Goal: Task Accomplishment & Management: Use online tool/utility

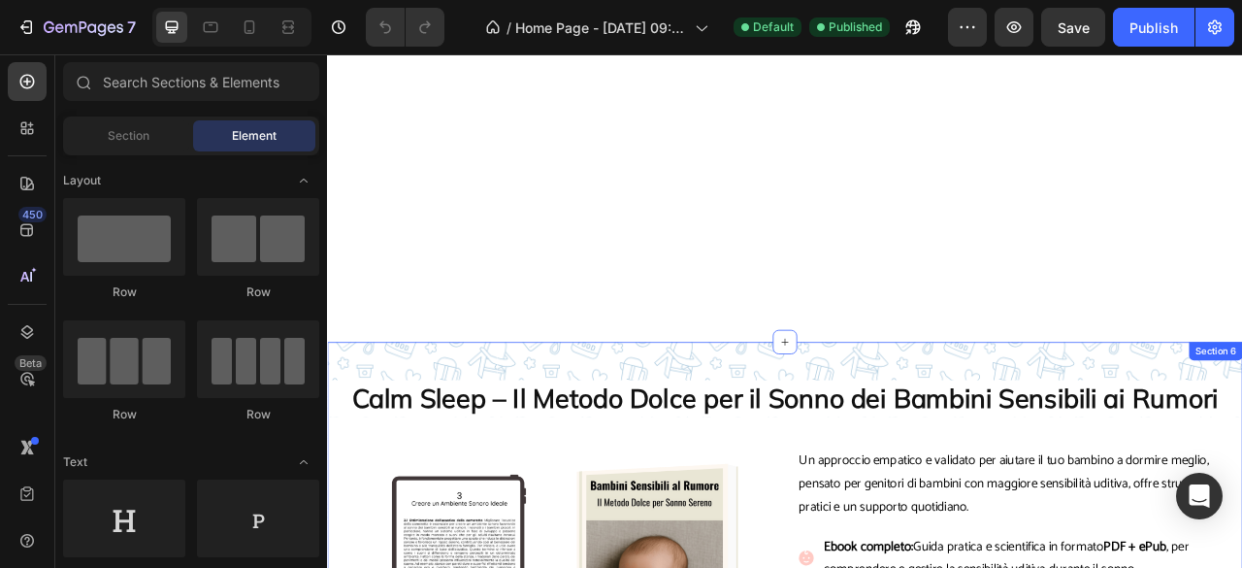
scroll to position [3283, 0]
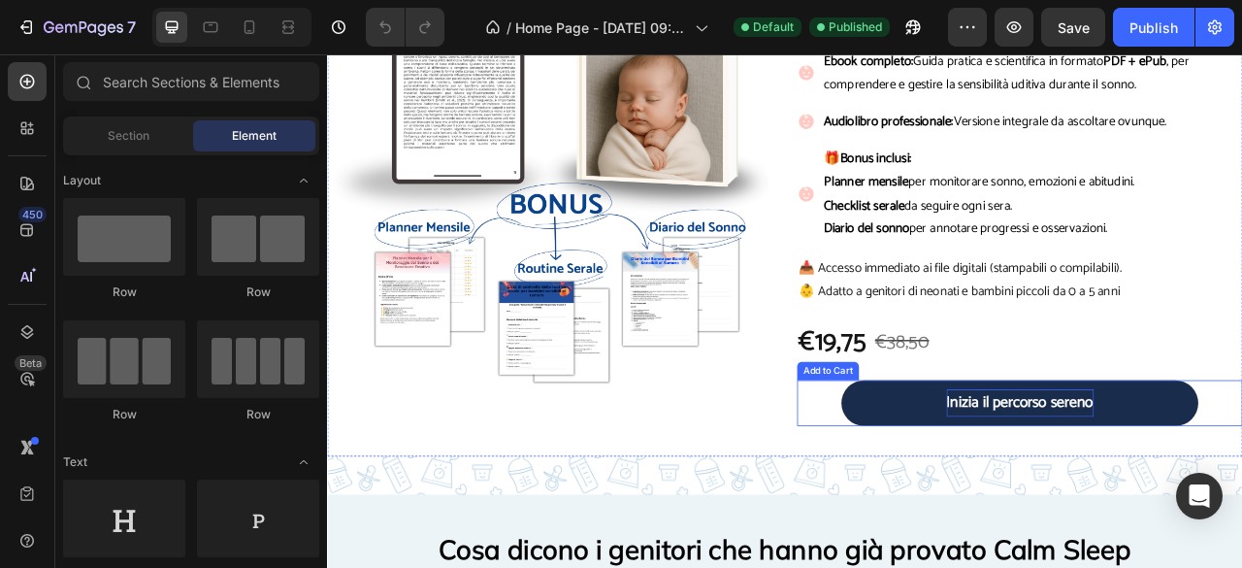
click at [1226, 507] on div "Inizia il percorso sereno" at bounding box center [1208, 497] width 187 height 35
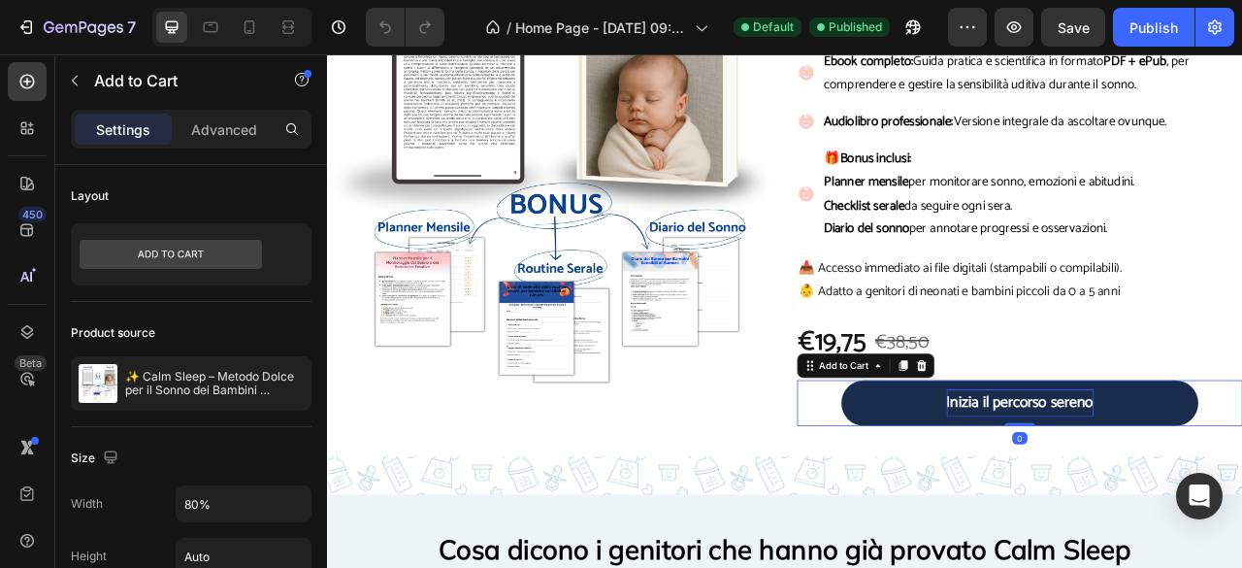
click at [1231, 503] on div "Inizia il percorso sereno" at bounding box center [1208, 497] width 187 height 35
click at [1231, 503] on p "Inizia il percorso sereno" at bounding box center [1208, 497] width 187 height 35
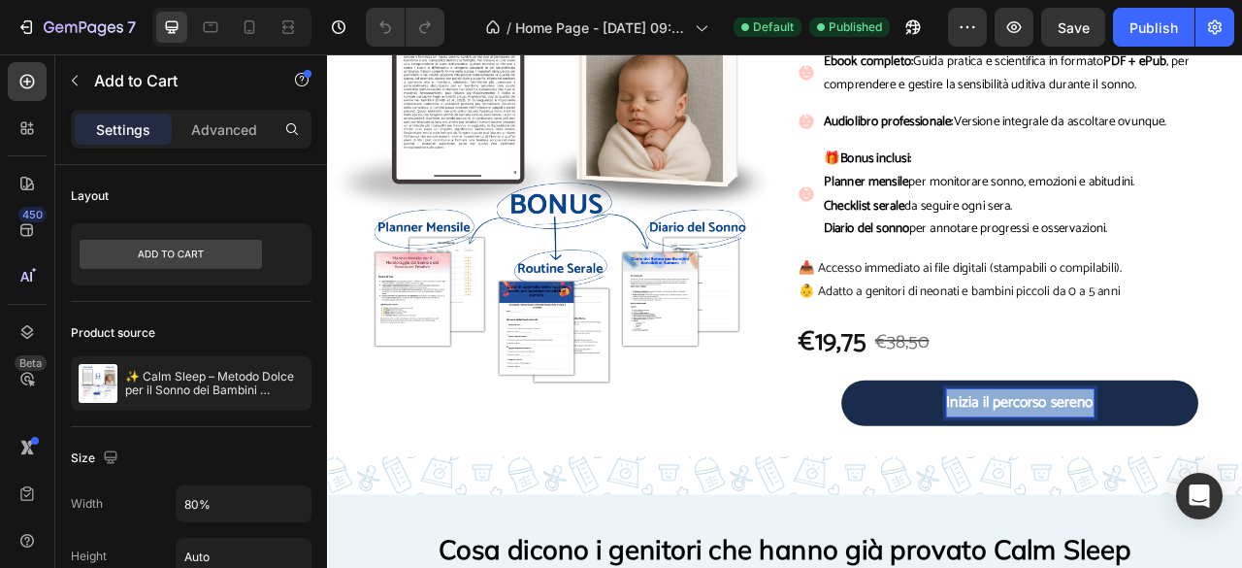
click at [1231, 503] on p "Inizia il percorso sereno" at bounding box center [1208, 497] width 187 height 35
click at [981, 469] on button "Scarica" at bounding box center [1207, 498] width 453 height 58
click at [981, 469] on button "Scarica subito" at bounding box center [1207, 498] width 453 height 58
click at [981, 469] on button "Scarica subito il" at bounding box center [1207, 498] width 453 height 58
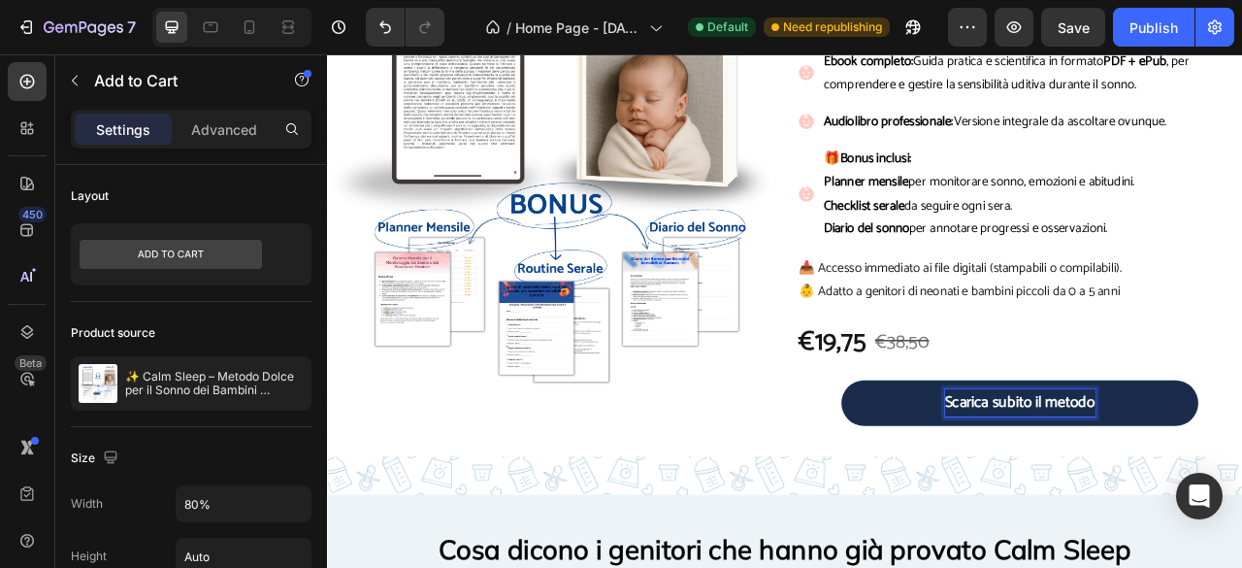
click at [981, 469] on button "Scarica subito il metodo" at bounding box center [1207, 498] width 453 height 58
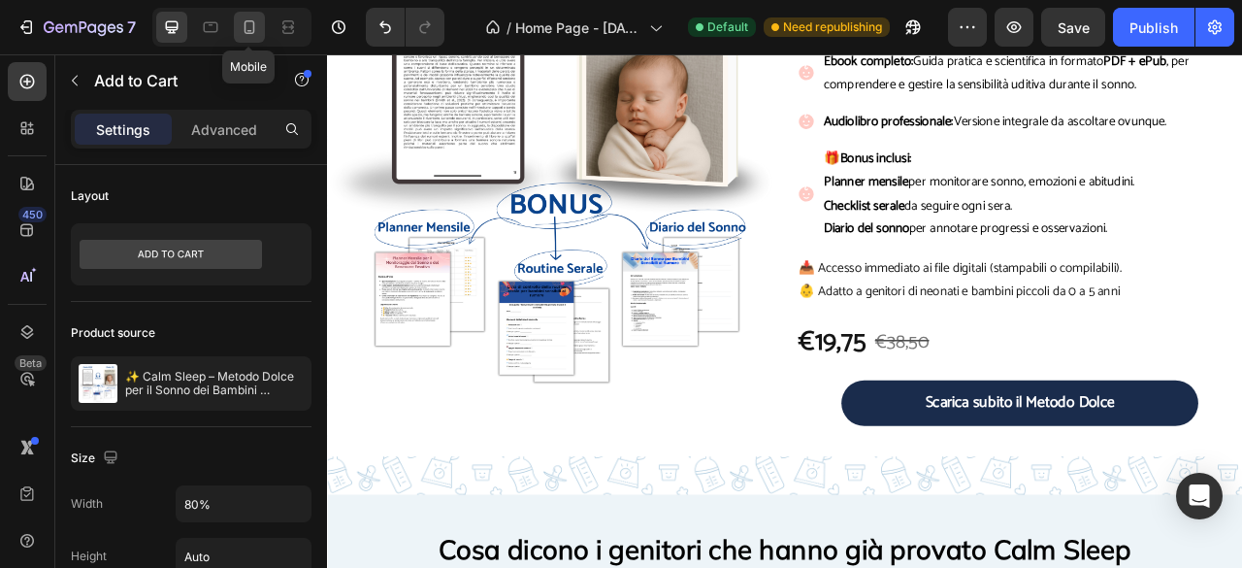
click at [242, 33] on icon at bounding box center [249, 26] width 19 height 19
type input "90%"
type input "18"
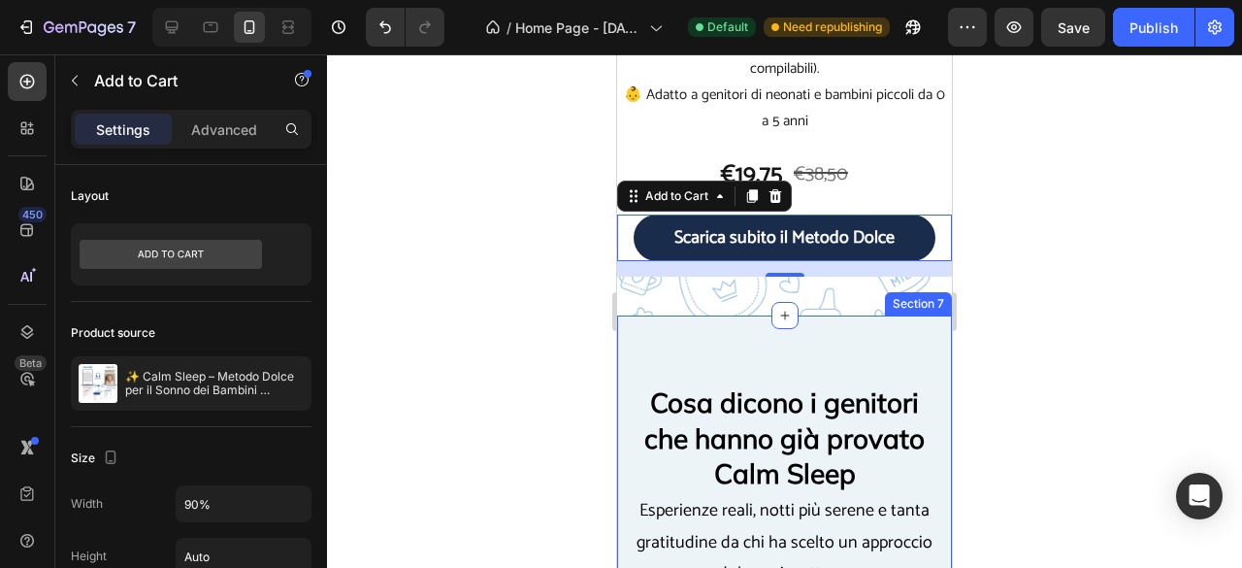
scroll to position [3987, 0]
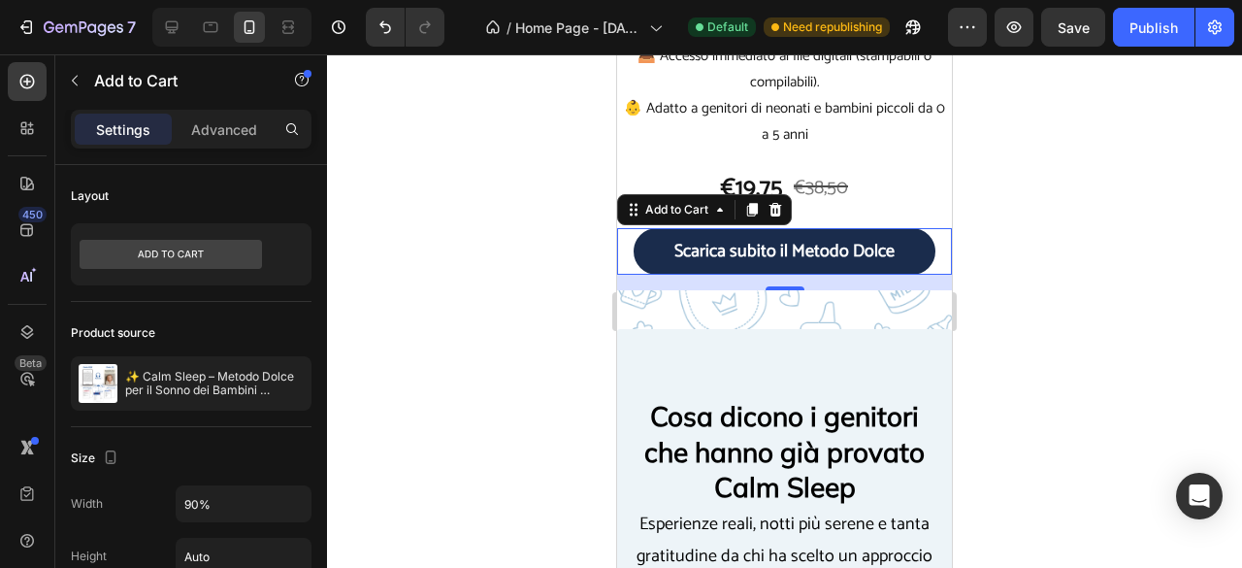
click at [902, 262] on button "Scarica subito il Metodo Dolce" at bounding box center [785, 251] width 302 height 47
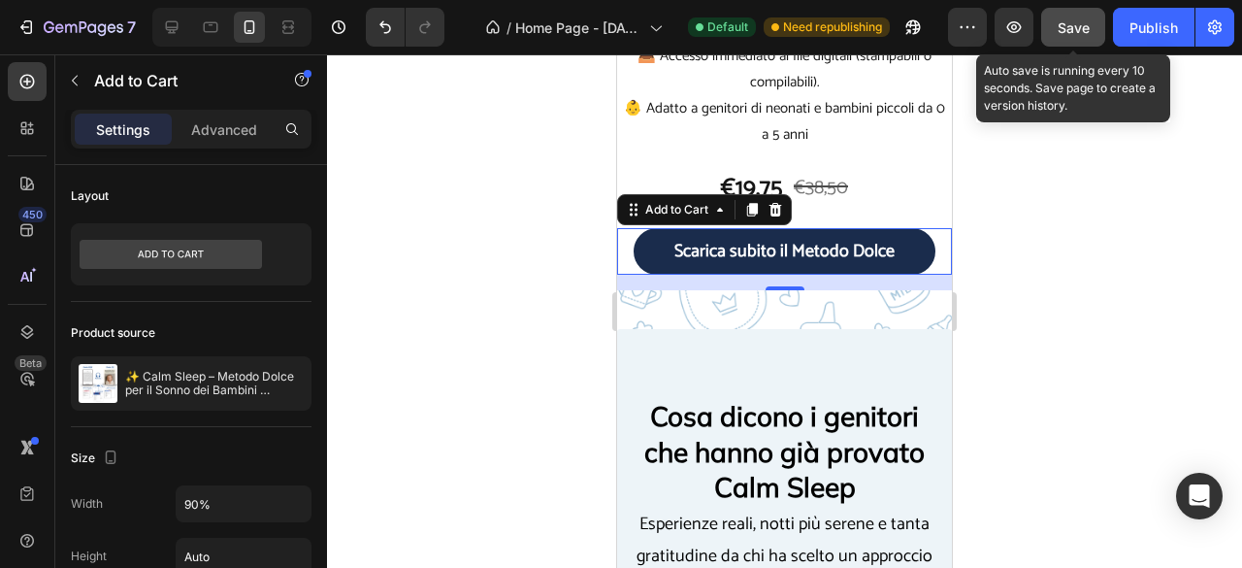
click at [1077, 39] on button "Save" at bounding box center [1073, 27] width 64 height 39
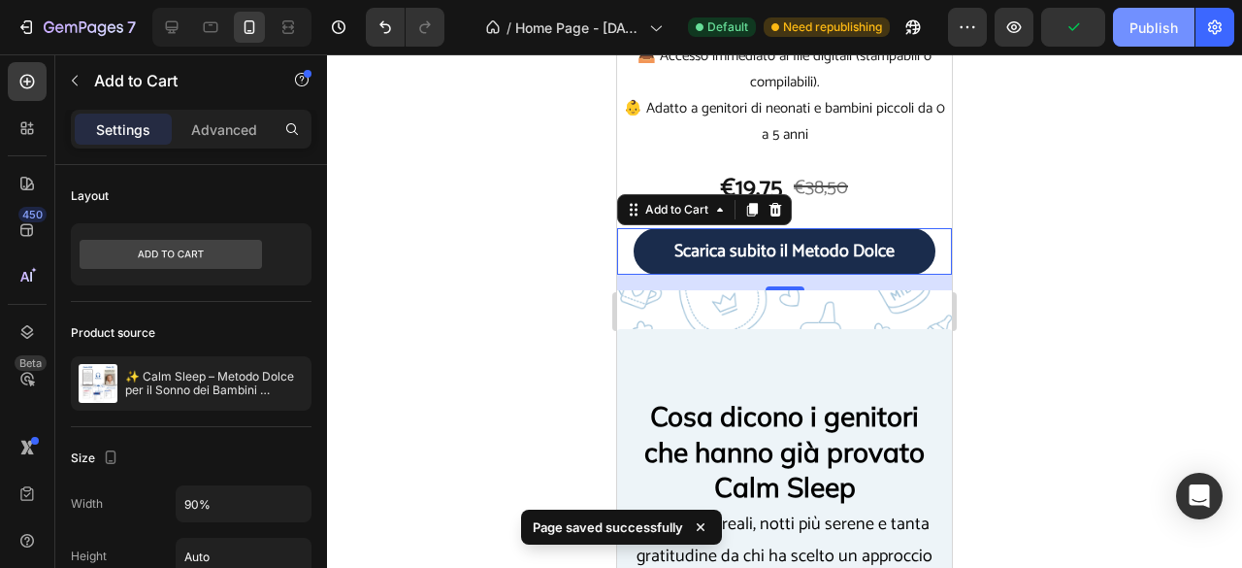
click at [1129, 30] on button "Publish" at bounding box center [1154, 27] width 82 height 39
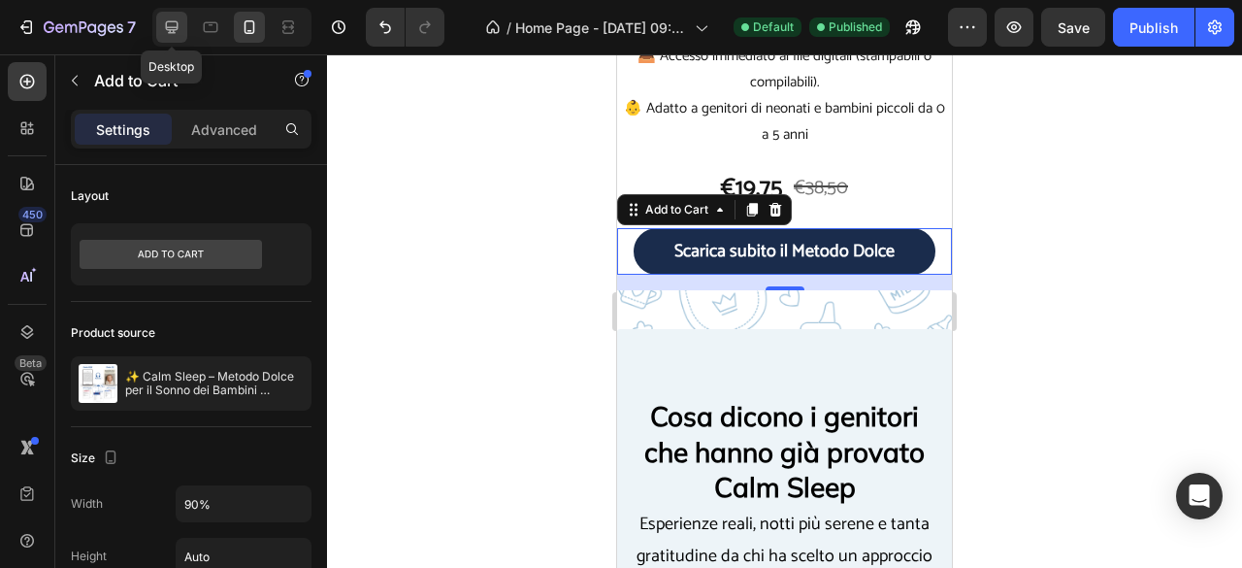
click at [173, 17] on icon at bounding box center [171, 26] width 19 height 19
type input "80%"
type input "20"
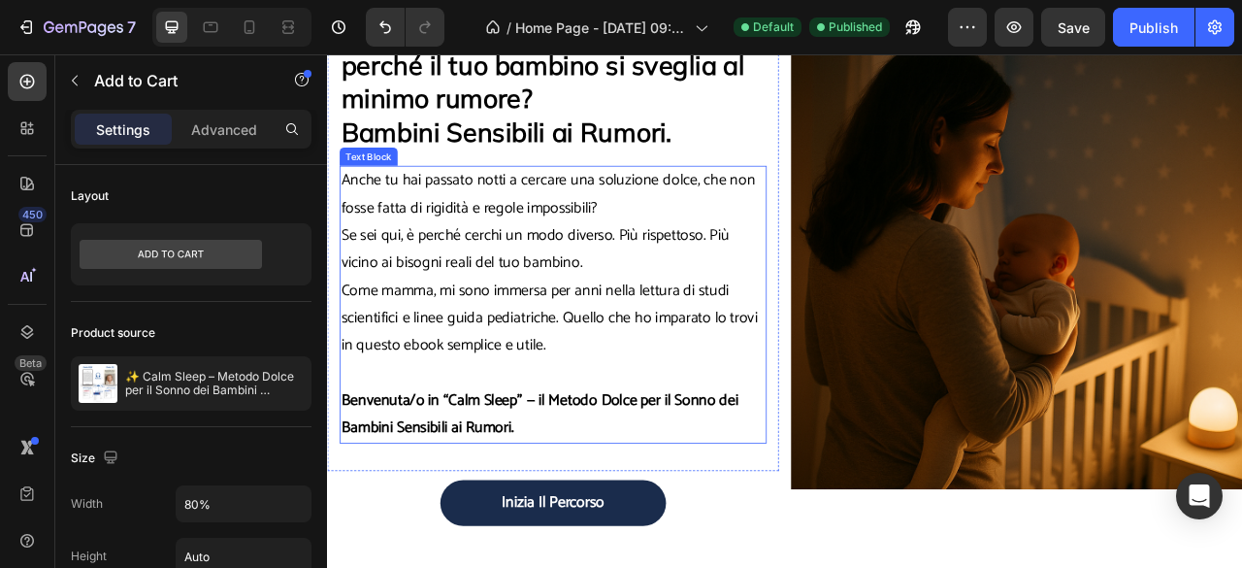
scroll to position [393, 0]
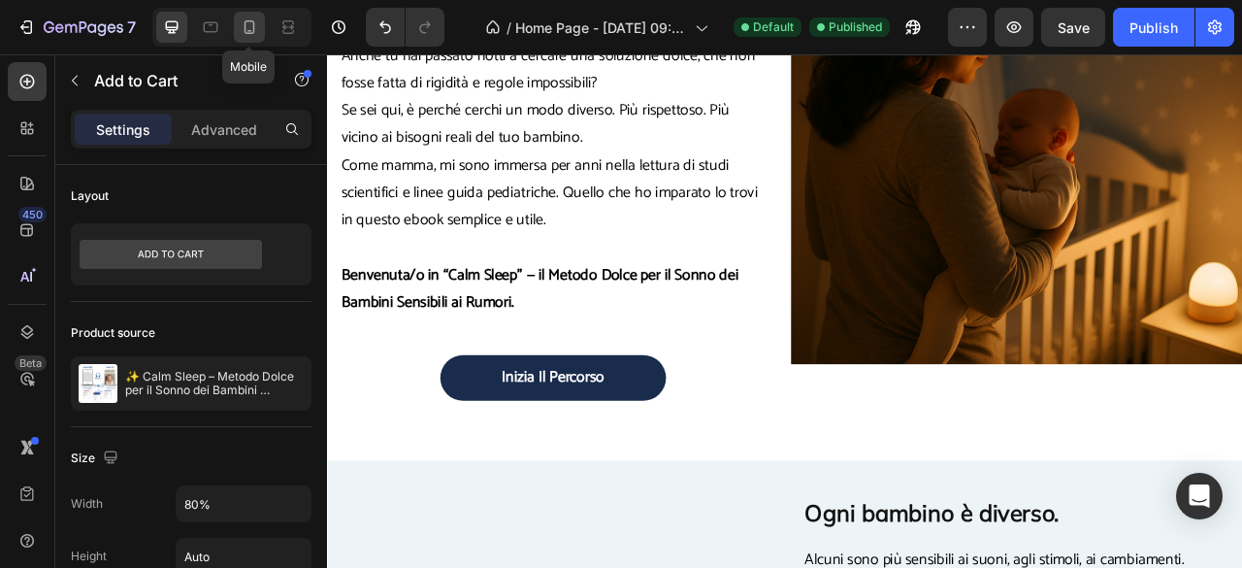
click at [257, 23] on icon at bounding box center [249, 26] width 19 height 19
type input "90%"
type input "18"
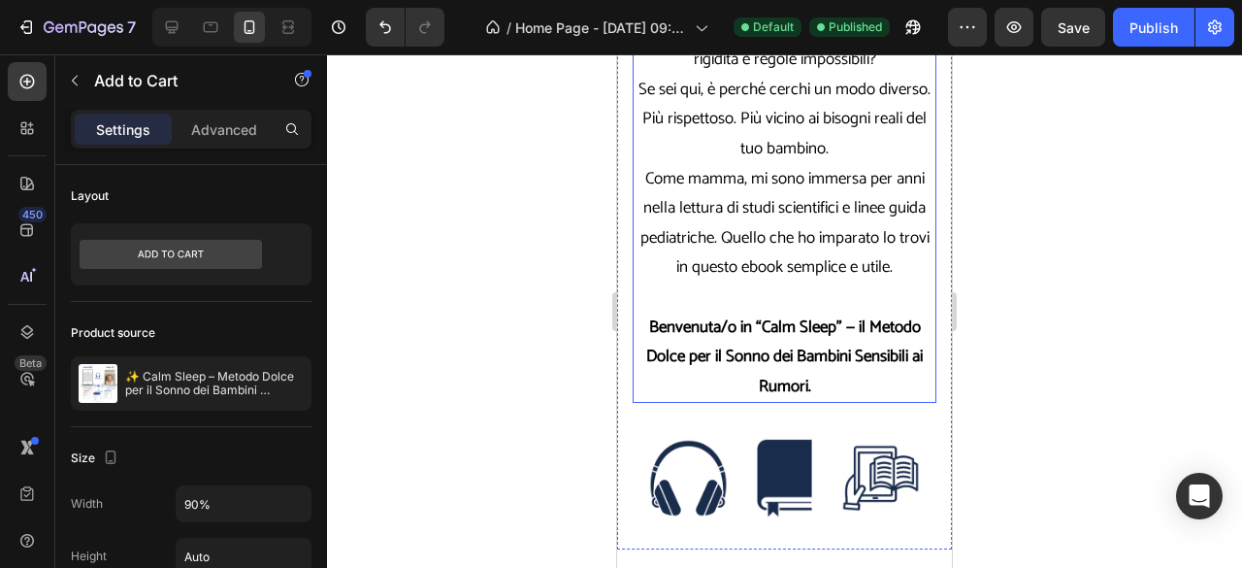
scroll to position [768, 0]
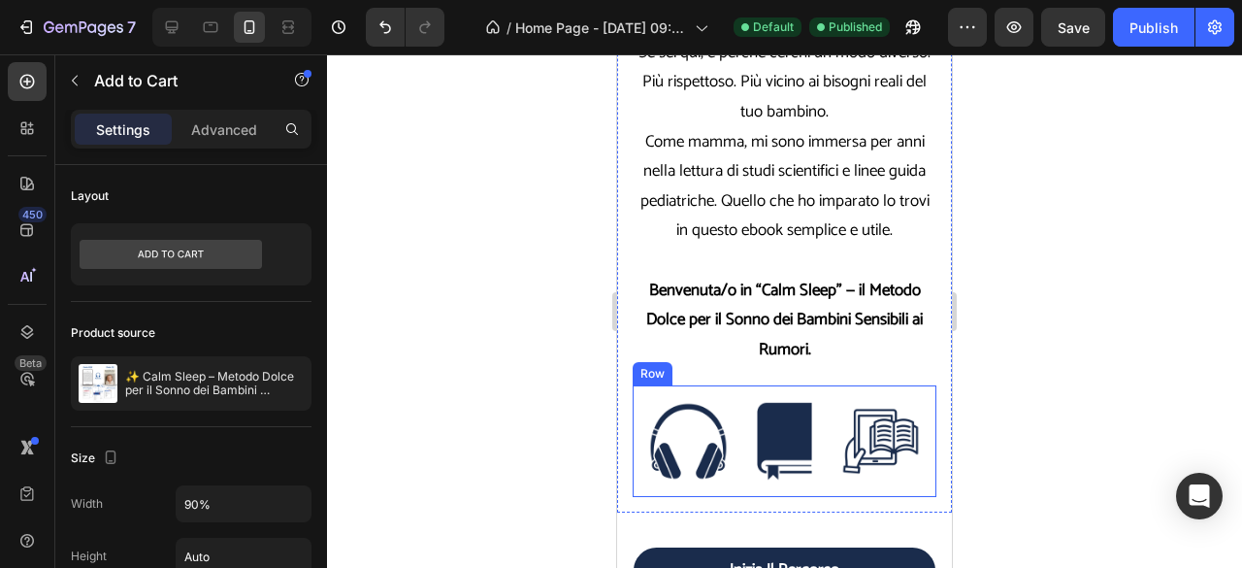
click at [753, 391] on div "Image Image Image Row Image Image Image Row Row" at bounding box center [785, 441] width 304 height 112
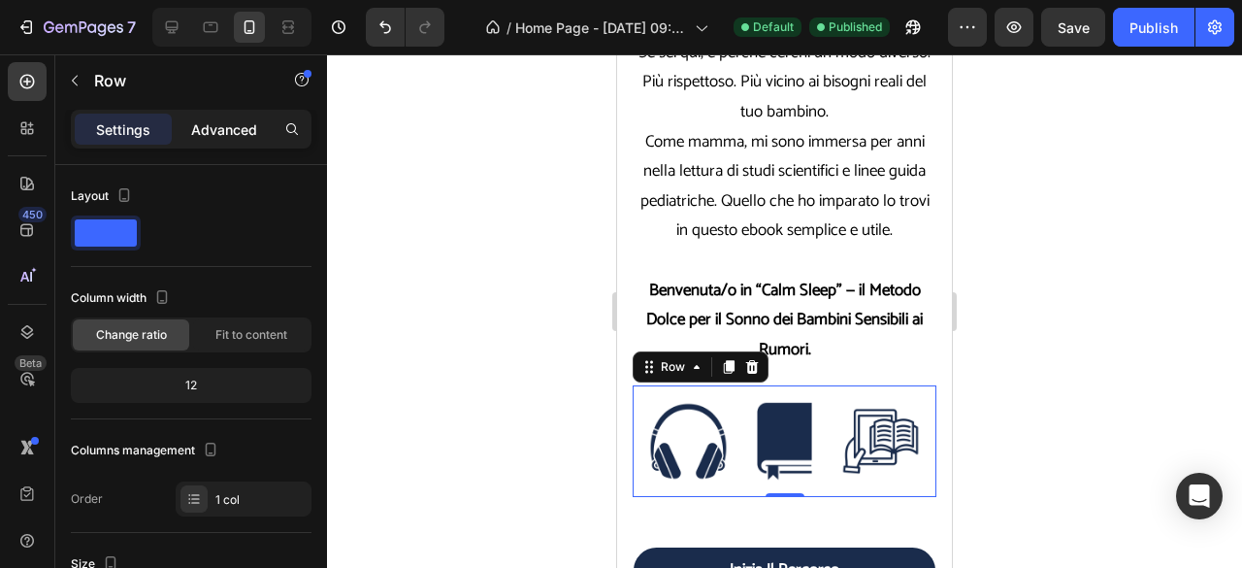
click at [236, 126] on p "Advanced" at bounding box center [224, 129] width 66 height 20
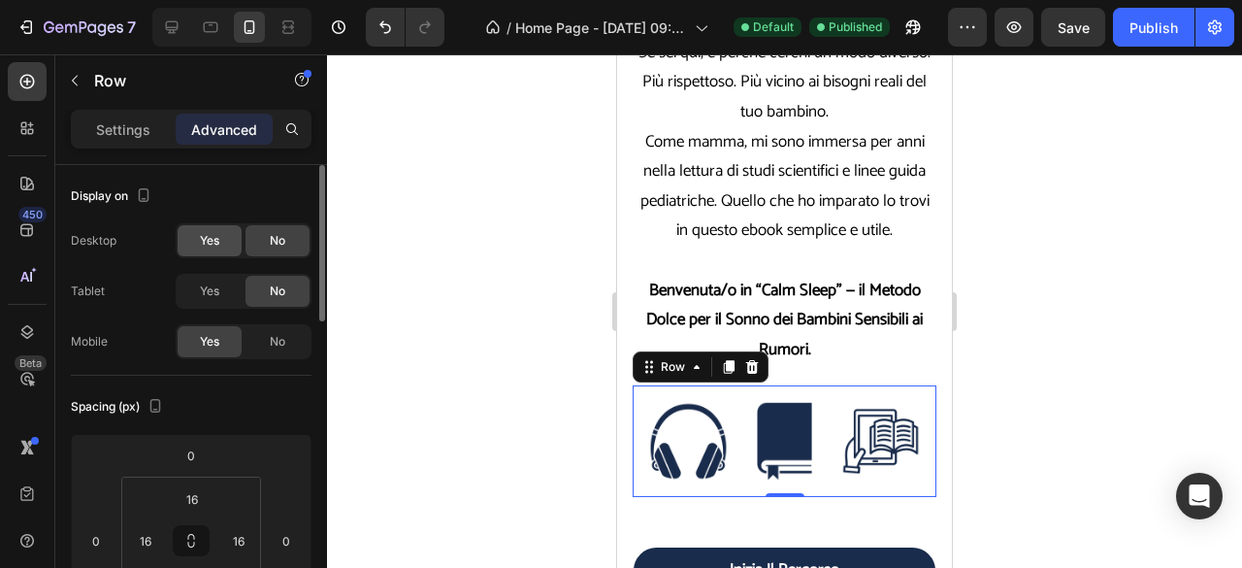
click at [193, 245] on div "Yes" at bounding box center [210, 240] width 64 height 31
click at [203, 294] on span "Yes" at bounding box center [209, 290] width 19 height 17
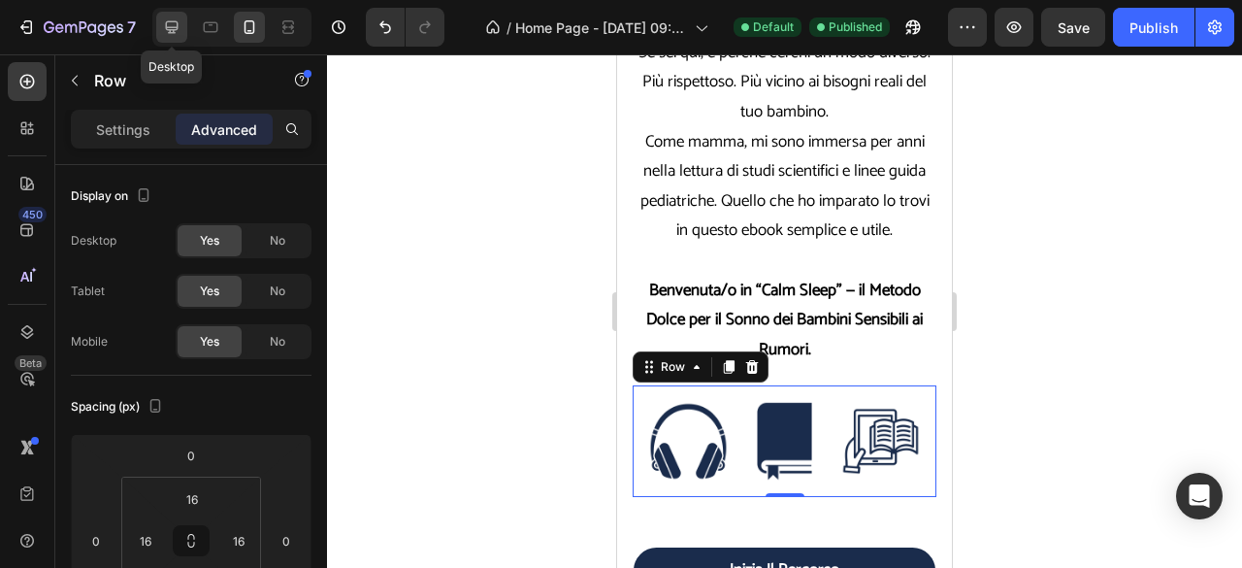
click at [180, 32] on icon at bounding box center [171, 26] width 19 height 19
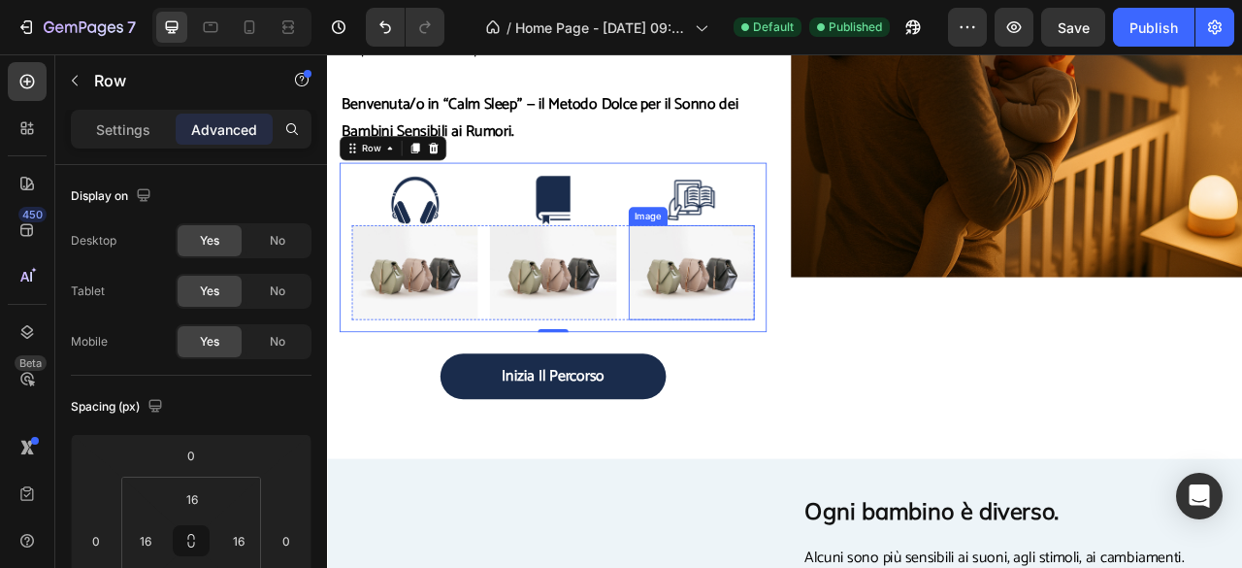
scroll to position [611, 0]
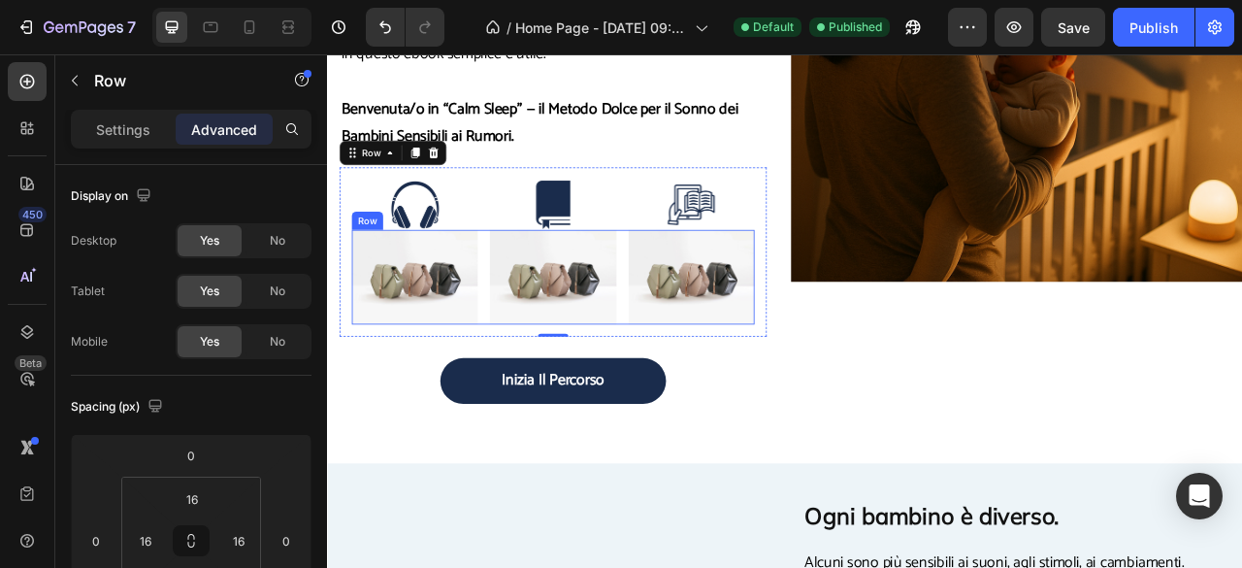
click at [705, 277] on div "Image Image Image Row" at bounding box center [614, 337] width 512 height 120
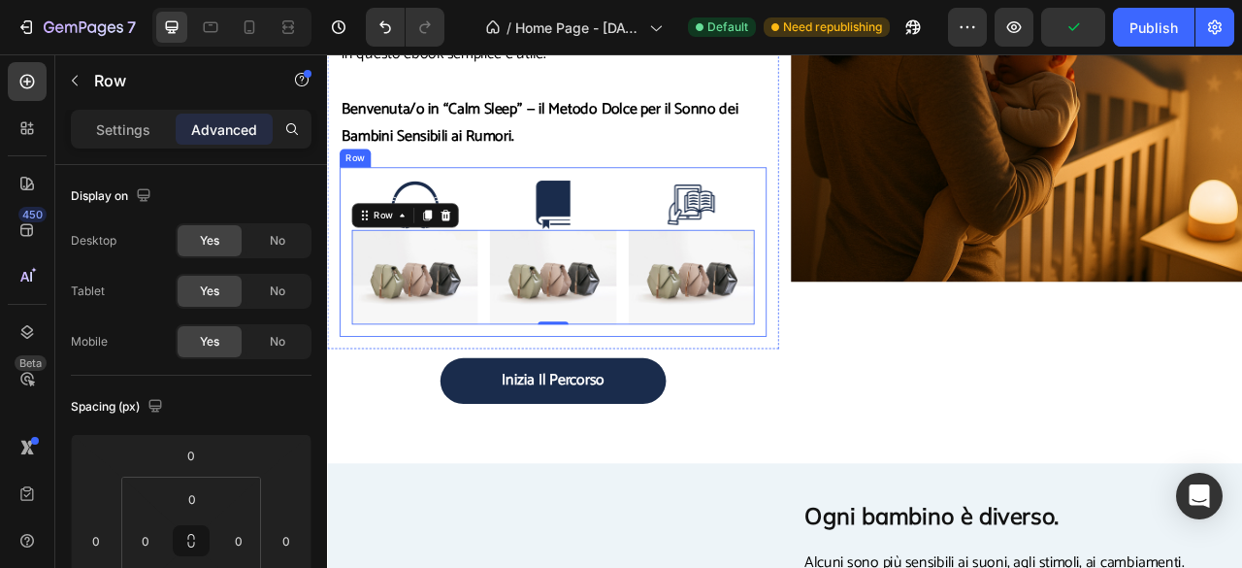
click at [439, 401] on div "Image Image Image Row Image Image Image Row 0 Row" at bounding box center [613, 305] width 543 height 215
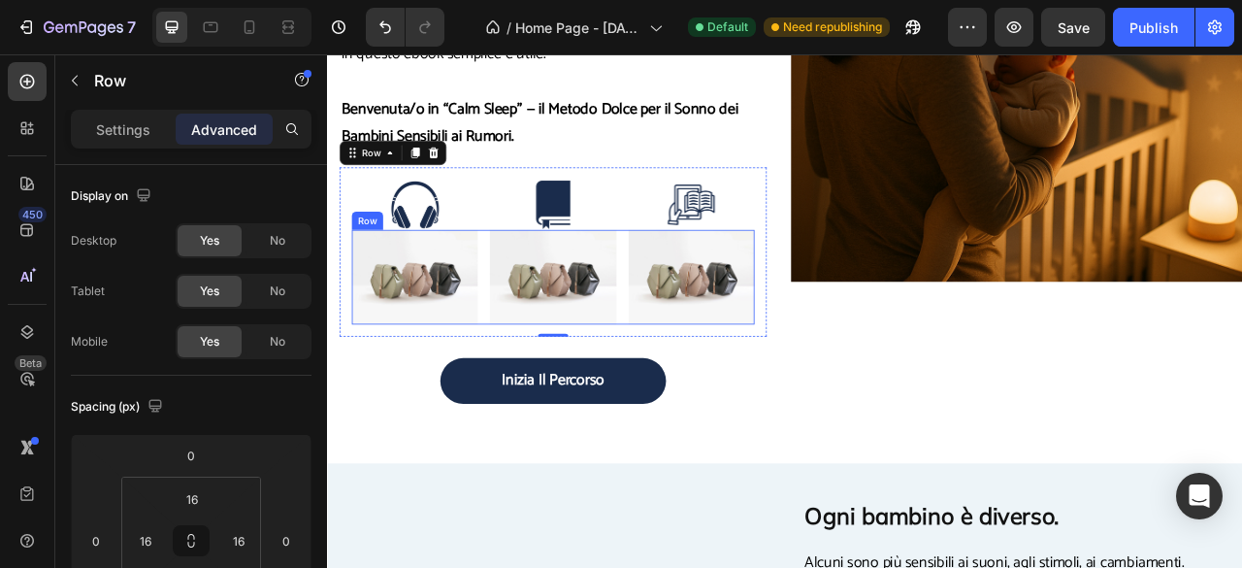
click at [531, 391] on div "Image Image Image Row" at bounding box center [614, 337] width 512 height 120
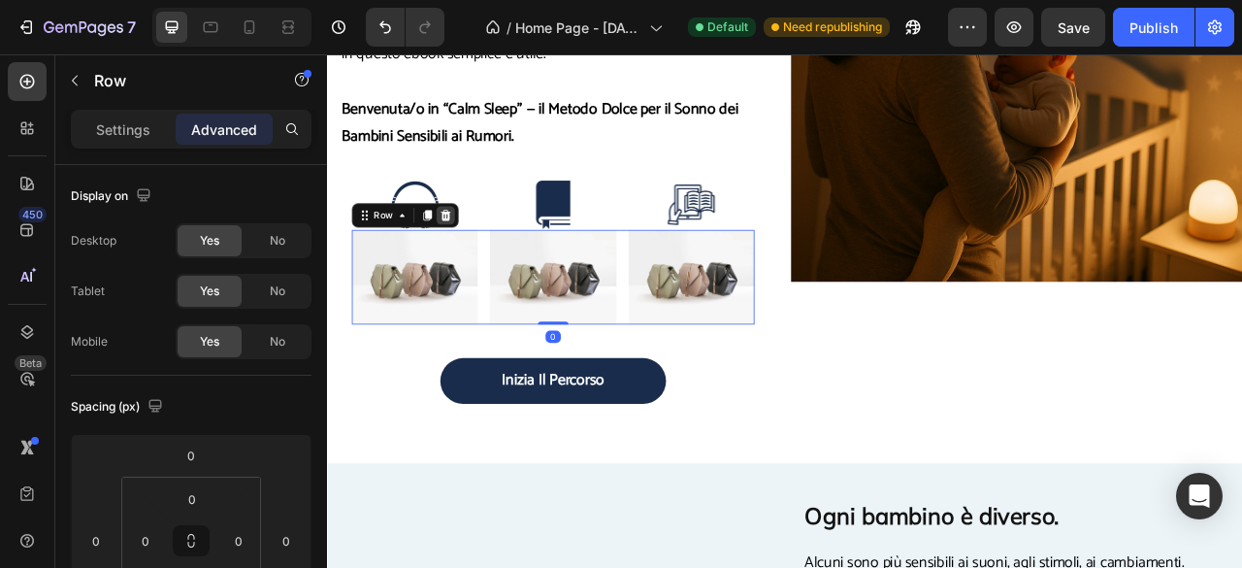
click at [483, 263] on icon at bounding box center [478, 259] width 16 height 16
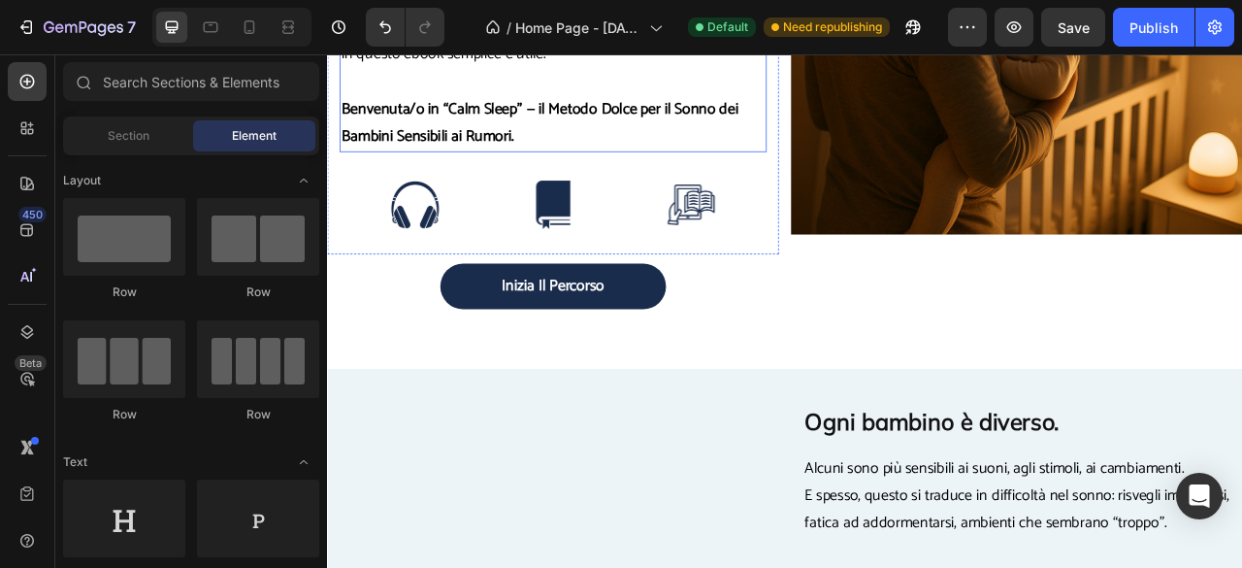
click at [669, 175] on p "Benvenuta/o in “Calm Sleep” — il Metodo Dolce per il Sonno dei Bambini Sensibil…" at bounding box center [613, 142] width 539 height 70
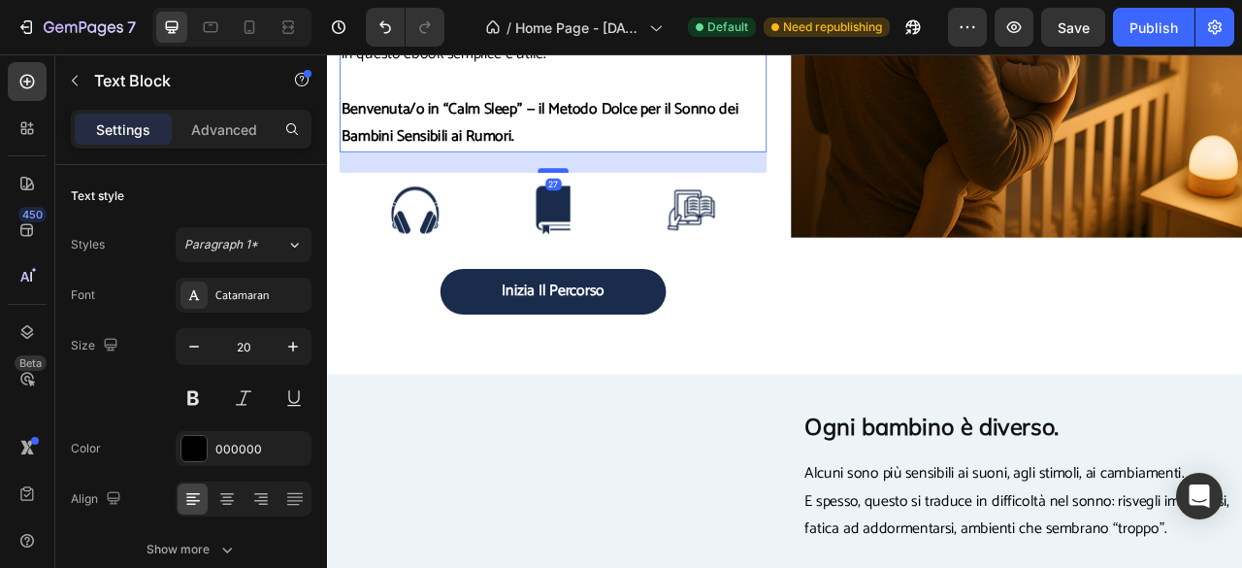
click at [616, 199] on div at bounding box center [614, 202] width 39 height 6
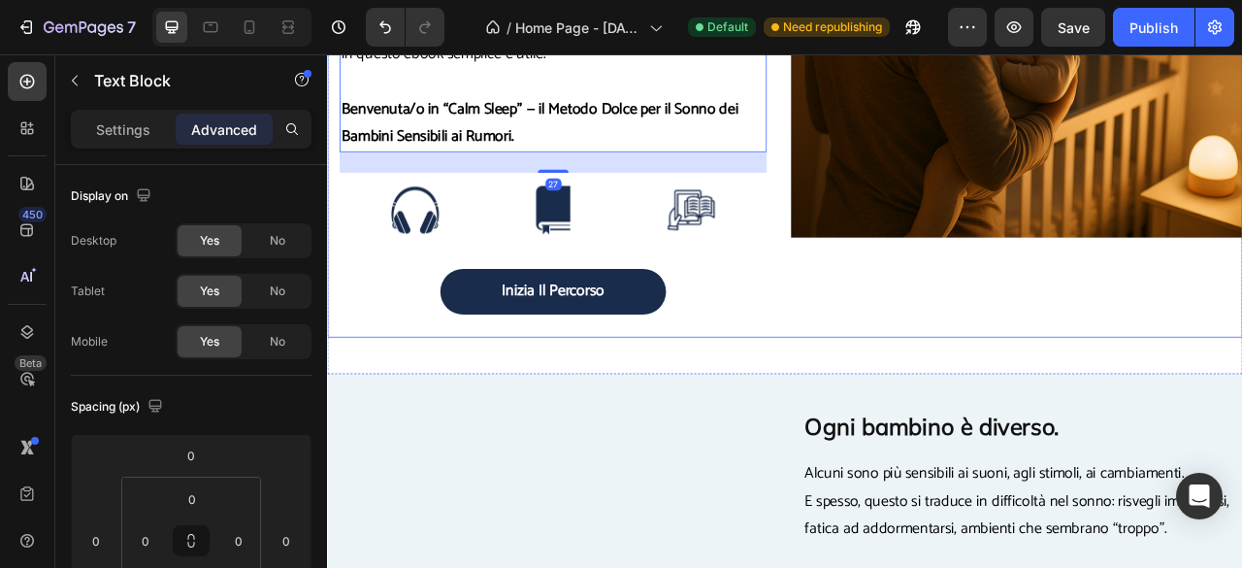
click at [1036, 397] on div "Anche tu, come me, ti sei chiesta perché il tuo bambino si sveglia al minimo ru…" at bounding box center [909, 14] width 1164 height 799
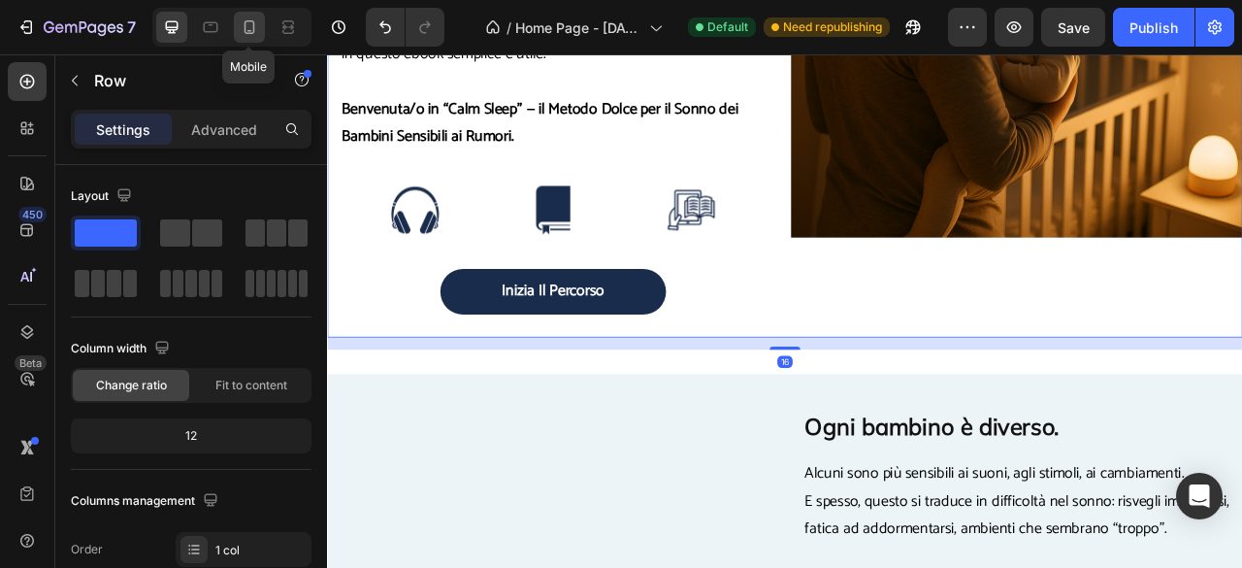
click at [249, 29] on icon at bounding box center [249, 26] width 19 height 19
type input "100%"
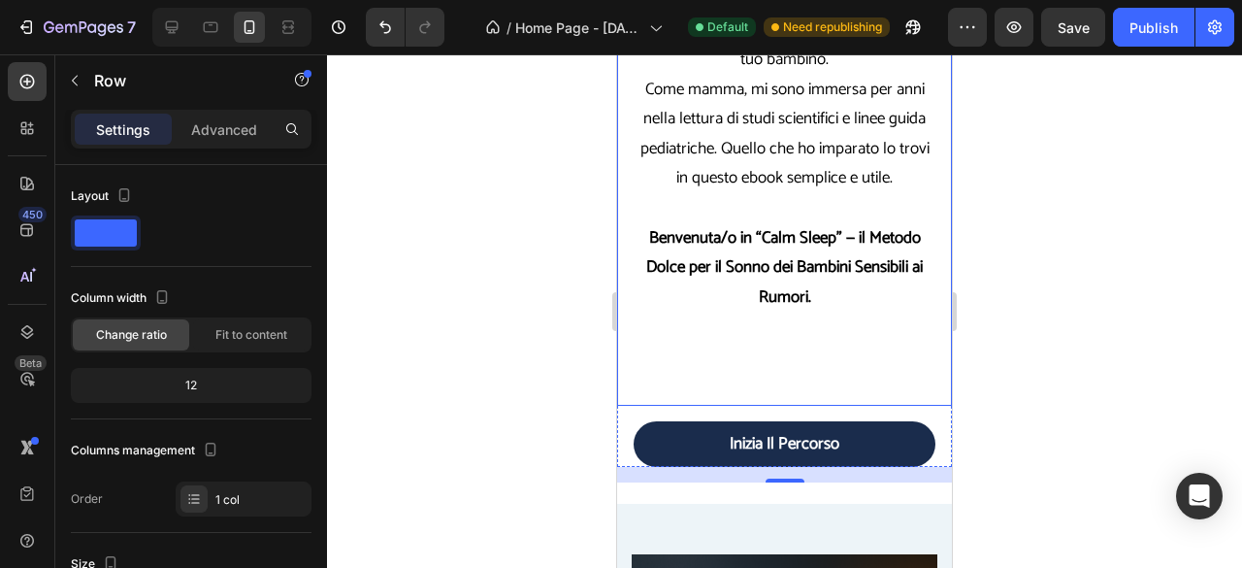
scroll to position [541, 0]
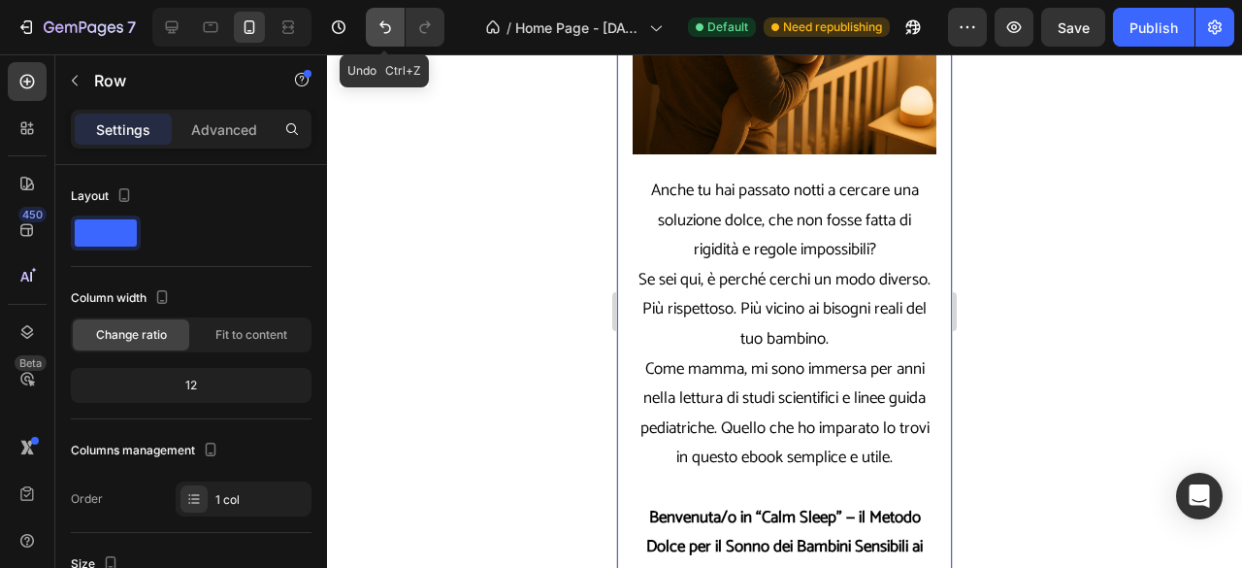
click at [379, 30] on icon "Undo/Redo" at bounding box center [384, 26] width 19 height 19
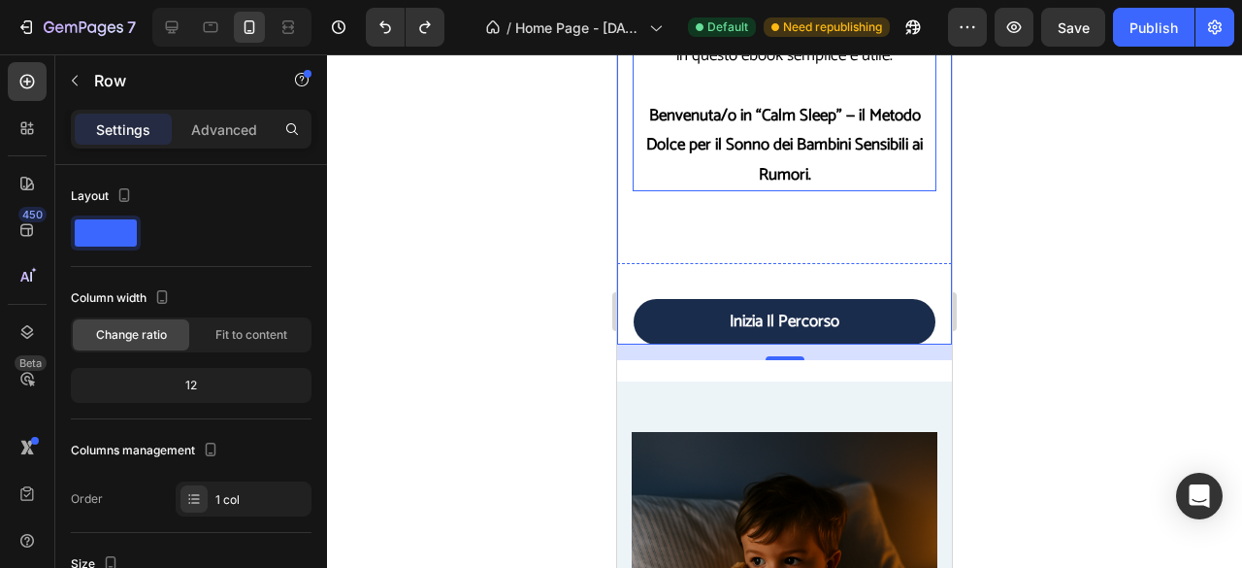
scroll to position [1067, 0]
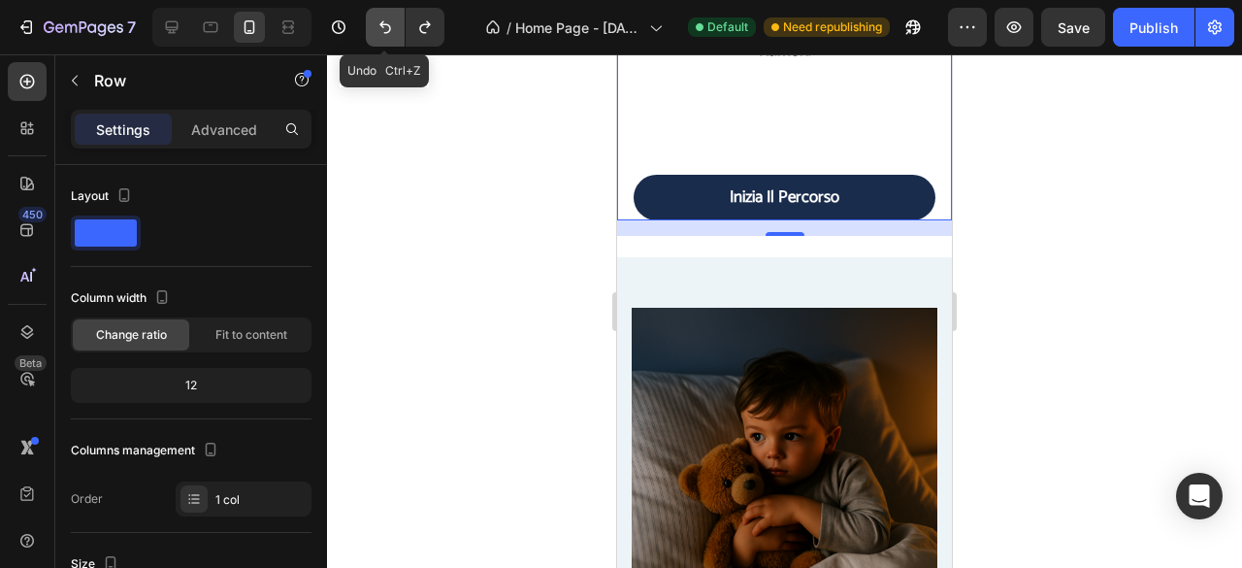
click at [392, 28] on icon "Undo/Redo" at bounding box center [384, 26] width 19 height 19
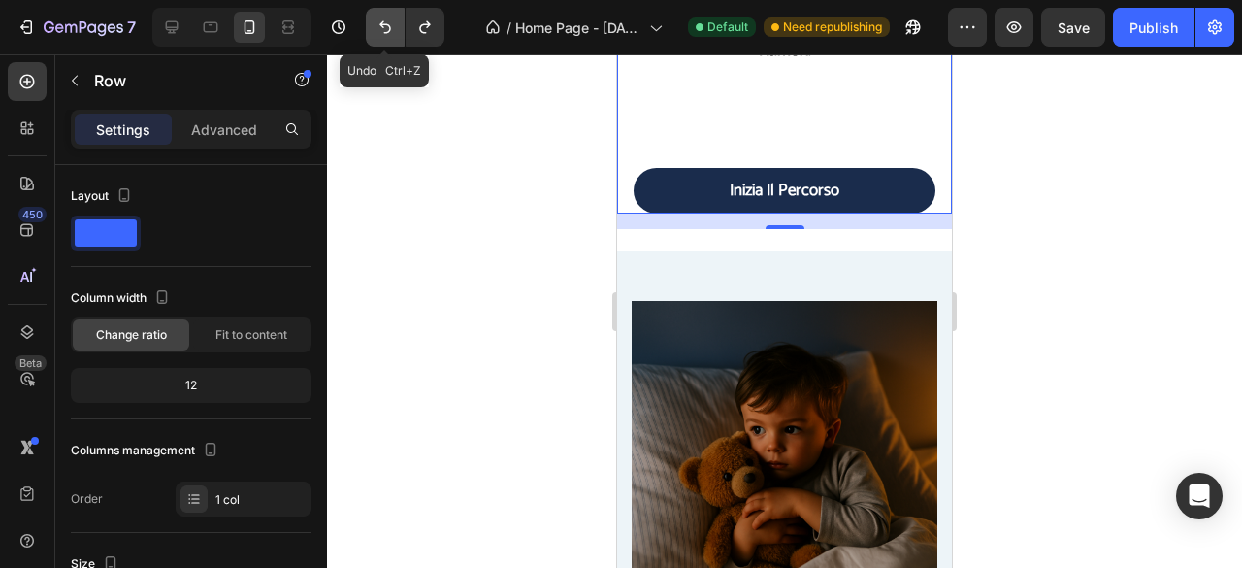
click at [392, 28] on icon "Undo/Redo" at bounding box center [384, 26] width 19 height 19
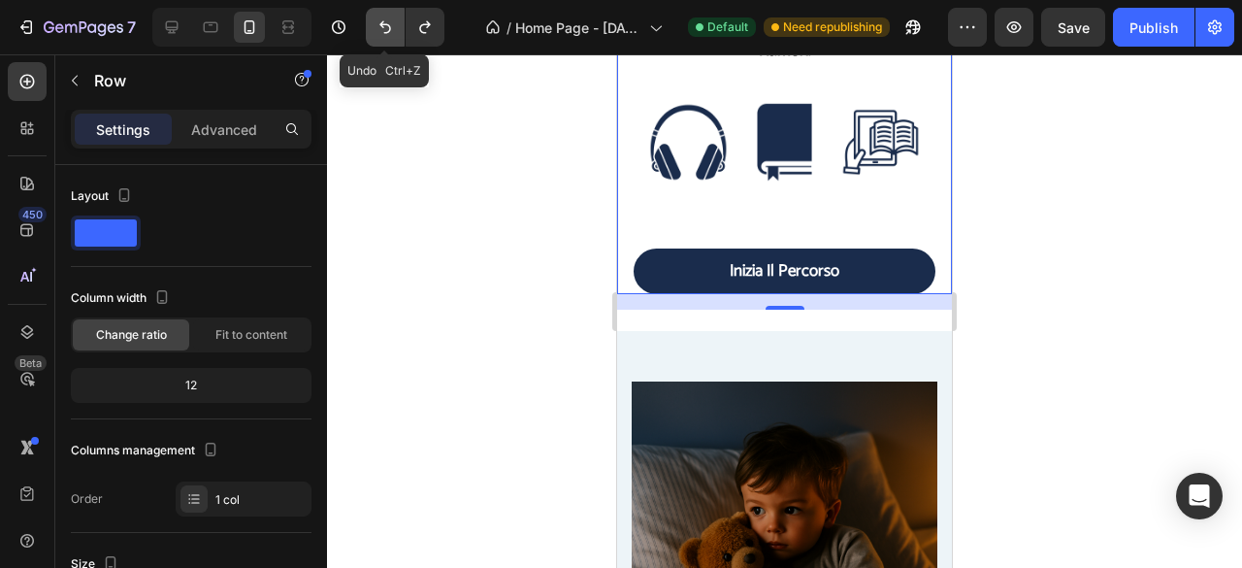
click at [392, 28] on icon "Undo/Redo" at bounding box center [384, 26] width 19 height 19
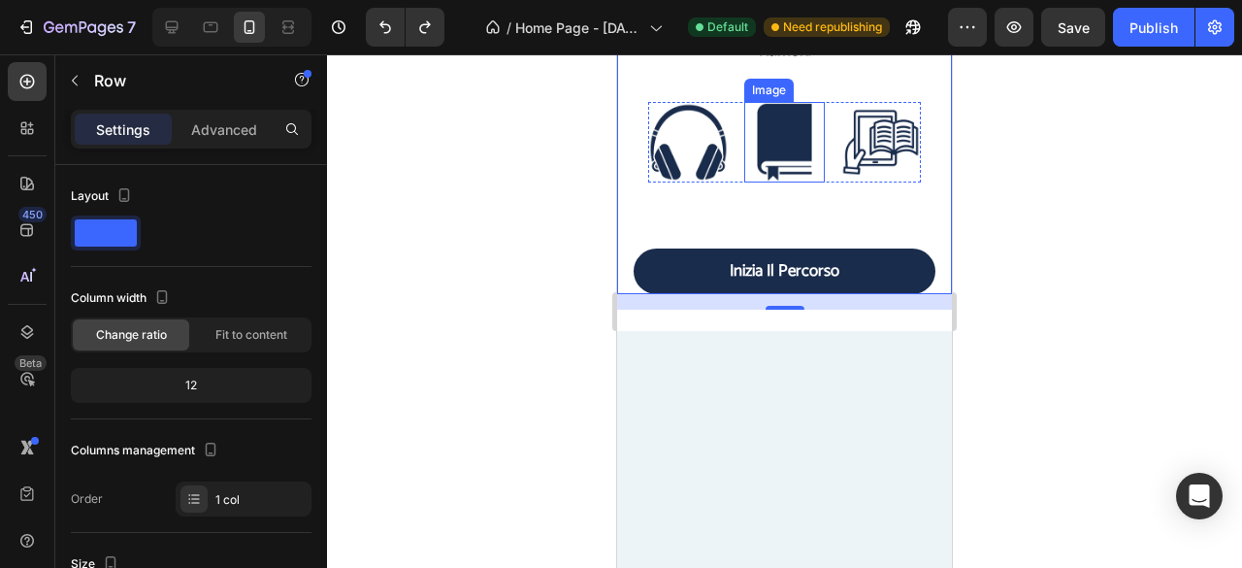
scroll to position [790, 0]
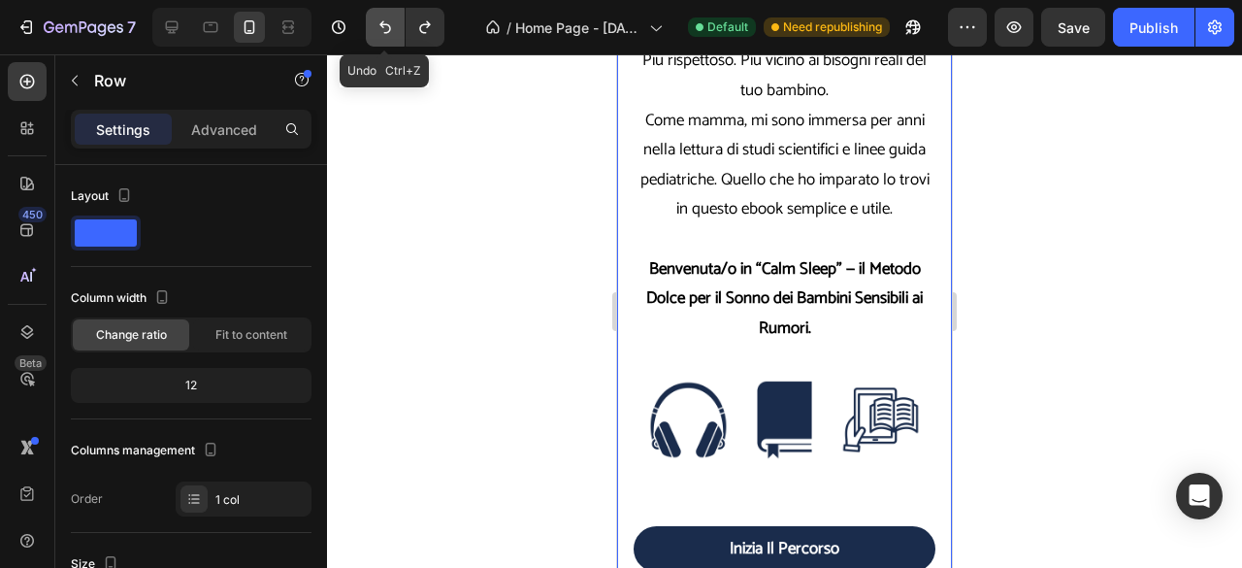
click at [387, 36] on icon "Undo/Redo" at bounding box center [384, 26] width 19 height 19
click at [253, 130] on p "Advanced" at bounding box center [224, 129] width 66 height 20
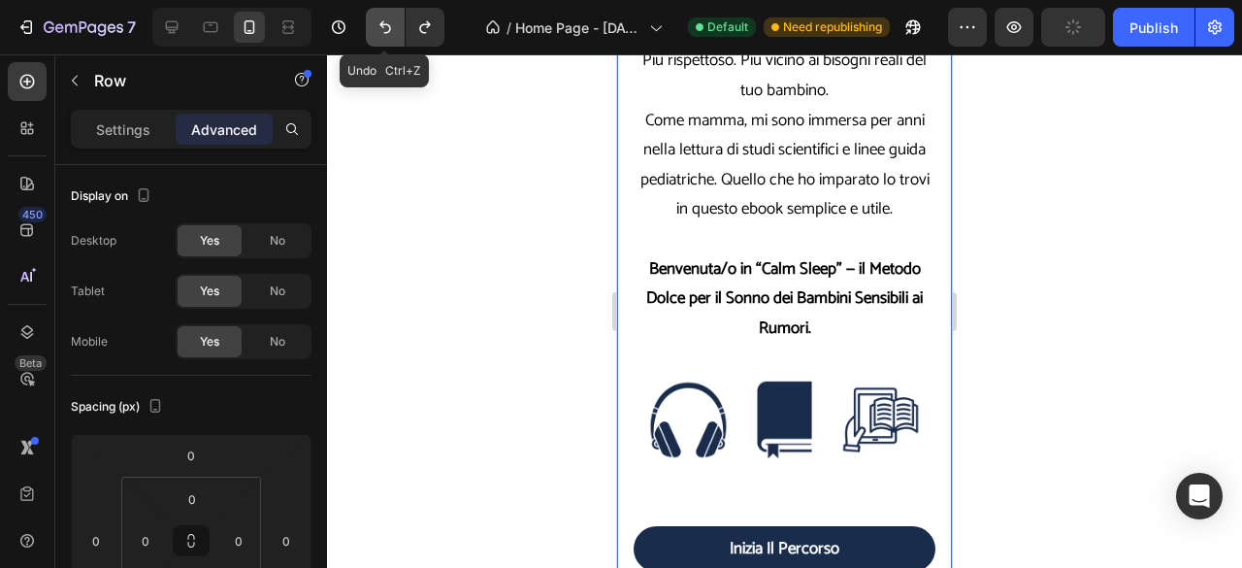
click at [386, 23] on icon "Undo/Redo" at bounding box center [384, 26] width 19 height 19
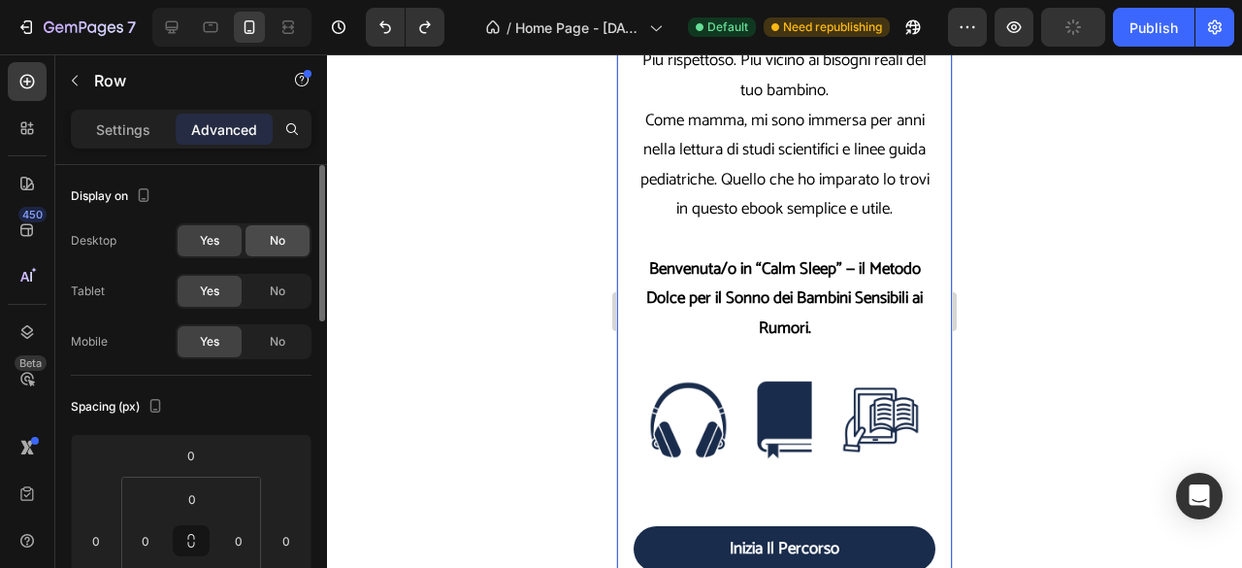
click at [275, 240] on span "No" at bounding box center [278, 240] width 16 height 17
click at [280, 290] on span "No" at bounding box center [278, 290] width 16 height 17
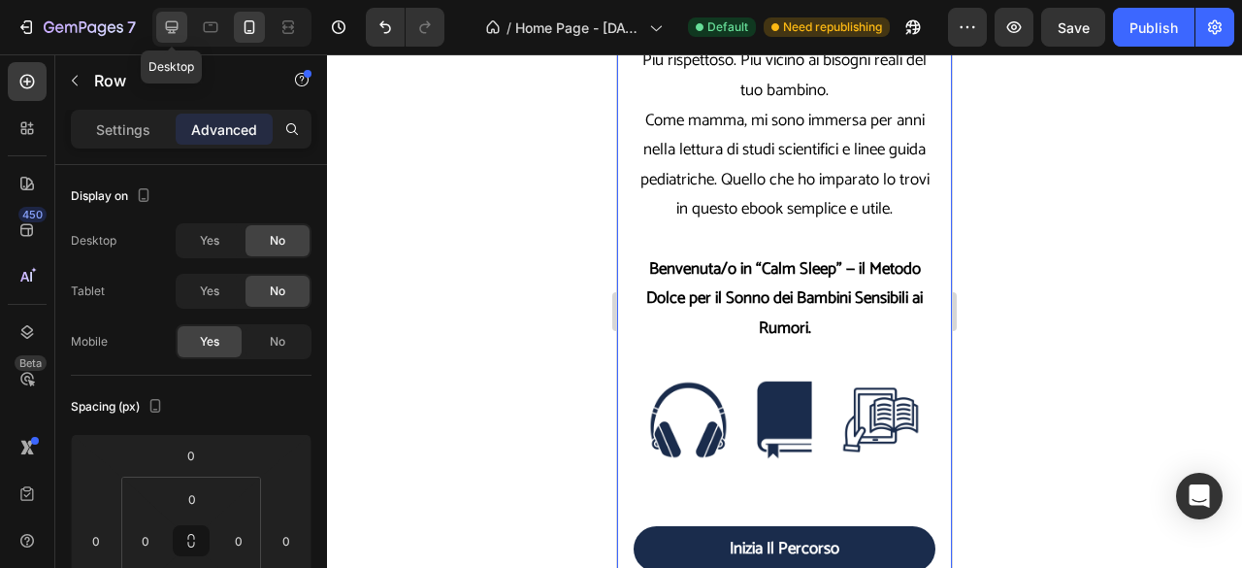
click at [167, 29] on icon at bounding box center [172, 27] width 13 height 13
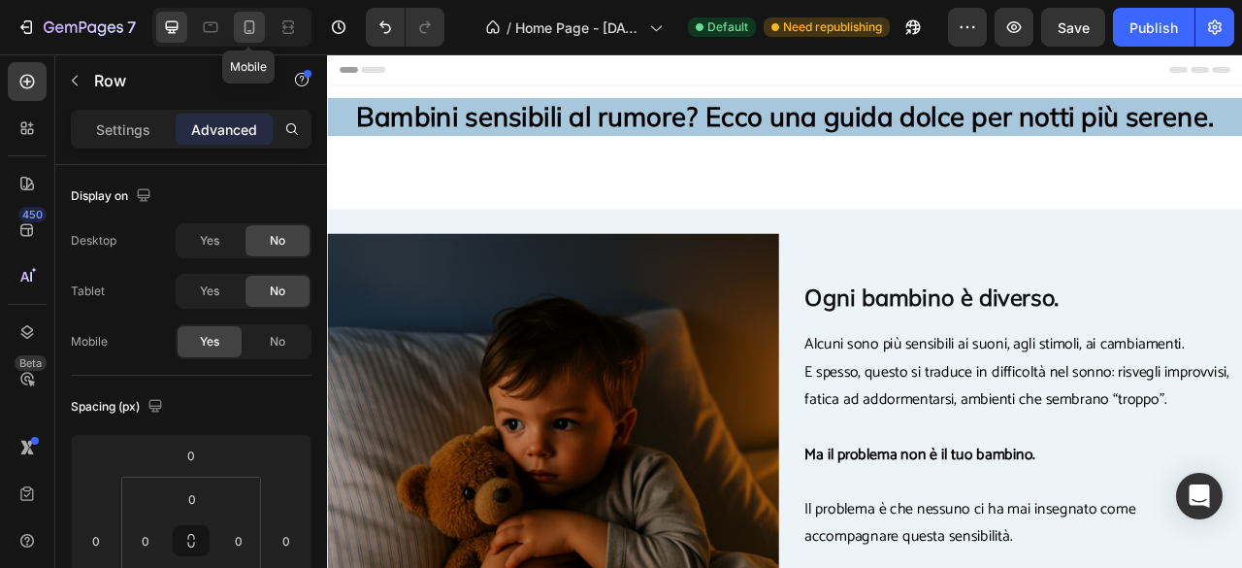
click at [237, 33] on div at bounding box center [249, 27] width 31 height 31
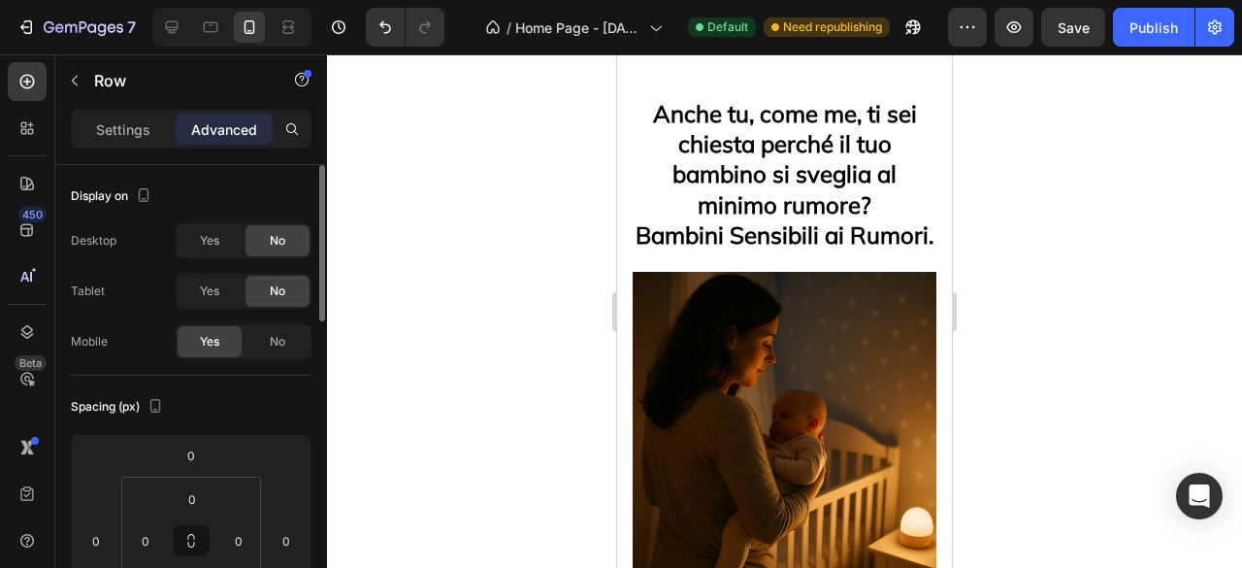
scroll to position [122, 0]
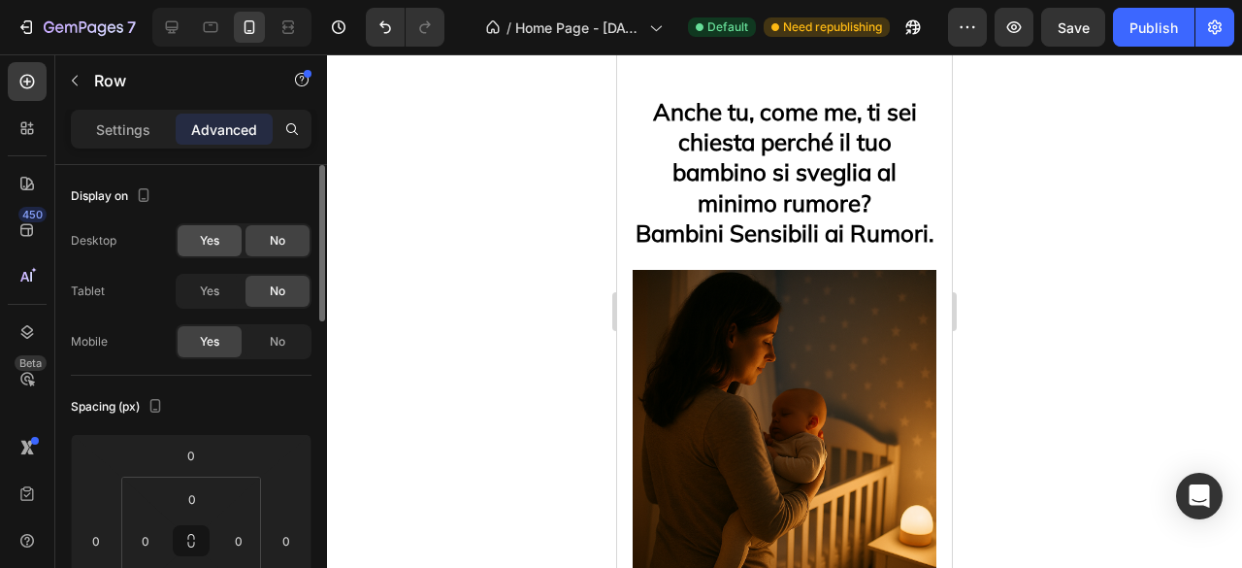
click at [221, 244] on div "Yes" at bounding box center [210, 240] width 64 height 31
click at [207, 284] on span "Yes" at bounding box center [209, 290] width 19 height 17
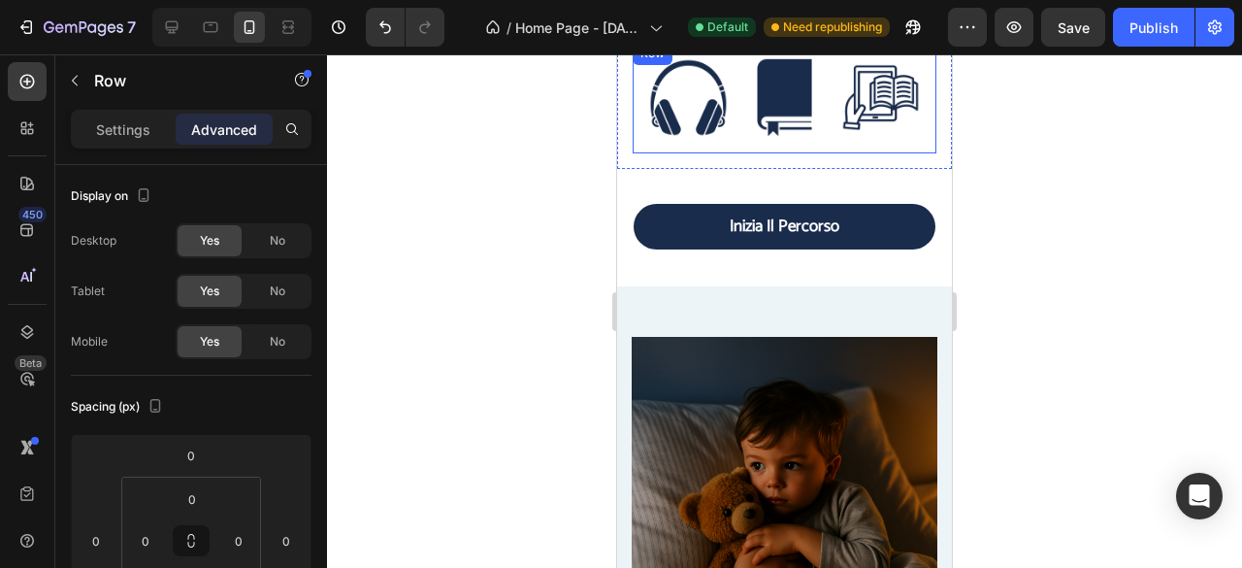
scroll to position [1083, 0]
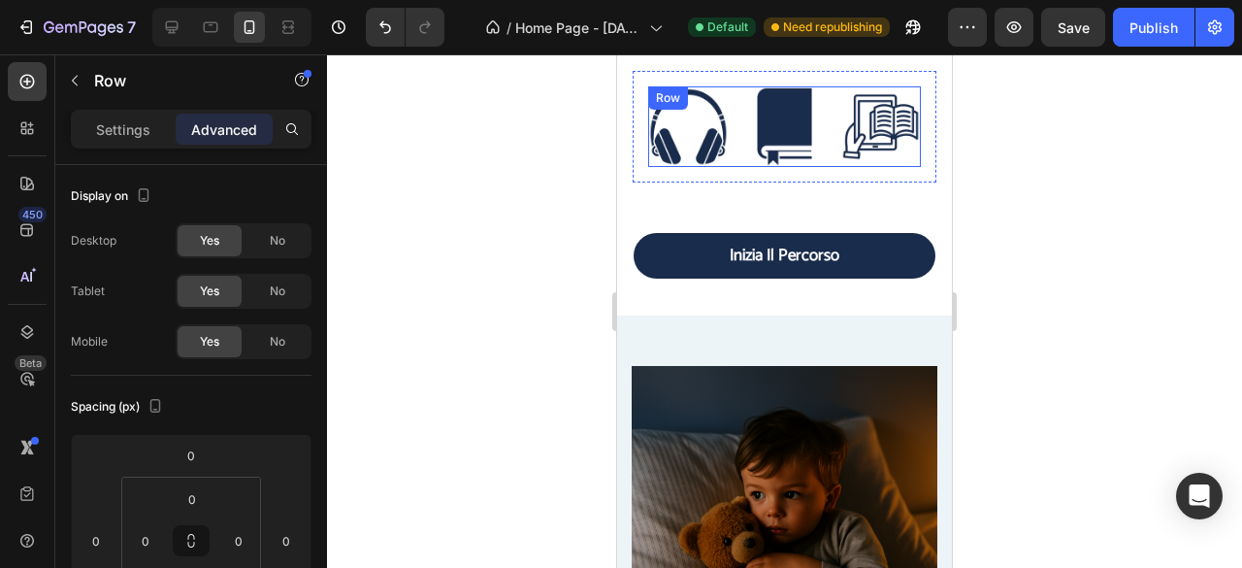
click at [742, 88] on div "Image Image Image Row" at bounding box center [784, 126] width 273 height 81
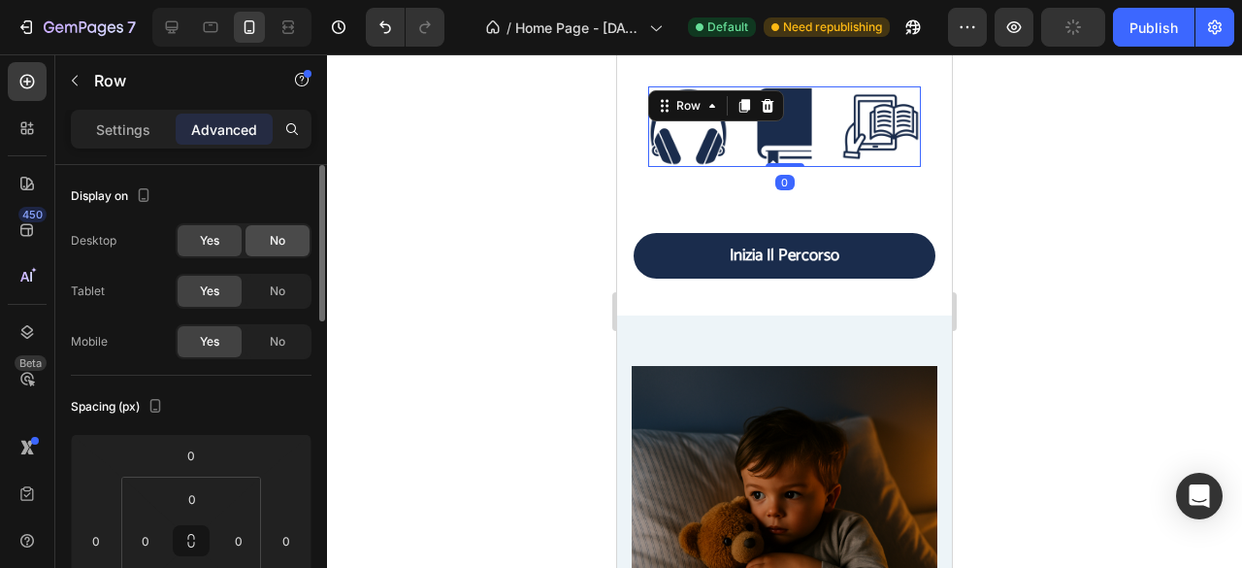
click at [267, 239] on div "No" at bounding box center [277, 240] width 64 height 31
click at [276, 296] on span "No" at bounding box center [278, 290] width 16 height 17
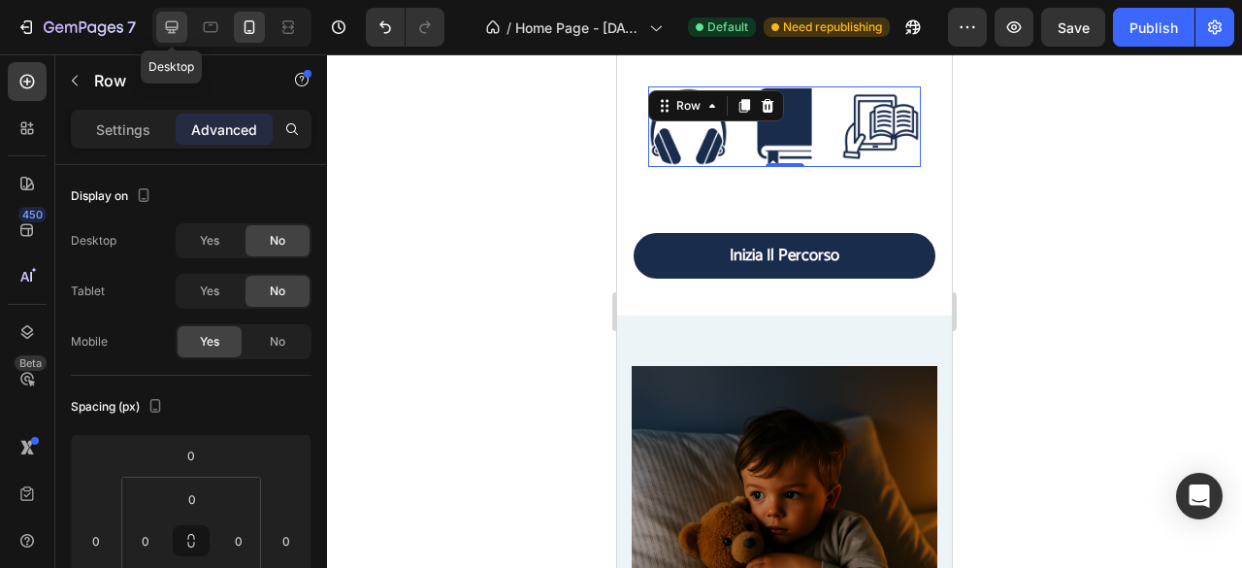
click at [182, 28] on div at bounding box center [171, 27] width 31 height 31
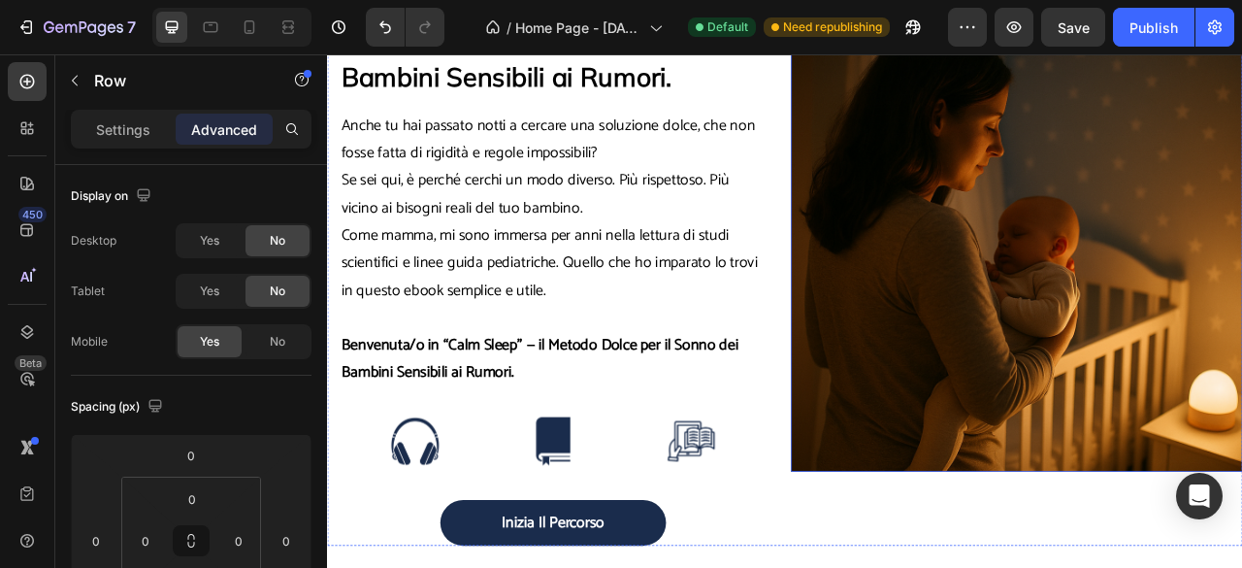
scroll to position [357, 0]
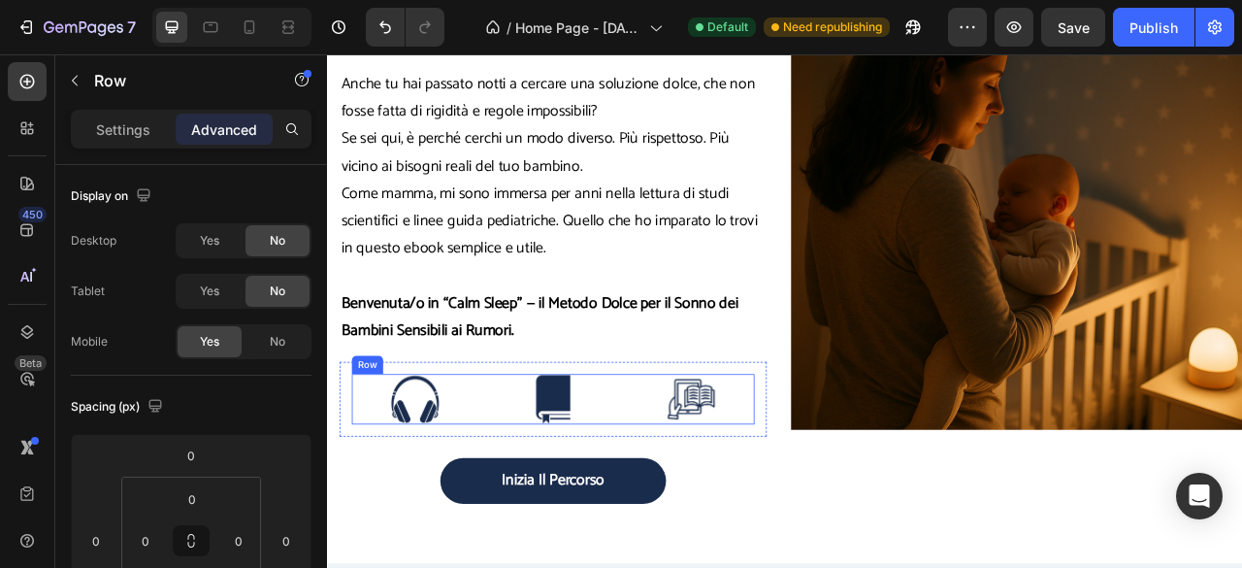
click at [519, 470] on div "Image Image Image Row" at bounding box center [614, 493] width 512 height 64
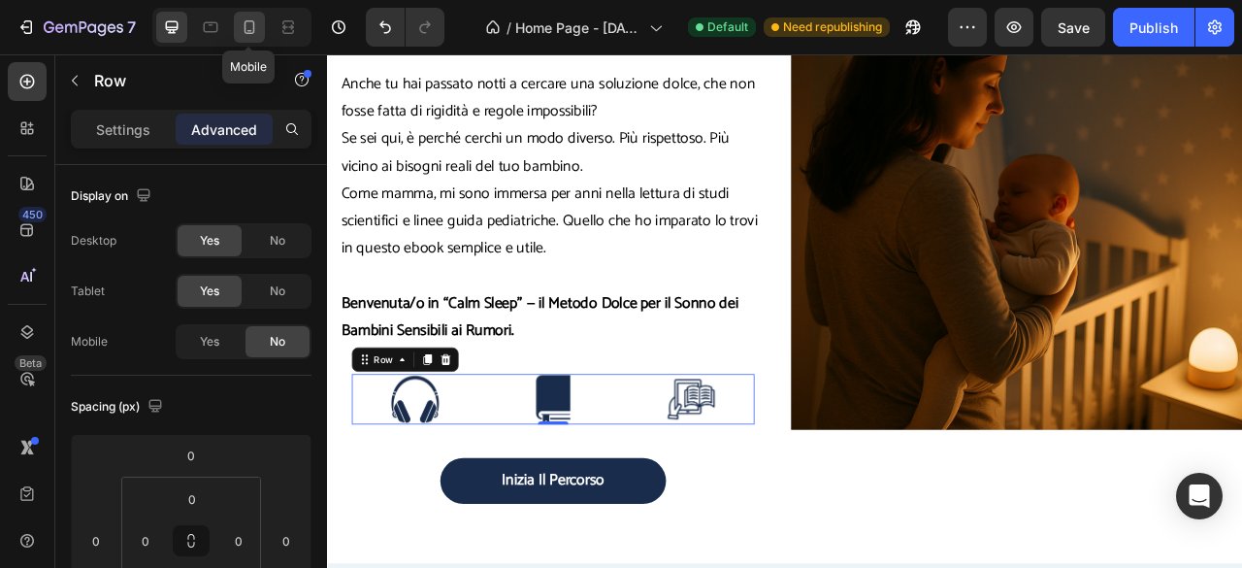
click at [253, 35] on icon at bounding box center [249, 26] width 19 height 19
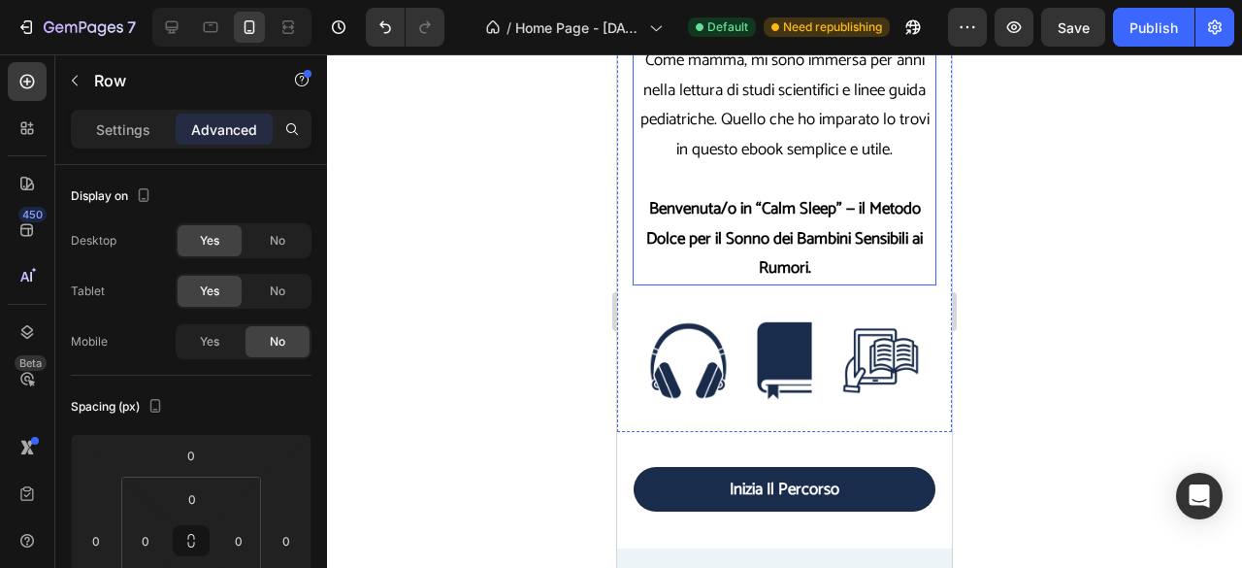
scroll to position [857, 0]
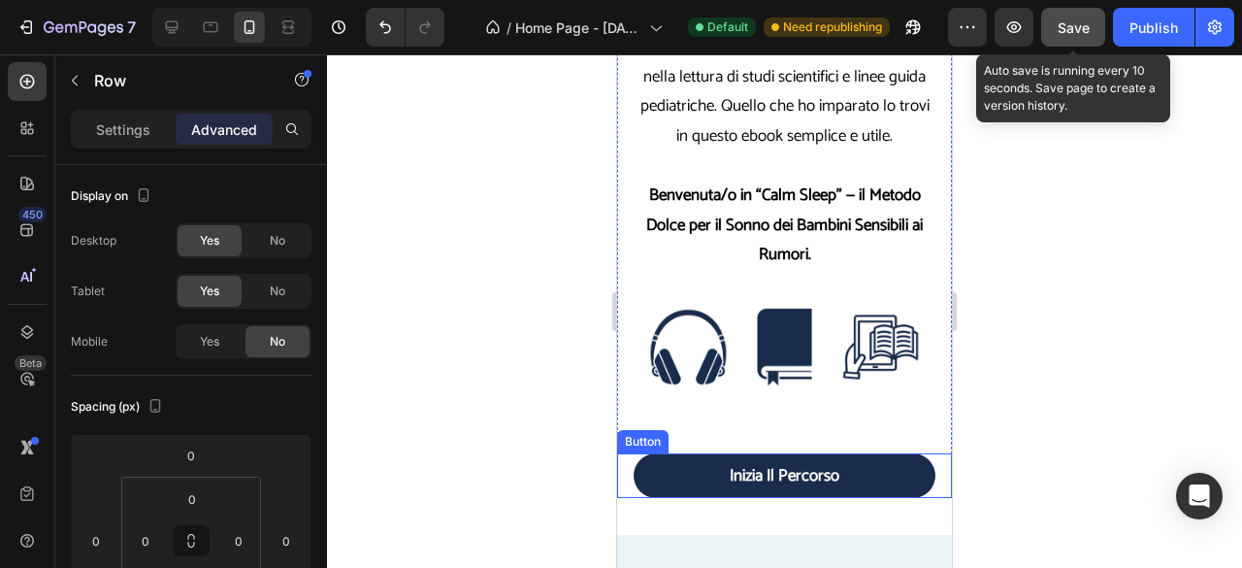
click at [1088, 32] on span "Save" at bounding box center [1074, 27] width 32 height 16
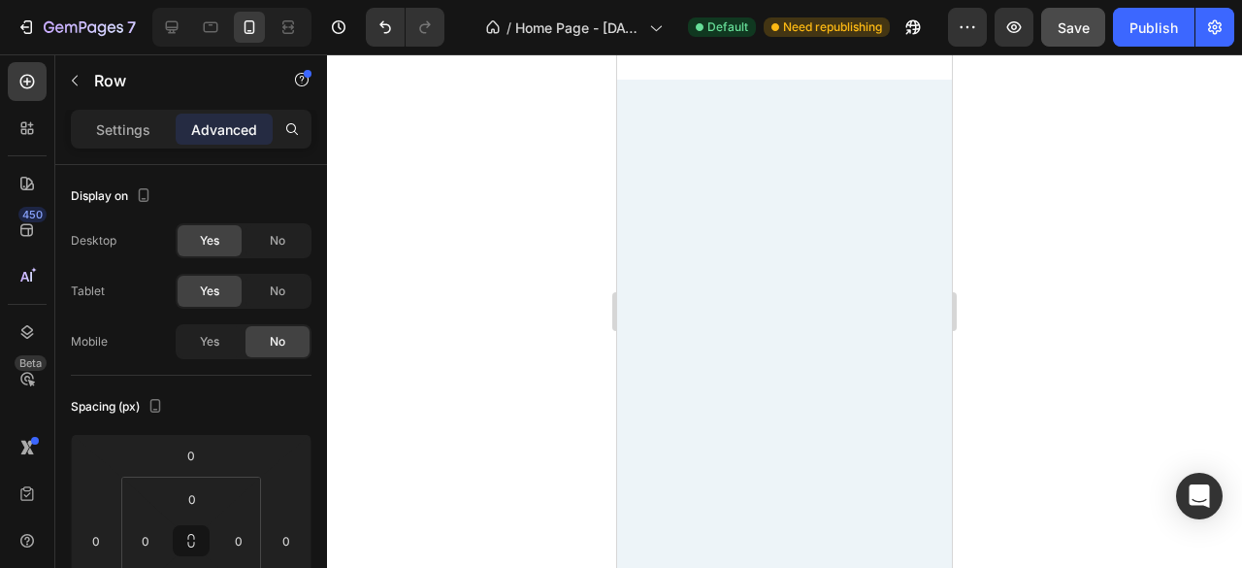
scroll to position [0, 0]
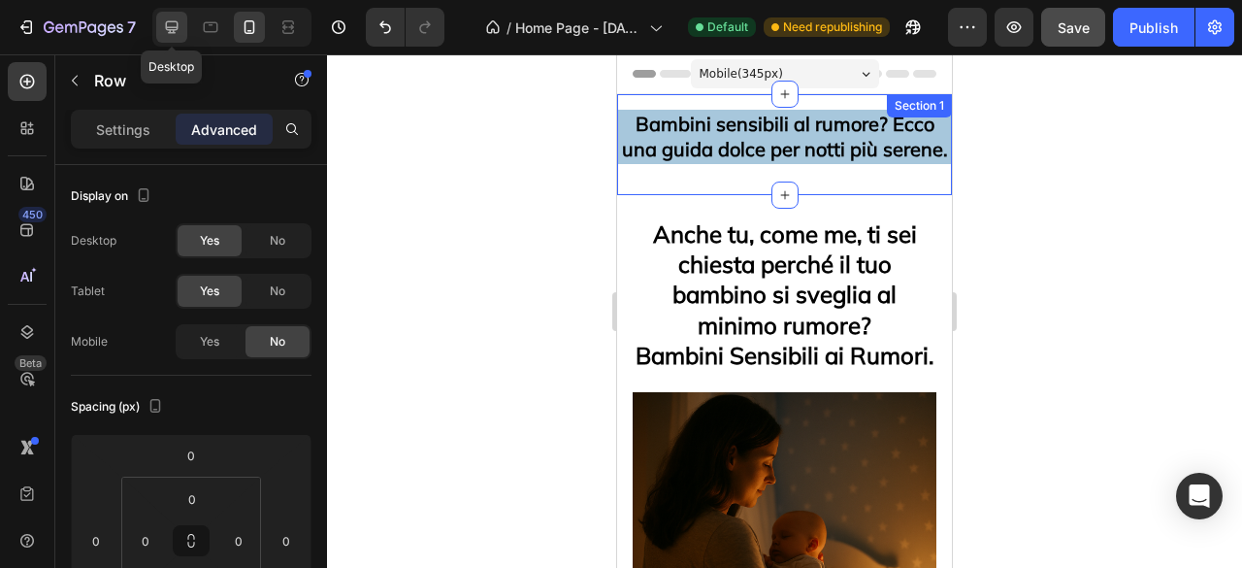
click at [169, 32] on icon at bounding box center [172, 27] width 13 height 13
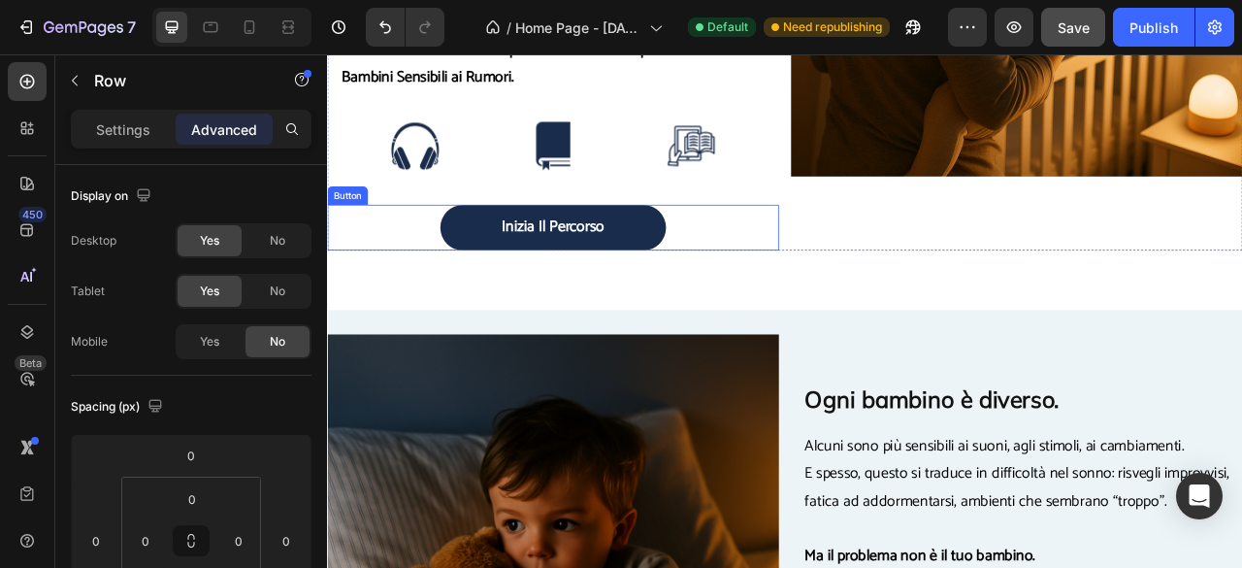
scroll to position [695, 0]
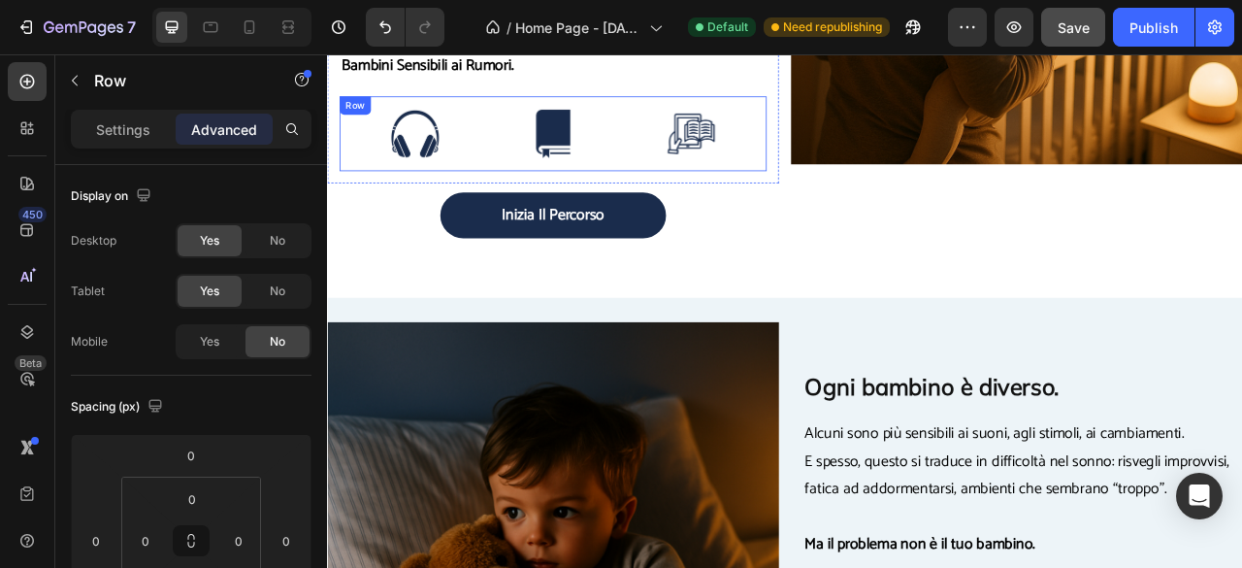
click at [533, 114] on div "Image Image Image Row Image Image Image Row Row" at bounding box center [613, 155] width 543 height 95
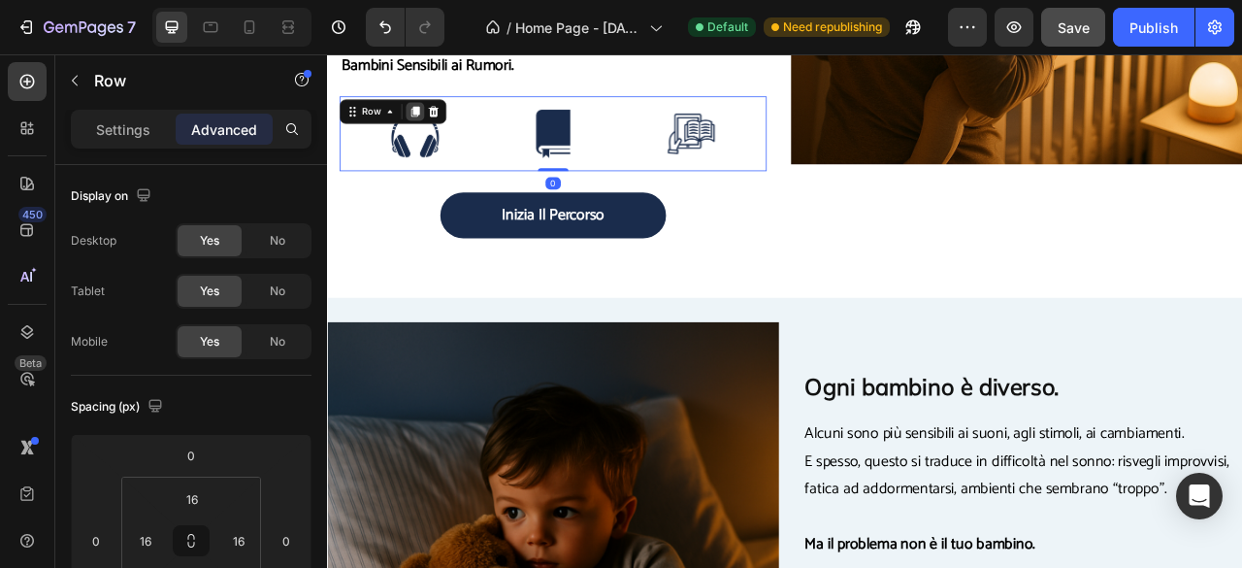
click at [436, 128] on icon at bounding box center [439, 128] width 11 height 14
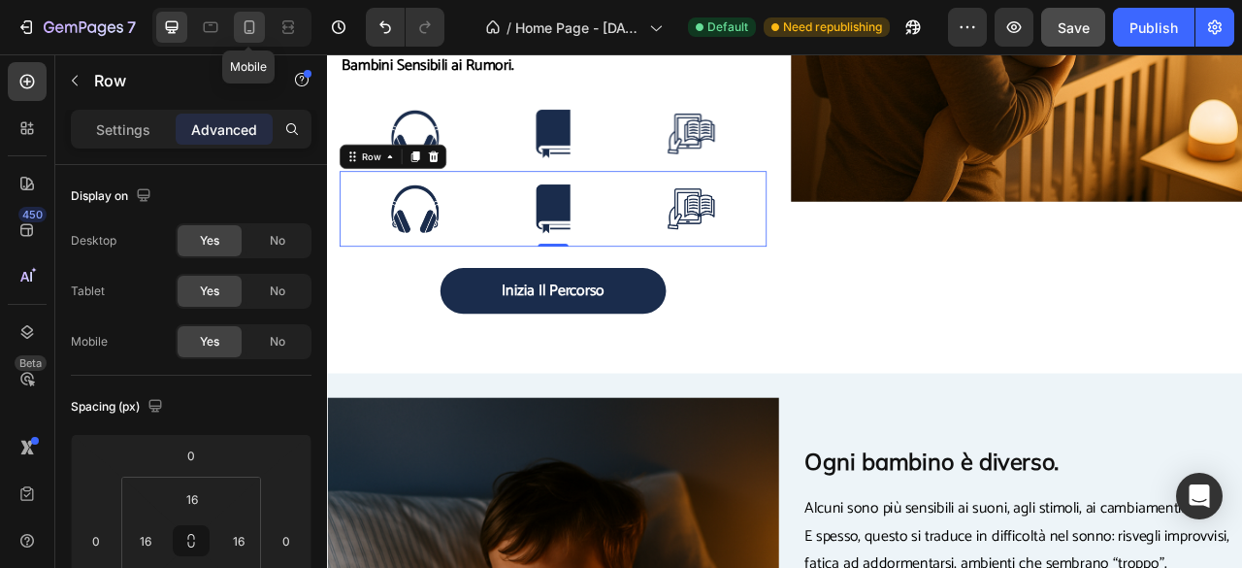
click at [245, 33] on icon at bounding box center [249, 26] width 19 height 19
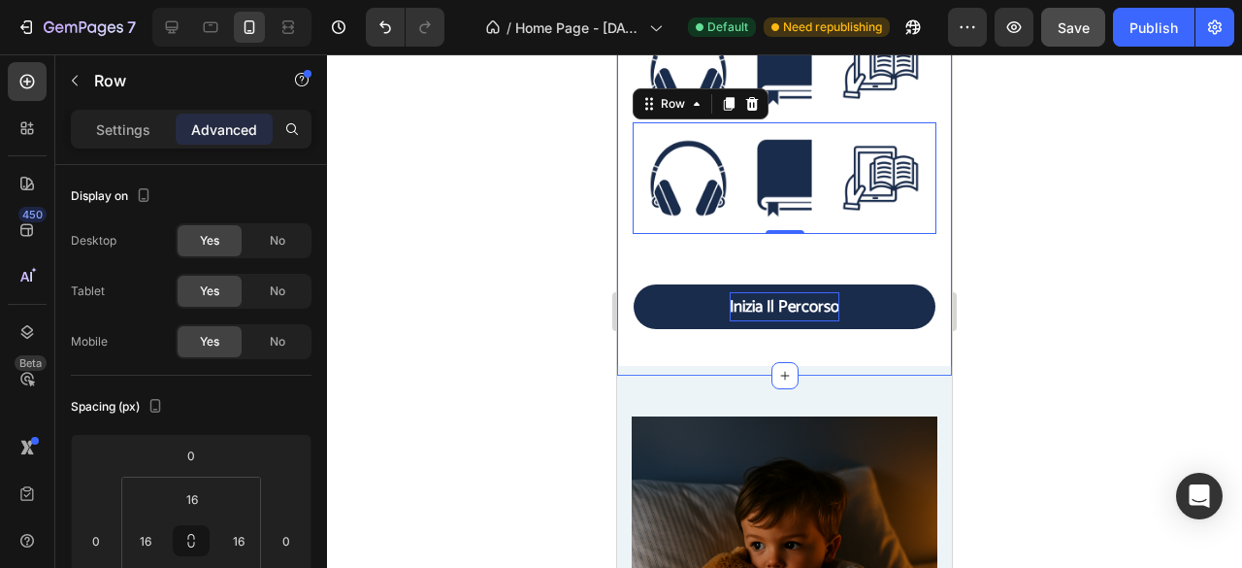
scroll to position [947, 0]
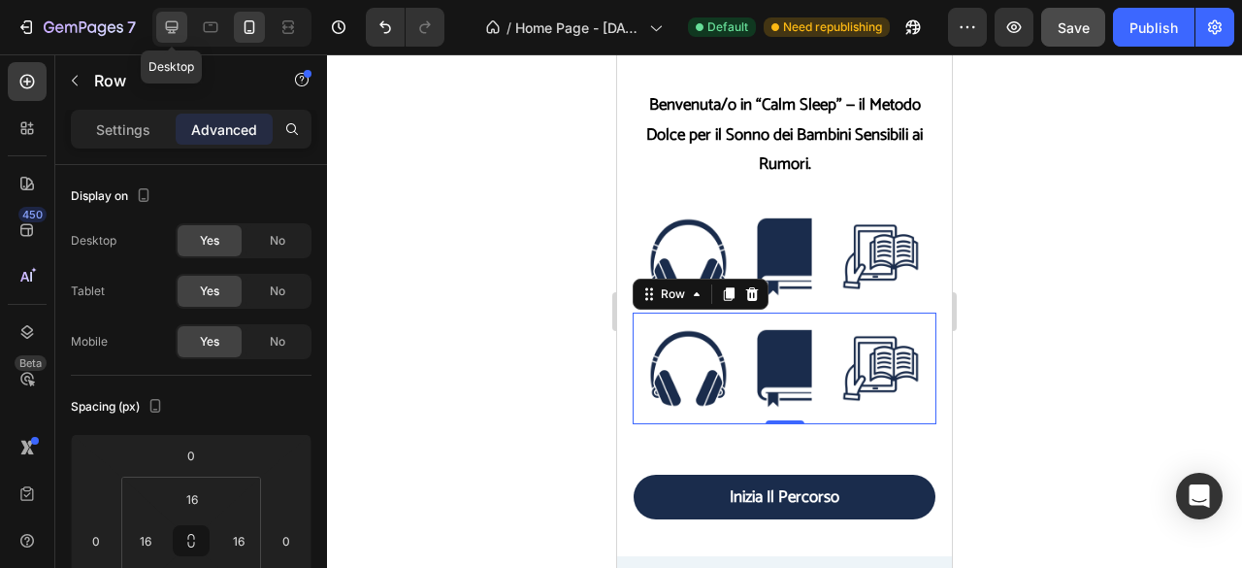
click at [180, 19] on div at bounding box center [171, 27] width 31 height 31
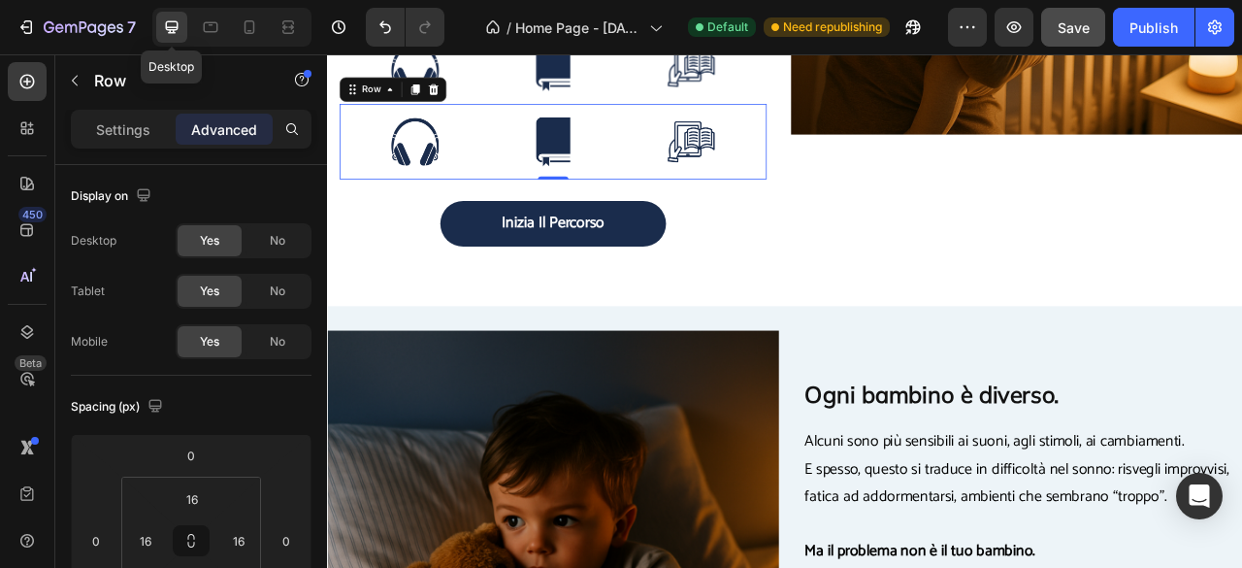
scroll to position [775, 0]
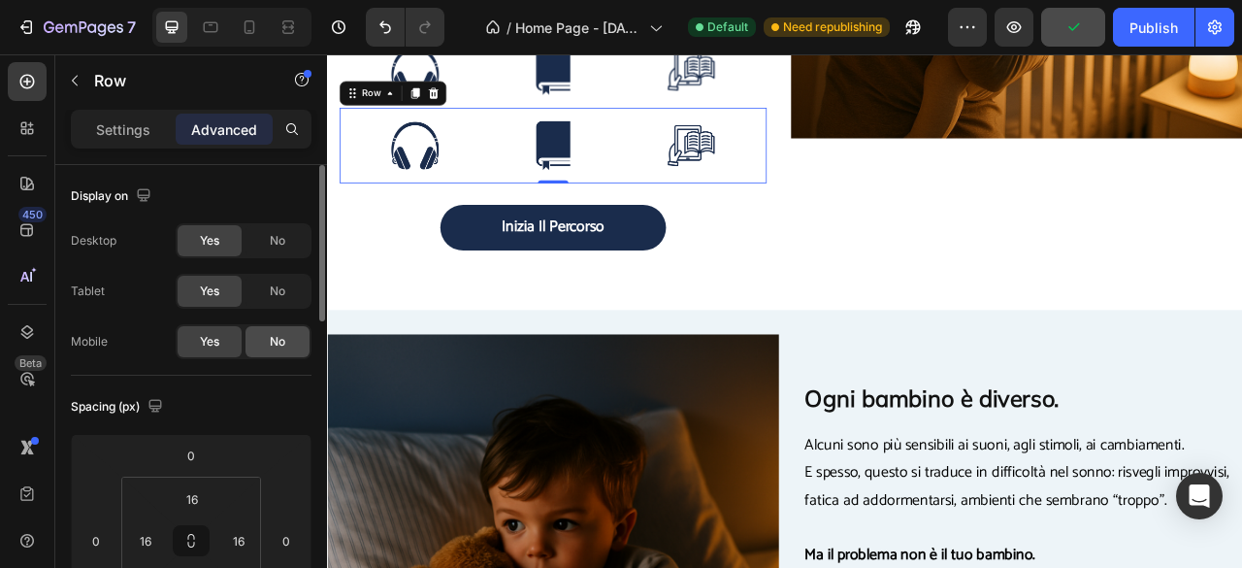
click at [277, 350] on div "No" at bounding box center [277, 341] width 64 height 31
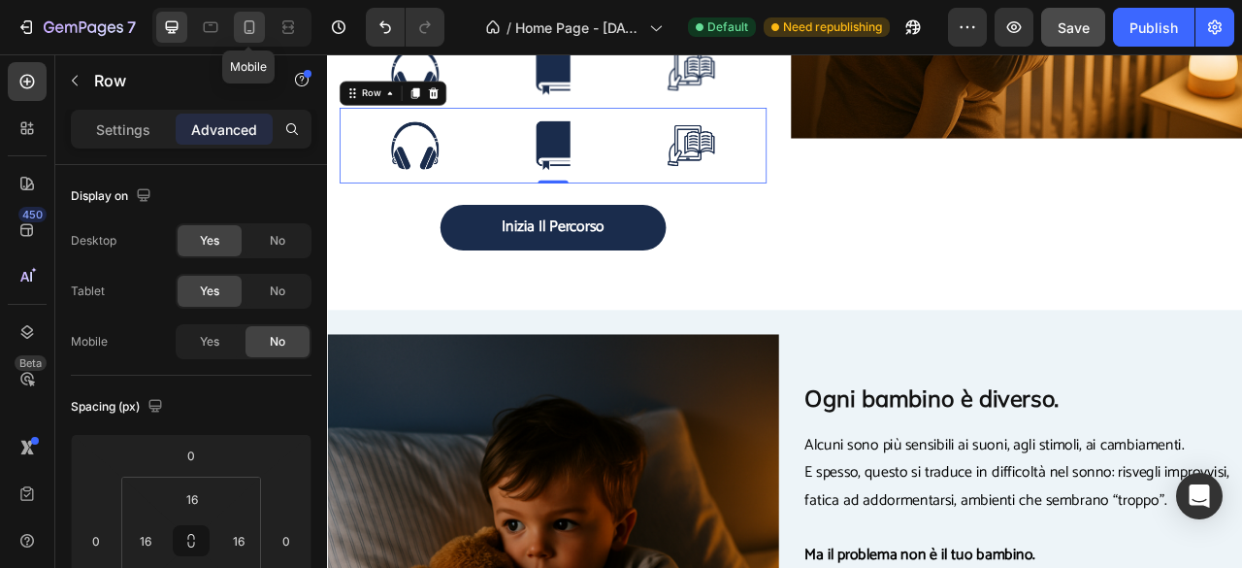
click at [245, 20] on icon at bounding box center [249, 26] width 19 height 19
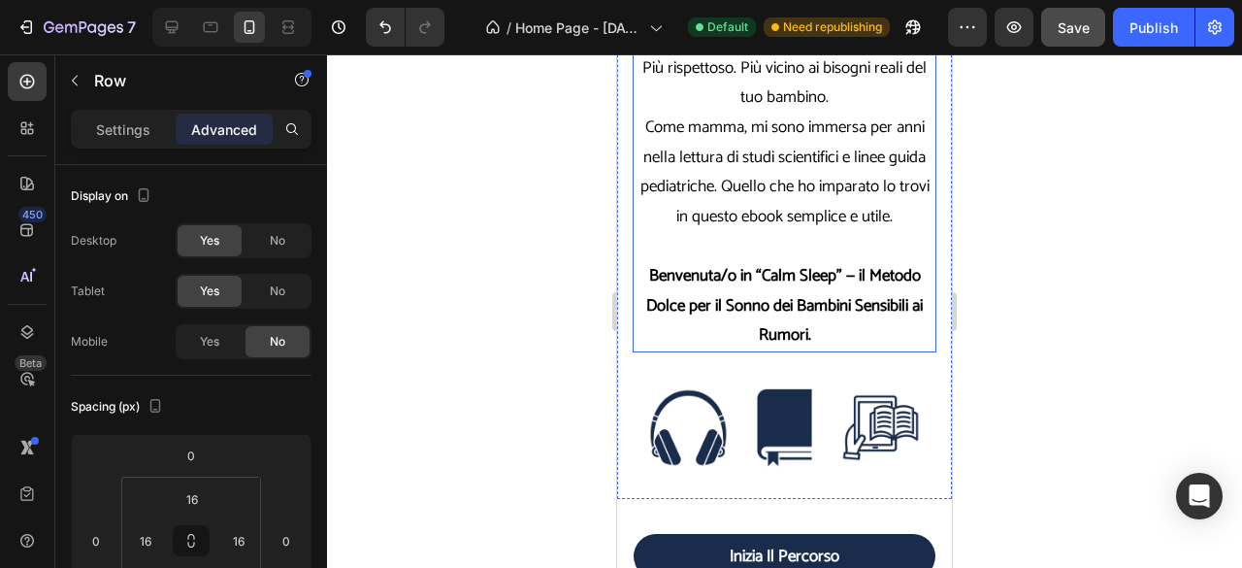
scroll to position [838, 0]
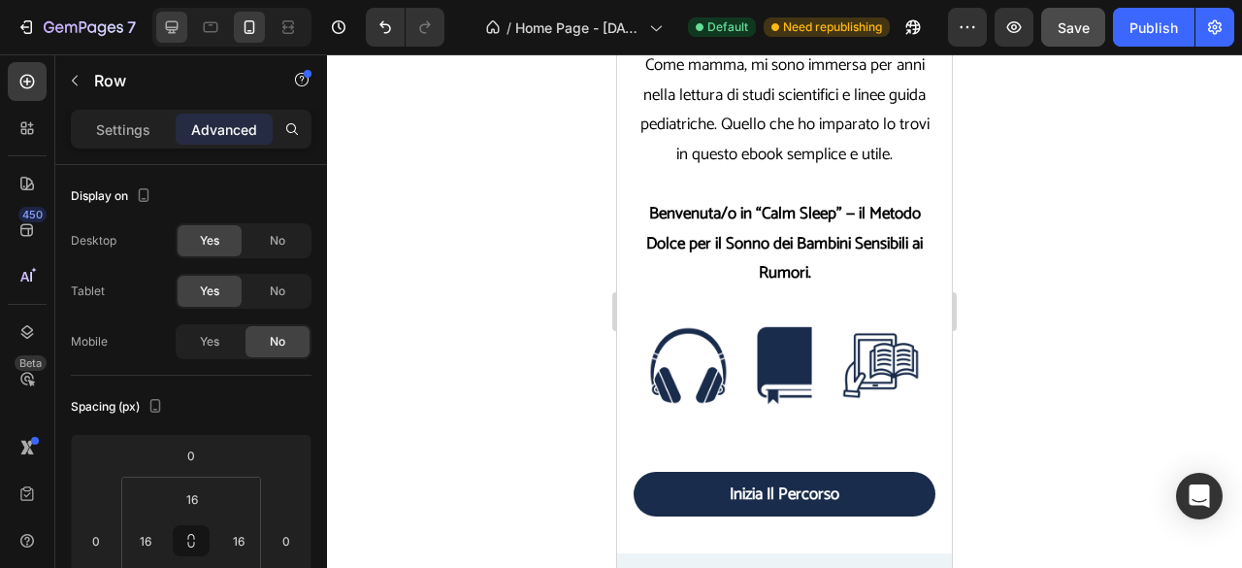
click at [173, 29] on icon at bounding box center [172, 27] width 13 height 13
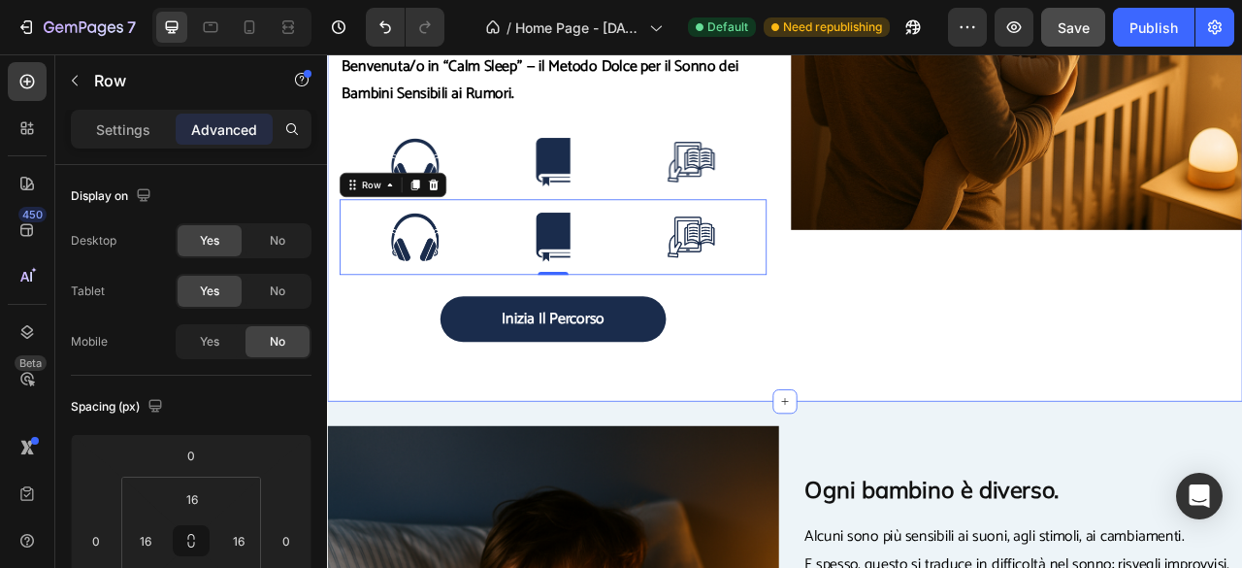
scroll to position [657, 0]
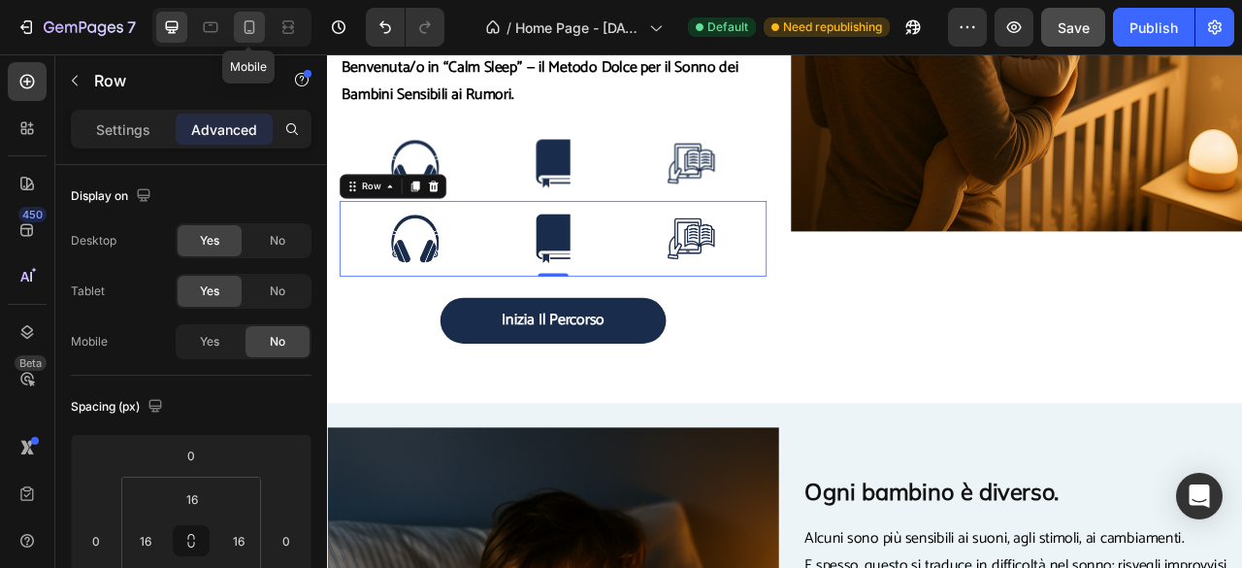
click at [251, 26] on icon at bounding box center [249, 26] width 19 height 19
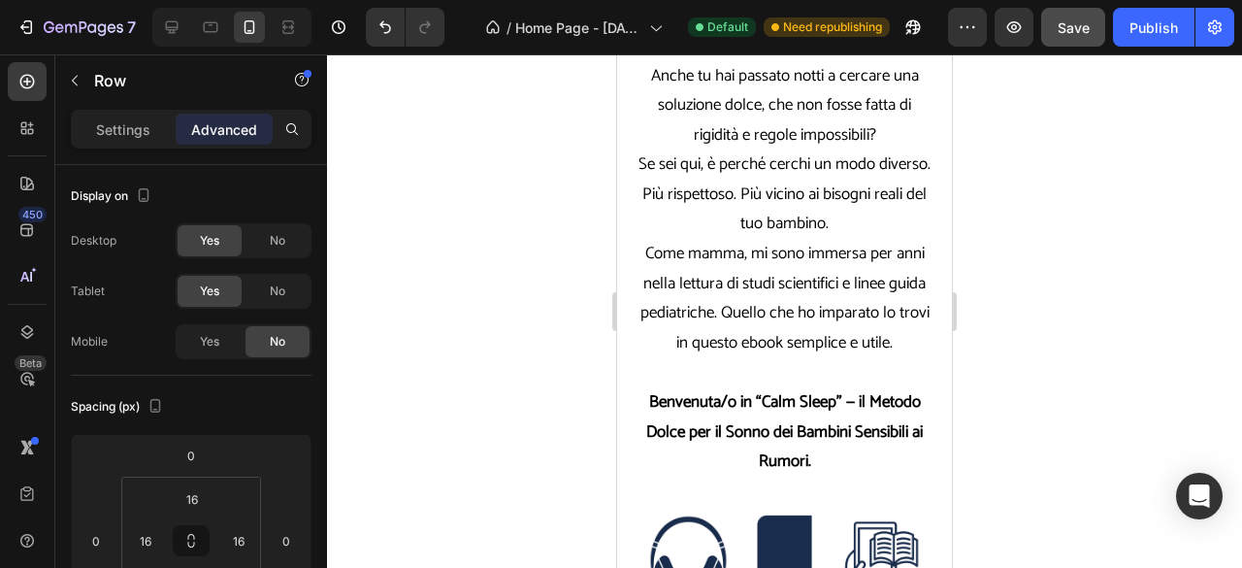
scroll to position [650, 0]
click at [740, 514] on div "Image Image Image Row" at bounding box center [784, 553] width 273 height 81
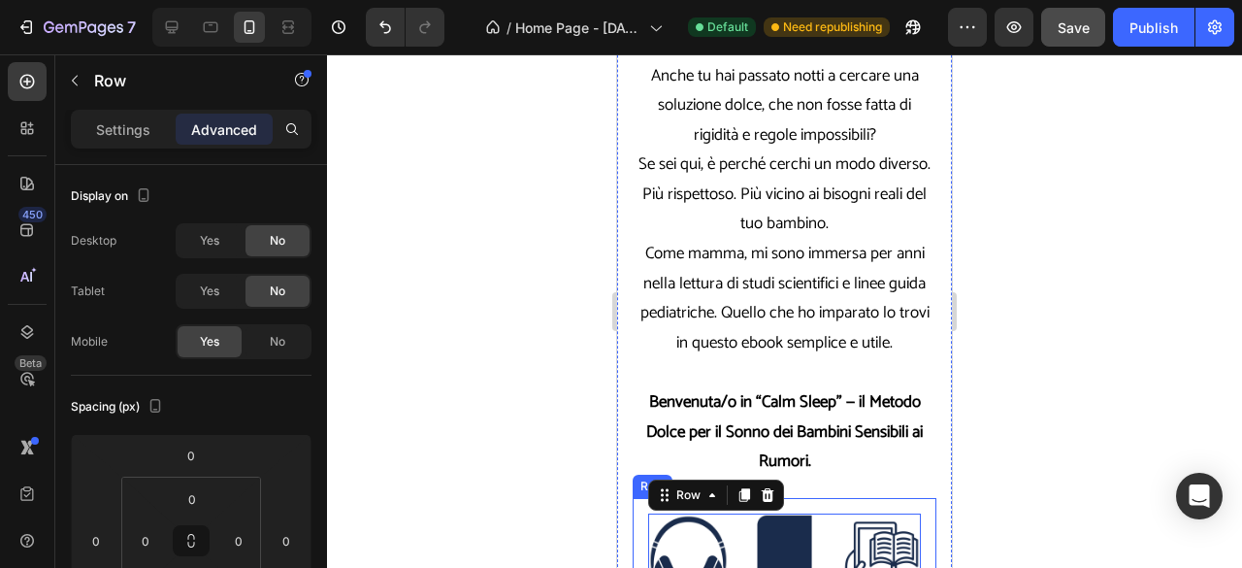
click at [634, 509] on div "Image Image Image Row Image Image Image Row 0 Row" at bounding box center [785, 554] width 304 height 112
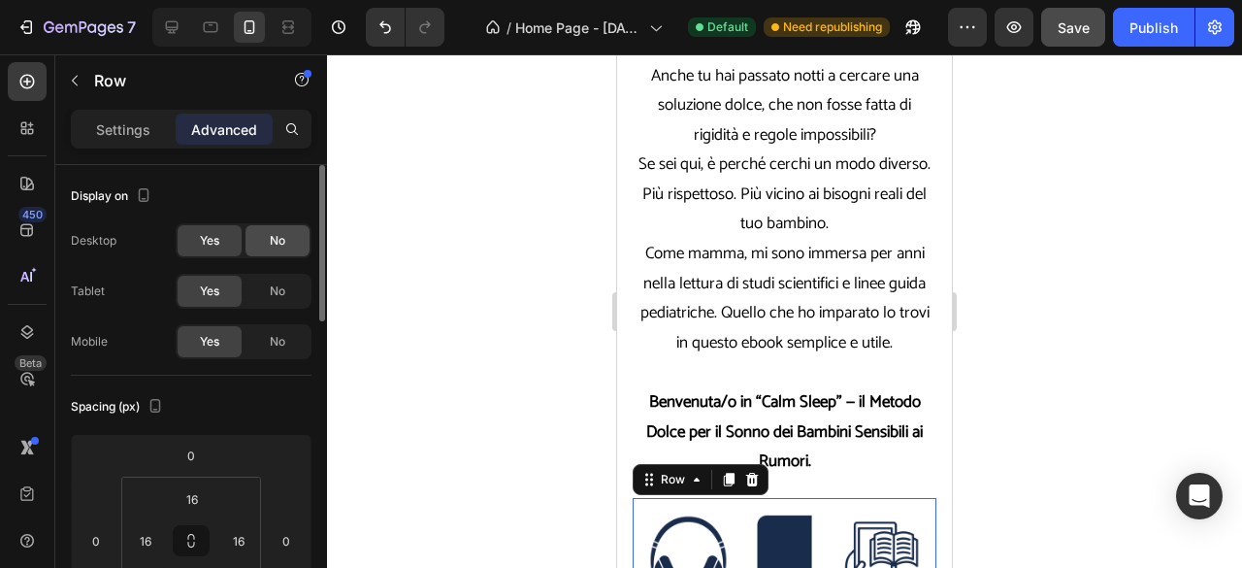
click at [281, 239] on span "No" at bounding box center [278, 240] width 16 height 17
click at [288, 294] on div "No" at bounding box center [277, 291] width 64 height 31
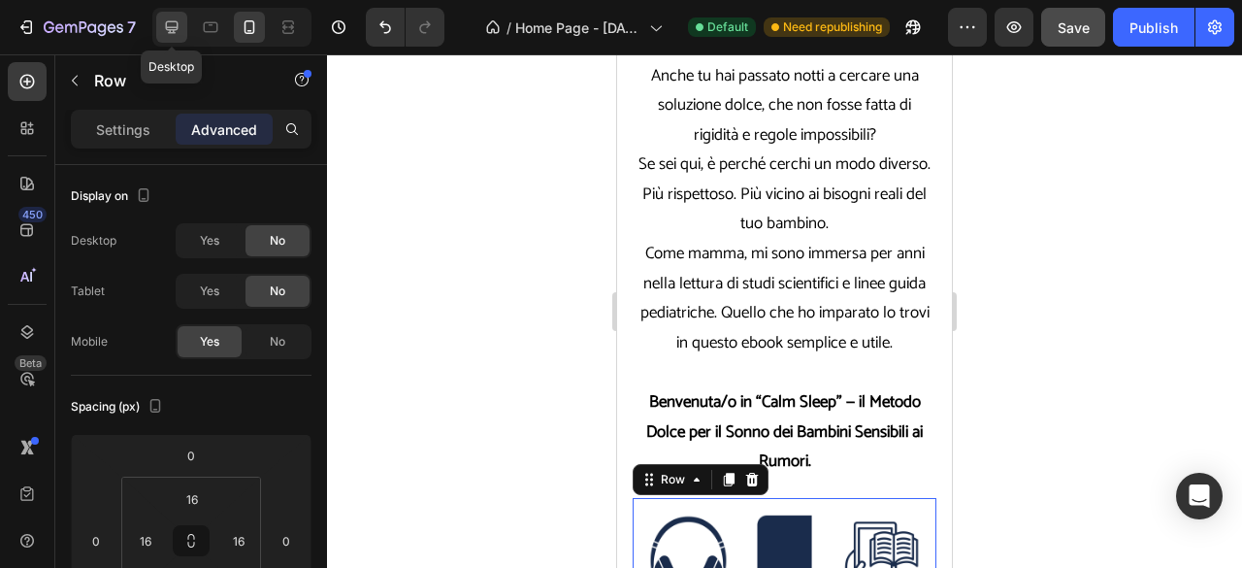
click at [178, 33] on icon at bounding box center [171, 26] width 19 height 19
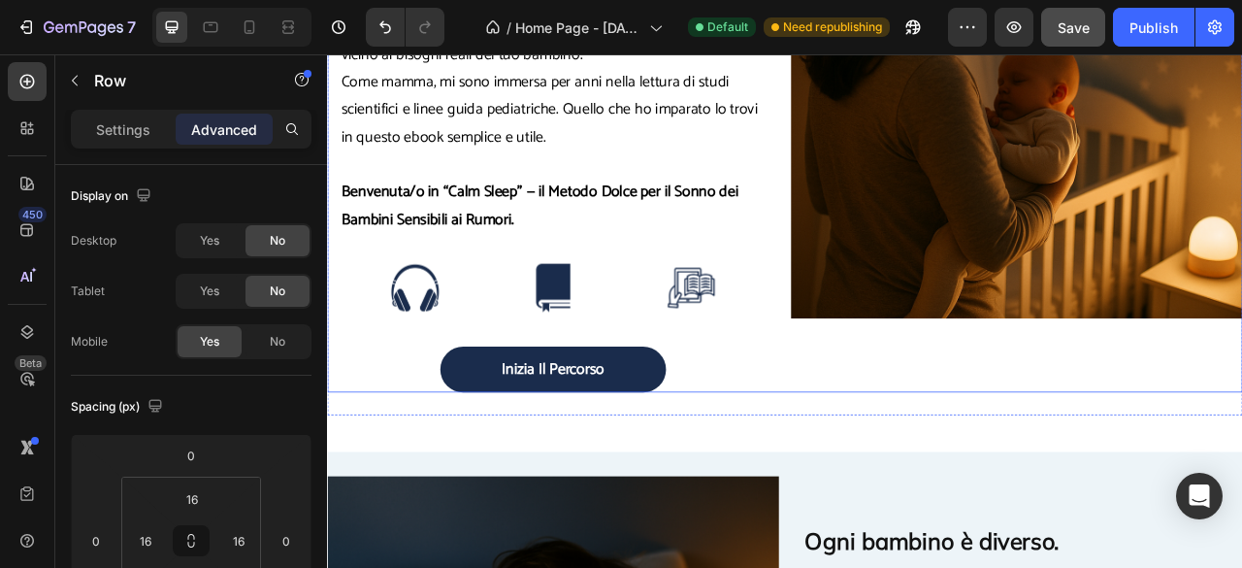
scroll to position [479, 0]
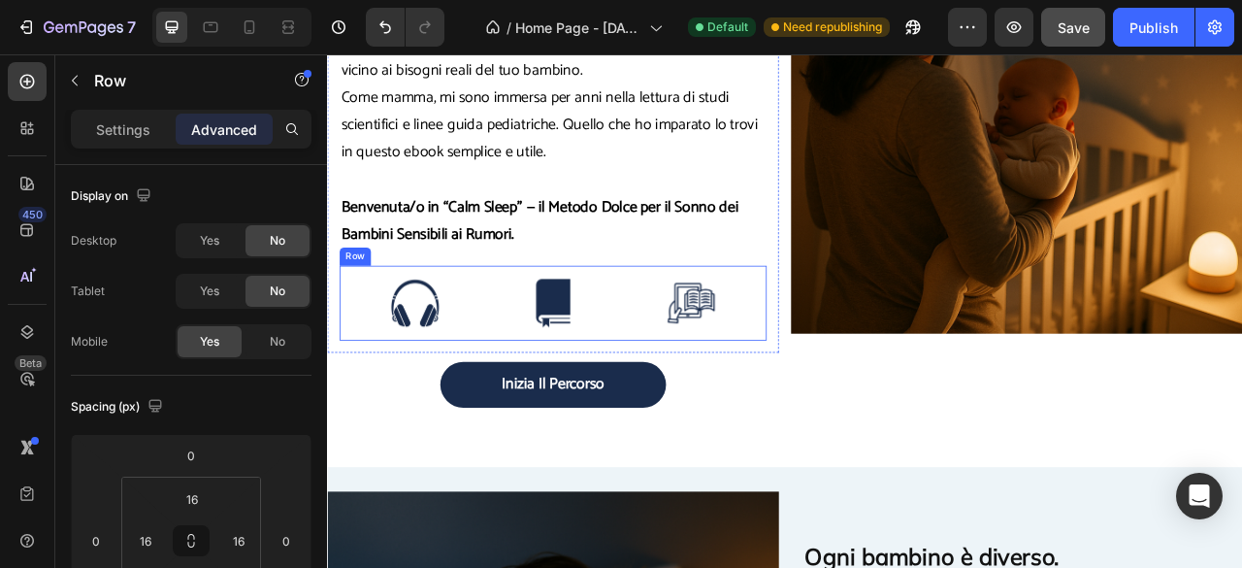
click at [676, 331] on div "Image Image Image Row Image Image Image Row Row" at bounding box center [613, 370] width 543 height 95
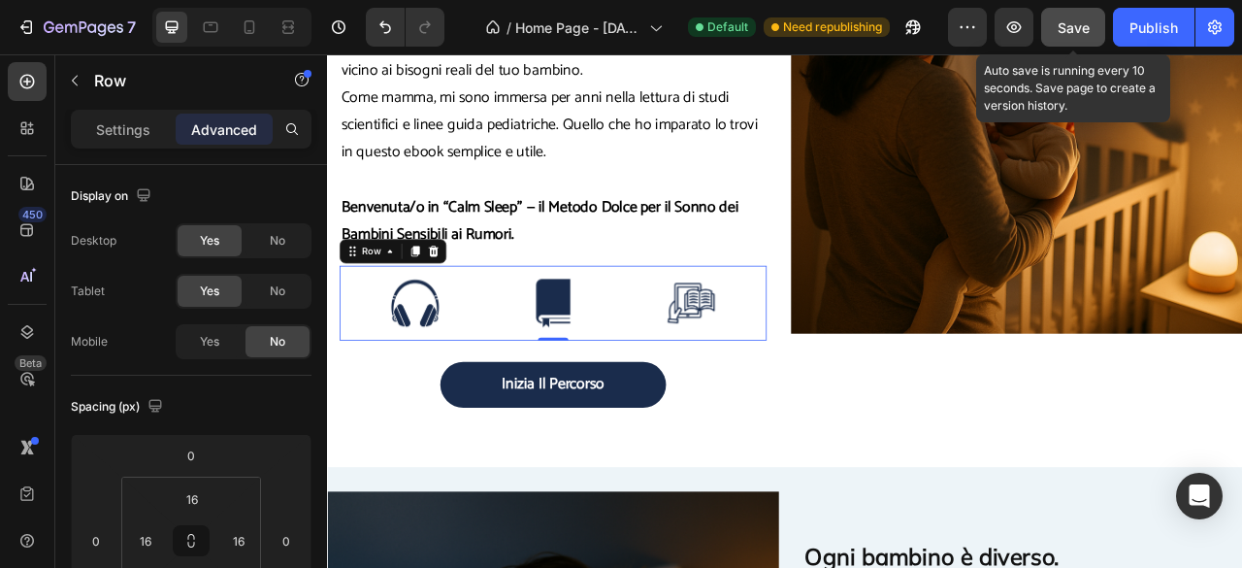
click at [1070, 20] on span "Save" at bounding box center [1074, 27] width 32 height 16
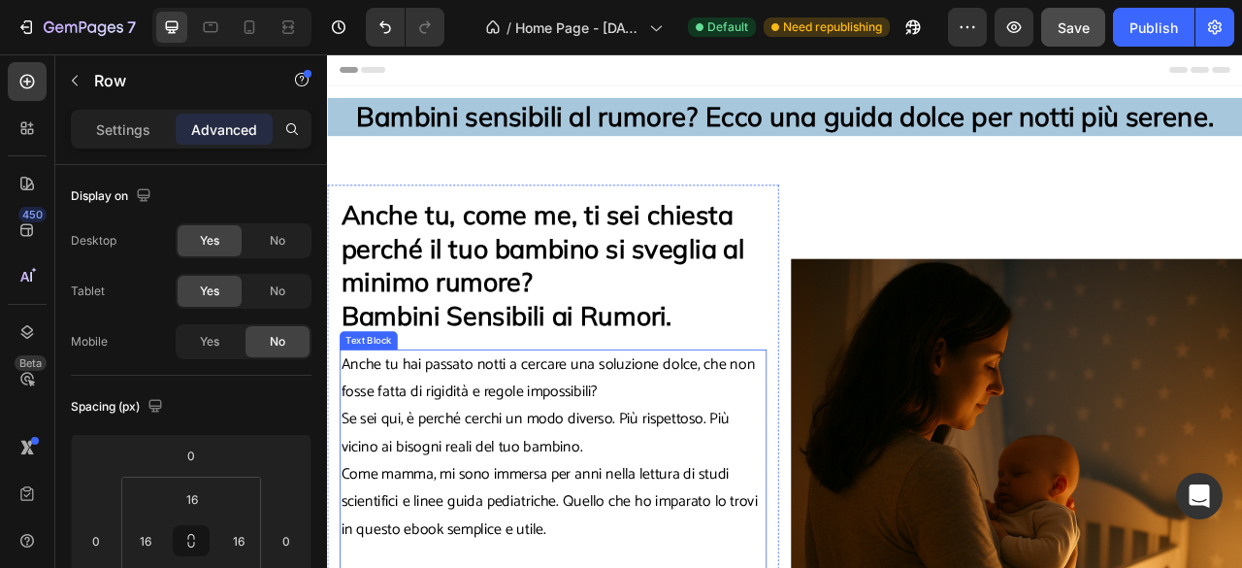
scroll to position [320, 0]
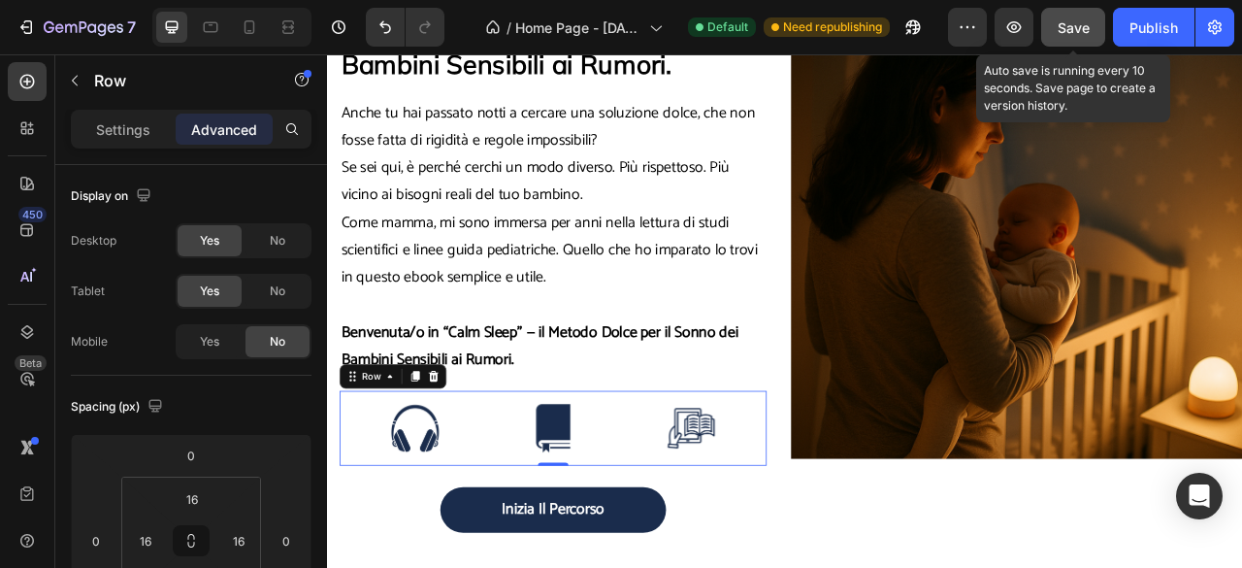
click at [1092, 21] on button "Save" at bounding box center [1073, 27] width 64 height 39
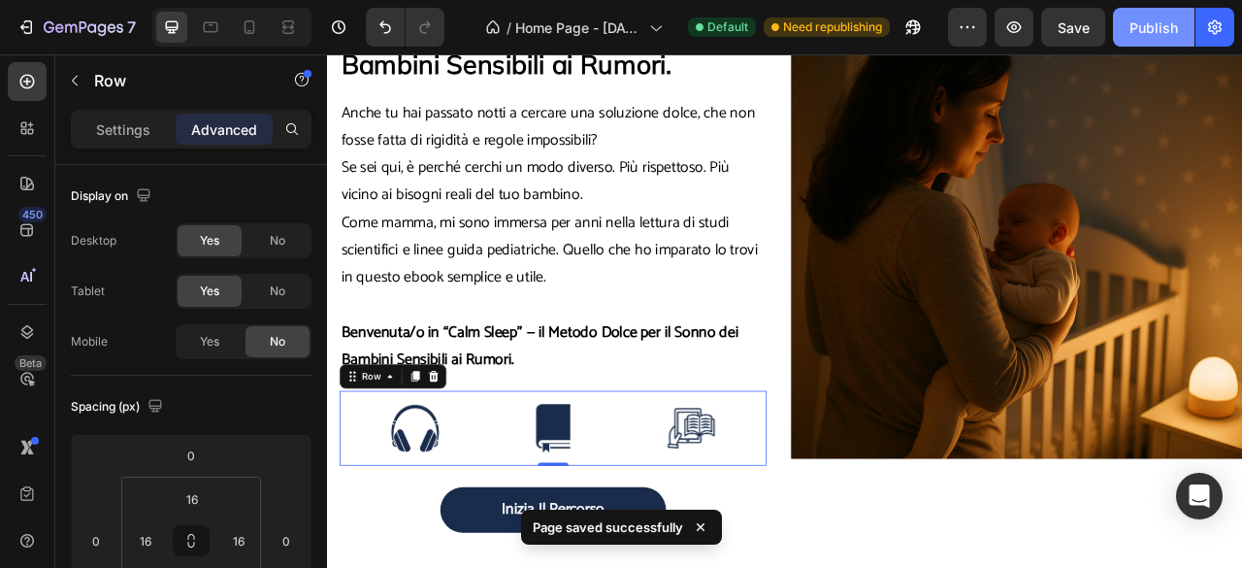
click at [1125, 30] on button "Publish" at bounding box center [1154, 27] width 82 height 39
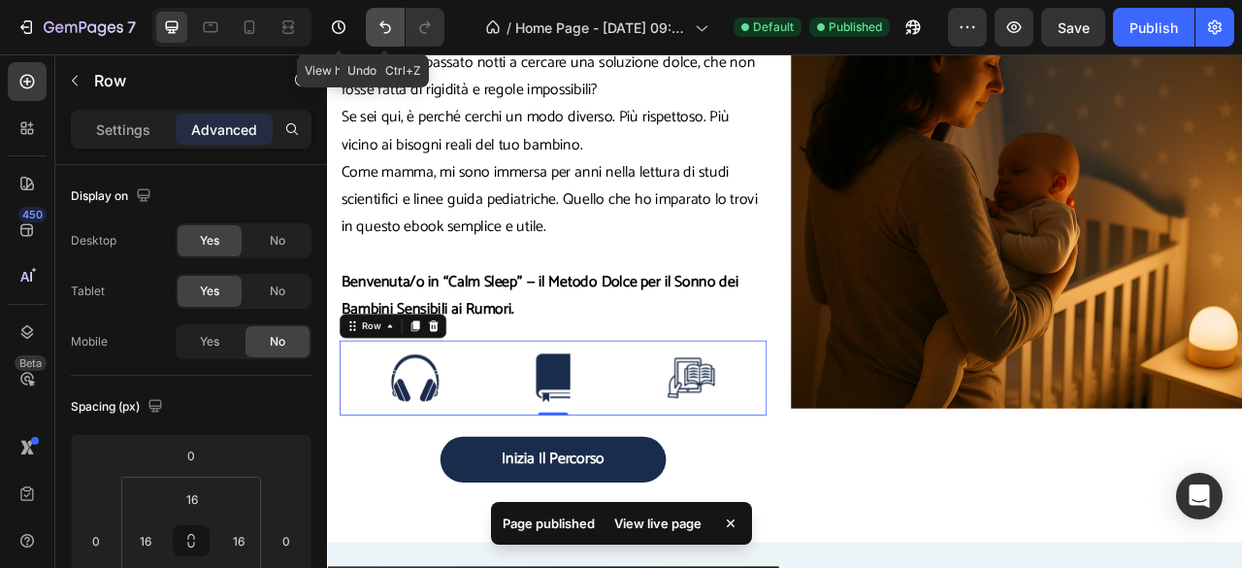
scroll to position [193, 0]
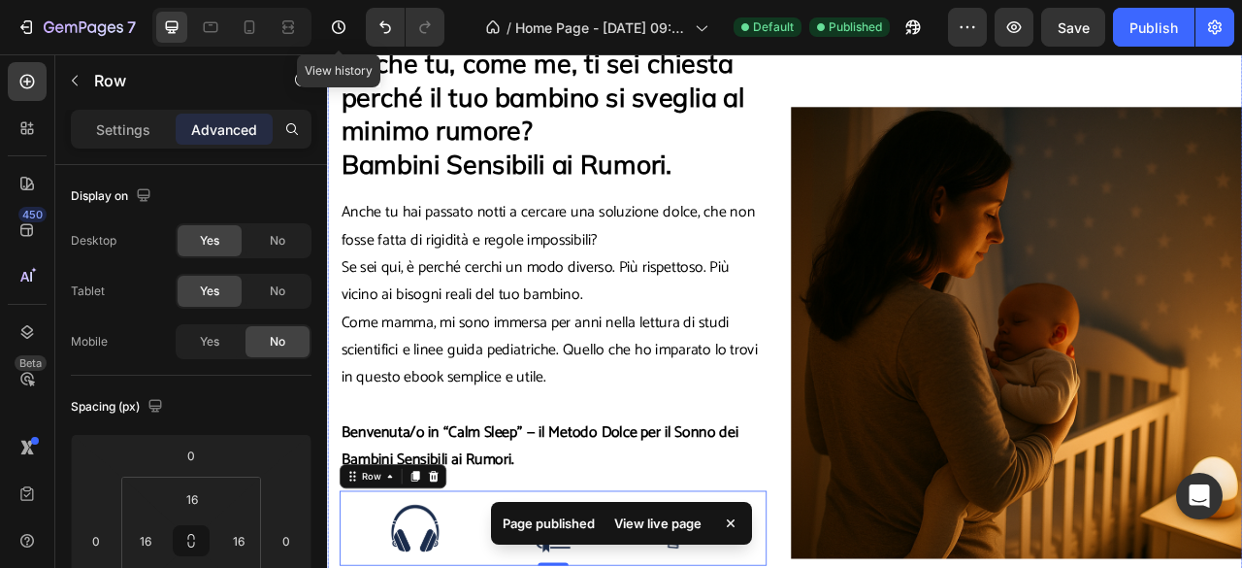
click at [1203, 89] on div "Image" at bounding box center [1204, 409] width 574 height 764
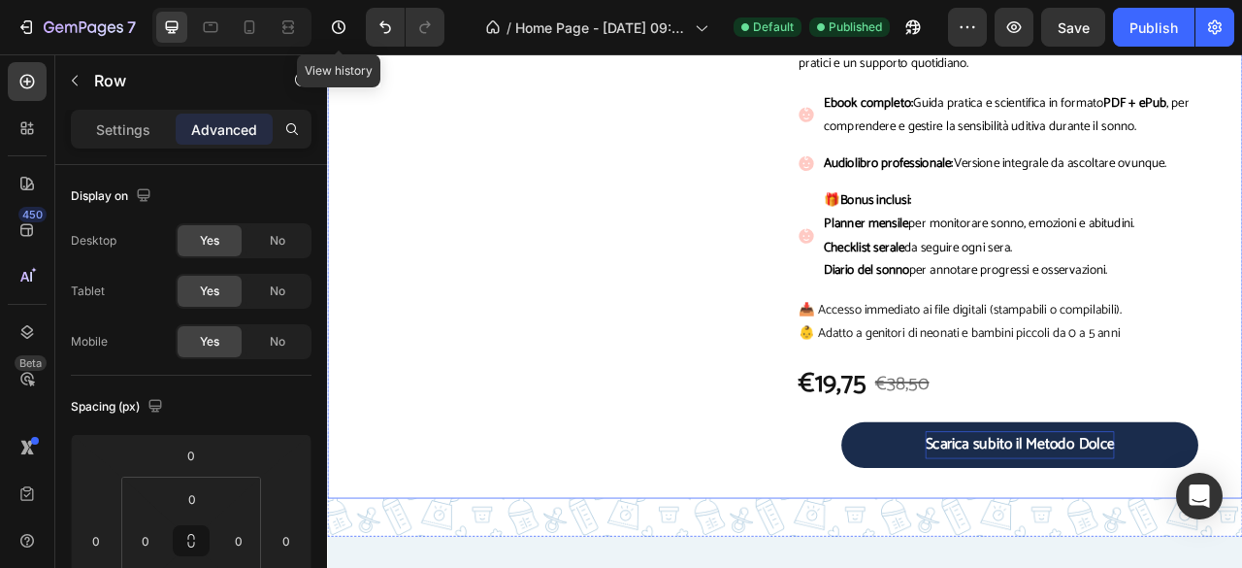
scroll to position [3408, 0]
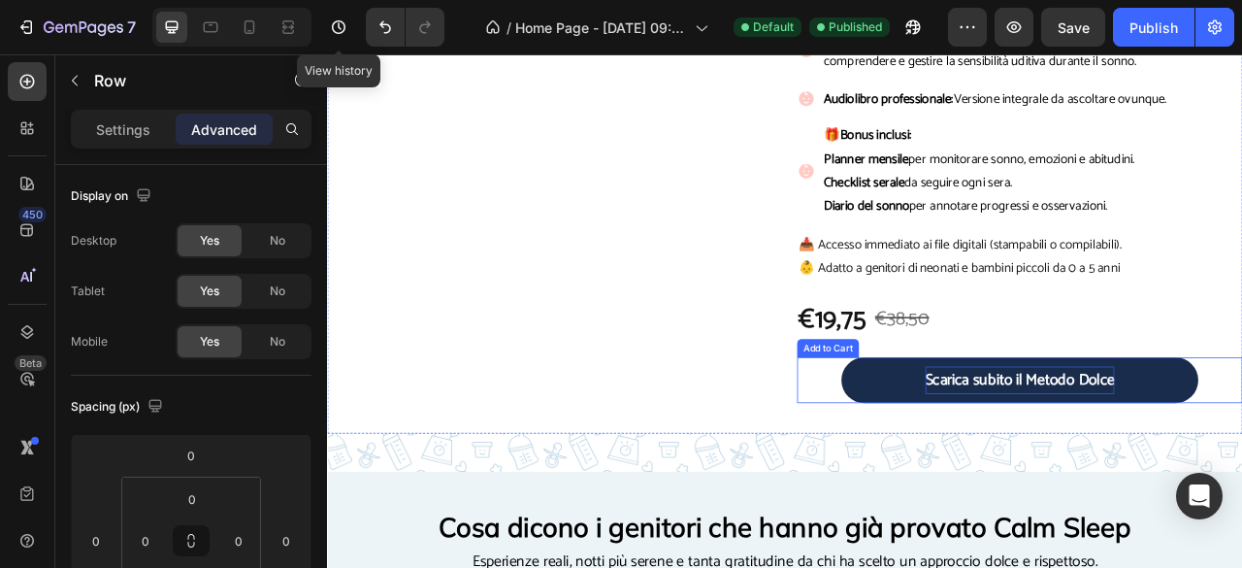
click at [1197, 463] on div "Scarica subito il Metodo Dolce" at bounding box center [1208, 468] width 241 height 35
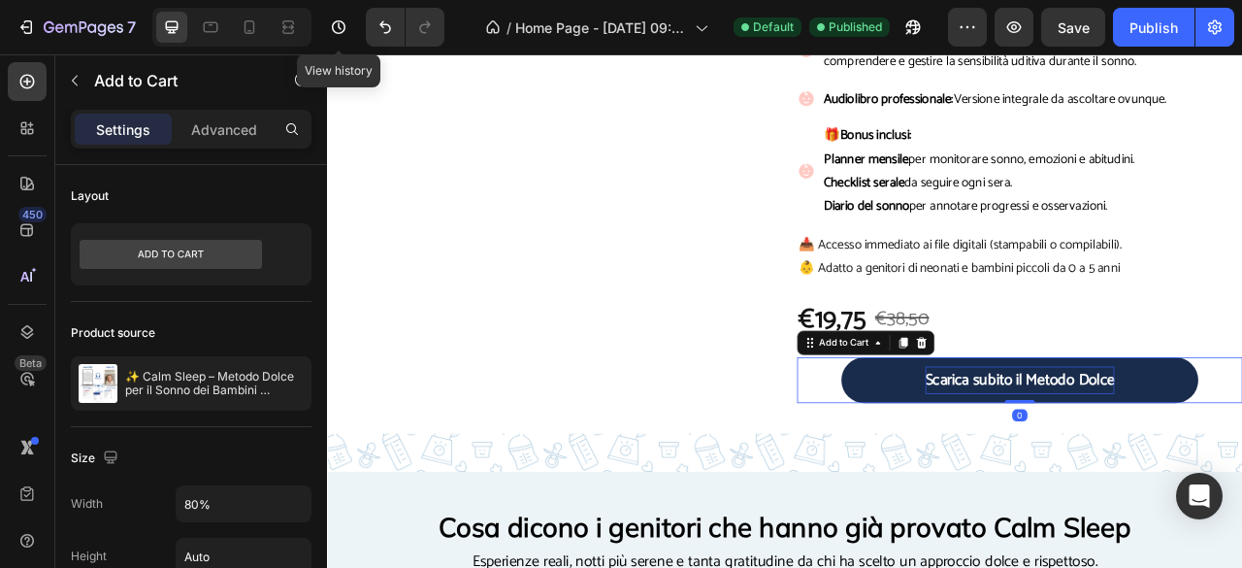
click at [1197, 463] on div "Scarica subito il Metodo Dolce" at bounding box center [1208, 468] width 241 height 35
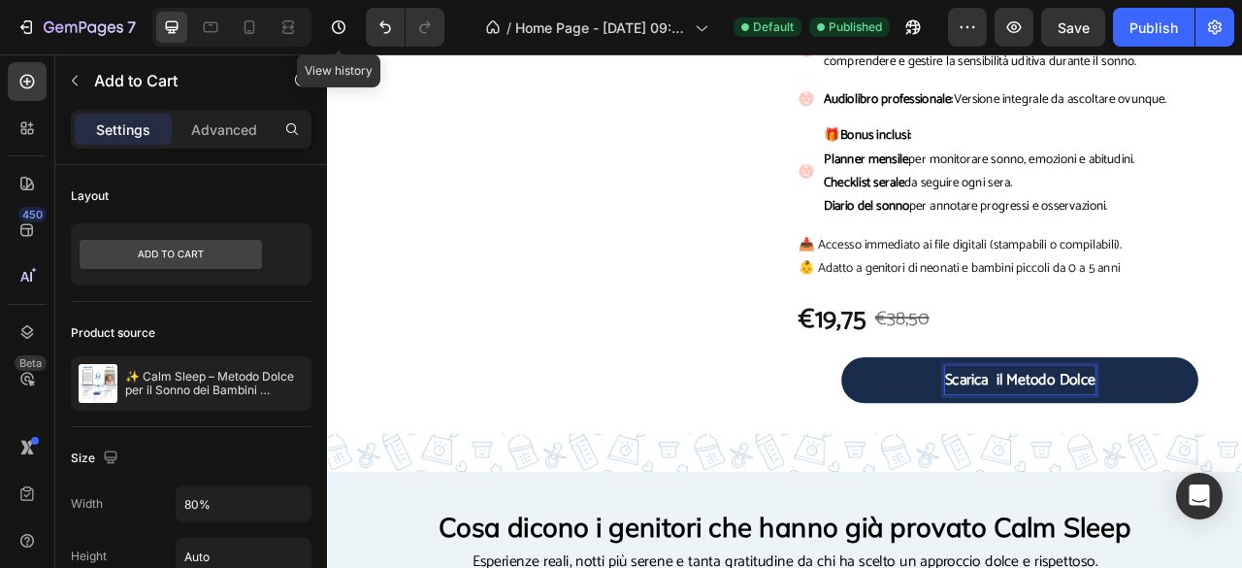
click at [981, 440] on button "Scarica il Metodo Dolce" at bounding box center [1207, 469] width 453 height 58
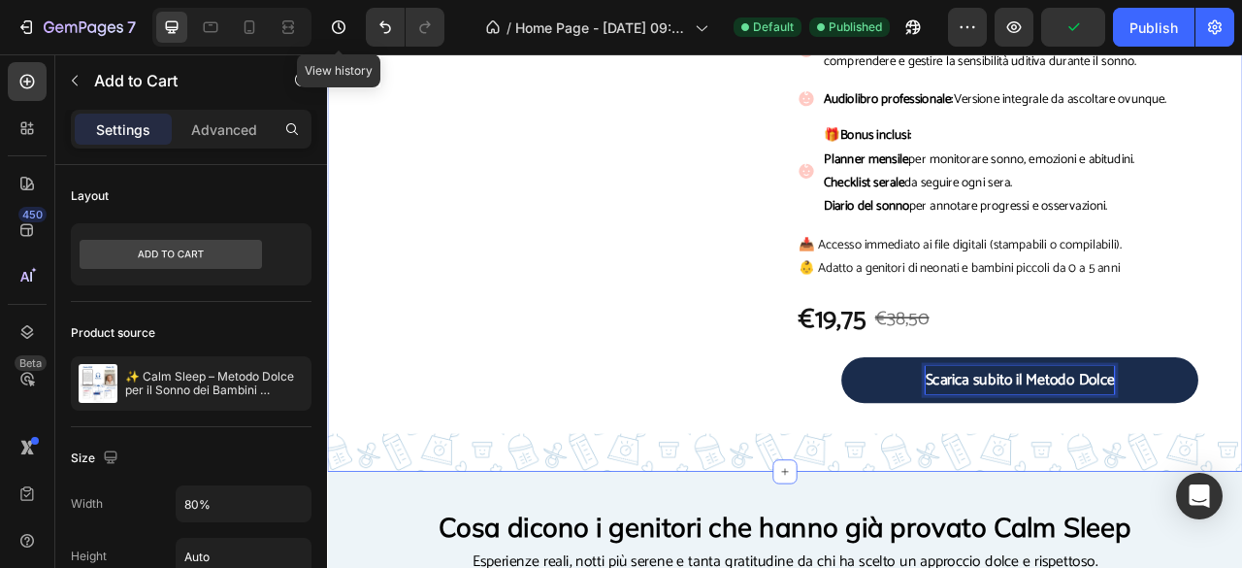
click at [1241, 561] on div "Calm Sleep – Il Metodo Dolce per il Sonno dei Bambini Sensibili ai Rumori Headi…" at bounding box center [909, 179] width 1164 height 811
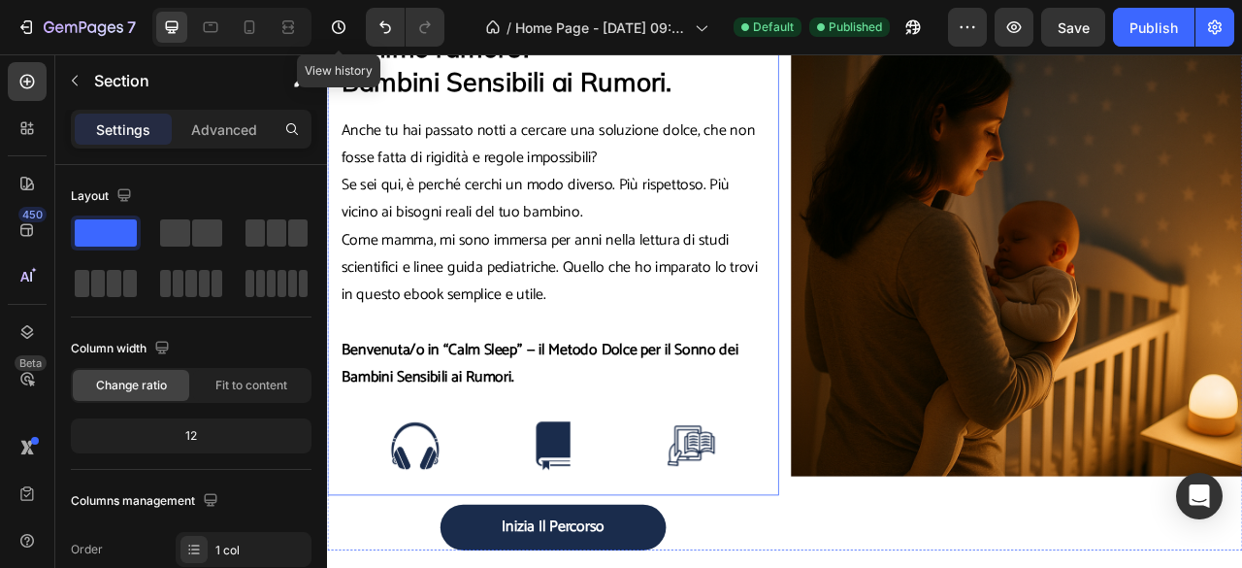
scroll to position [326, 0]
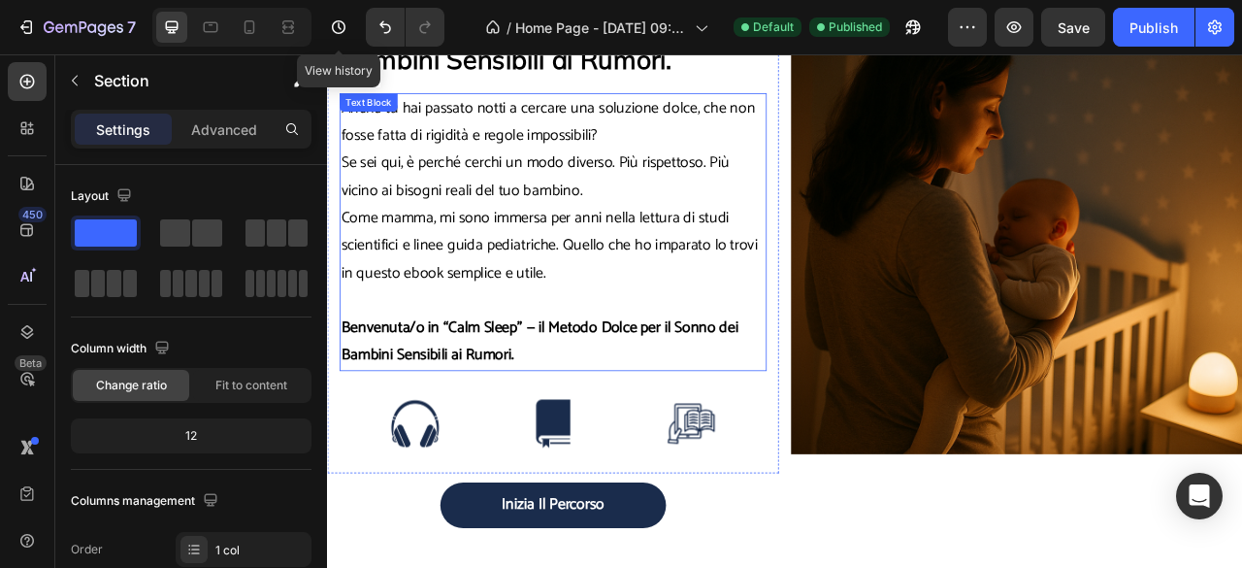
click at [368, 350] on p at bounding box center [613, 367] width 539 height 35
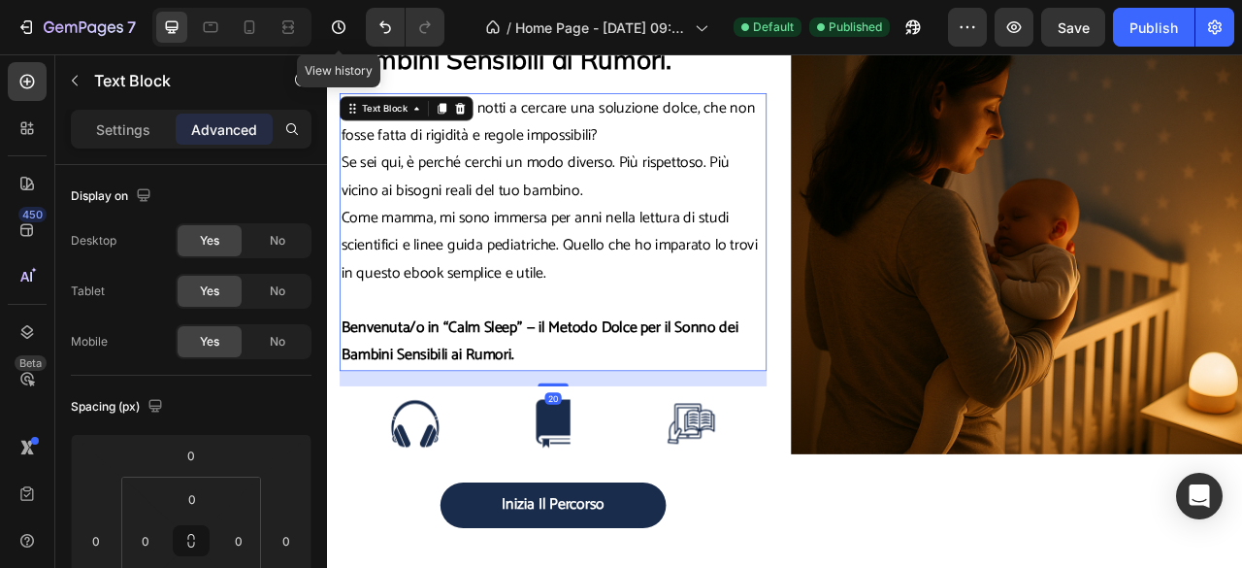
click at [368, 350] on p at bounding box center [613, 367] width 539 height 35
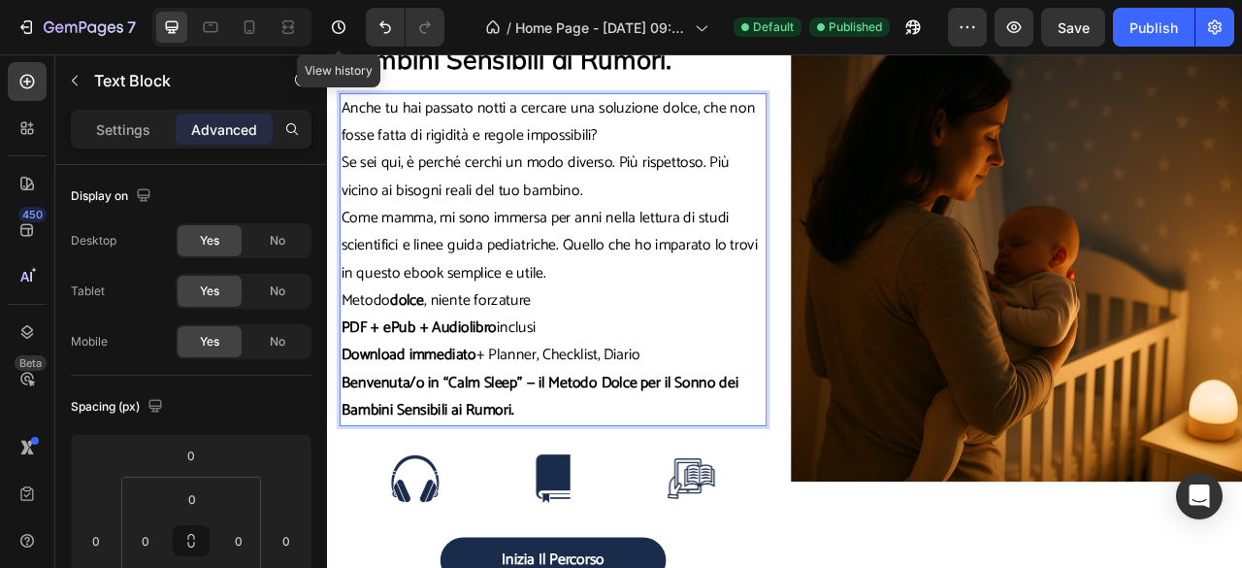
drag, startPoint x: 742, startPoint y: 436, endPoint x: 350, endPoint y: 375, distance: 396.7
click at [350, 375] on div "Anche tu hai passato notti a cercare una soluzione dolce, che non fosse fatta d…" at bounding box center [613, 315] width 543 height 423
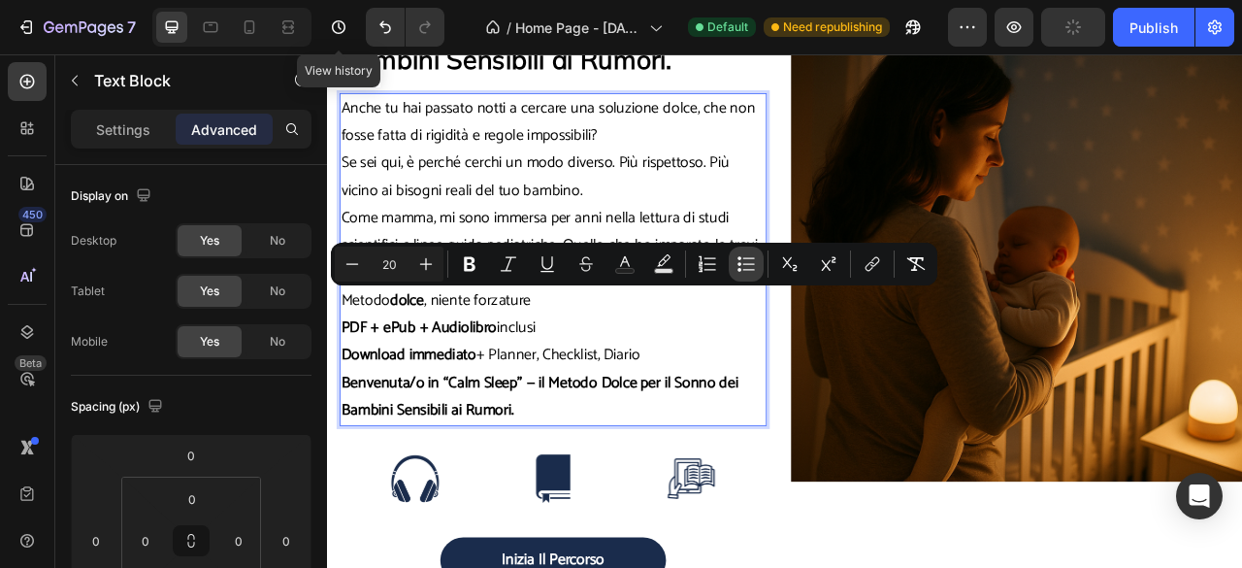
click at [734, 269] on button "Bulleted List" at bounding box center [746, 263] width 35 height 35
type input "20"
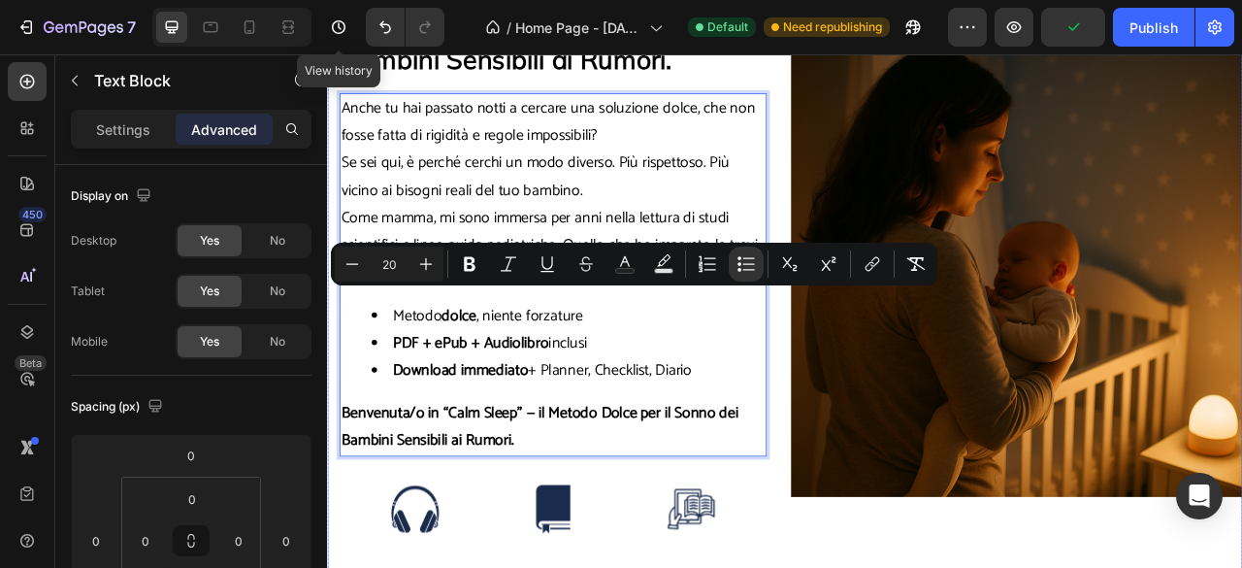
click at [995, 567] on div "Image" at bounding box center [1204, 330] width 574 height 872
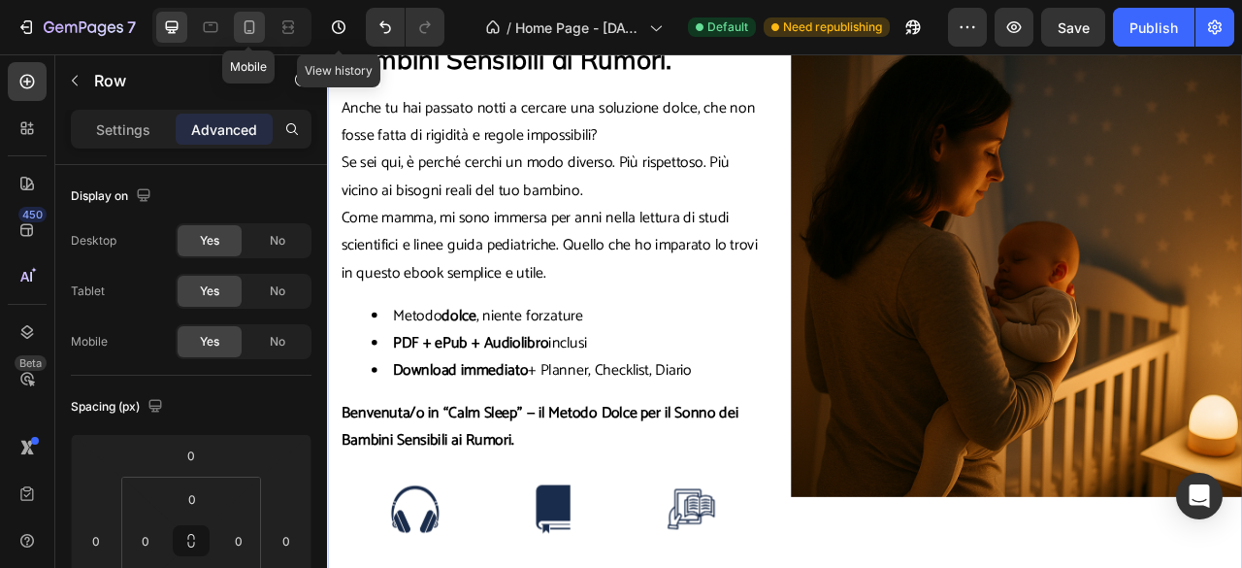
click at [236, 28] on div at bounding box center [249, 27] width 31 height 31
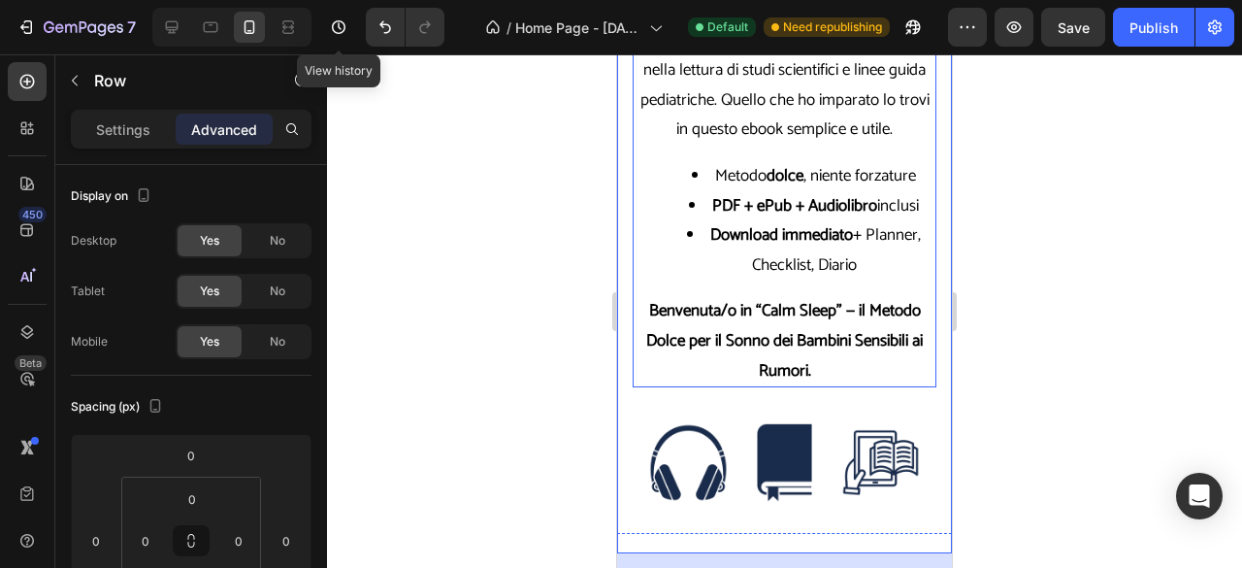
scroll to position [861, 0]
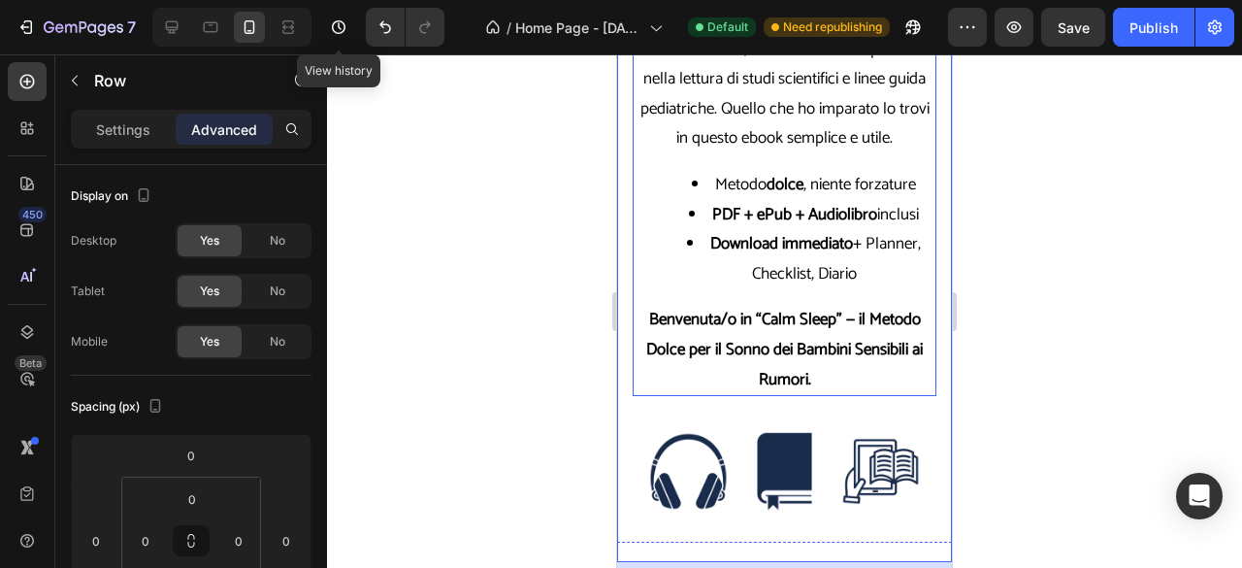
click at [692, 192] on li "Metodo dolce , niente forzature" at bounding box center [803, 185] width 261 height 30
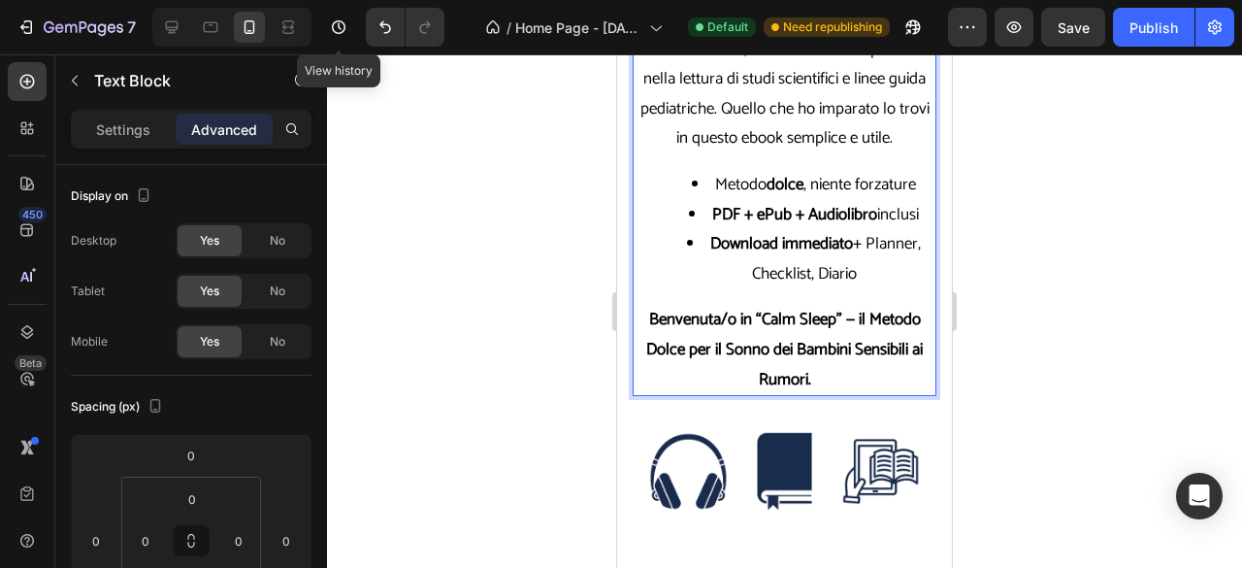
click at [851, 266] on li "Download immediato + Planner, Checklist, Diario" at bounding box center [803, 258] width 261 height 59
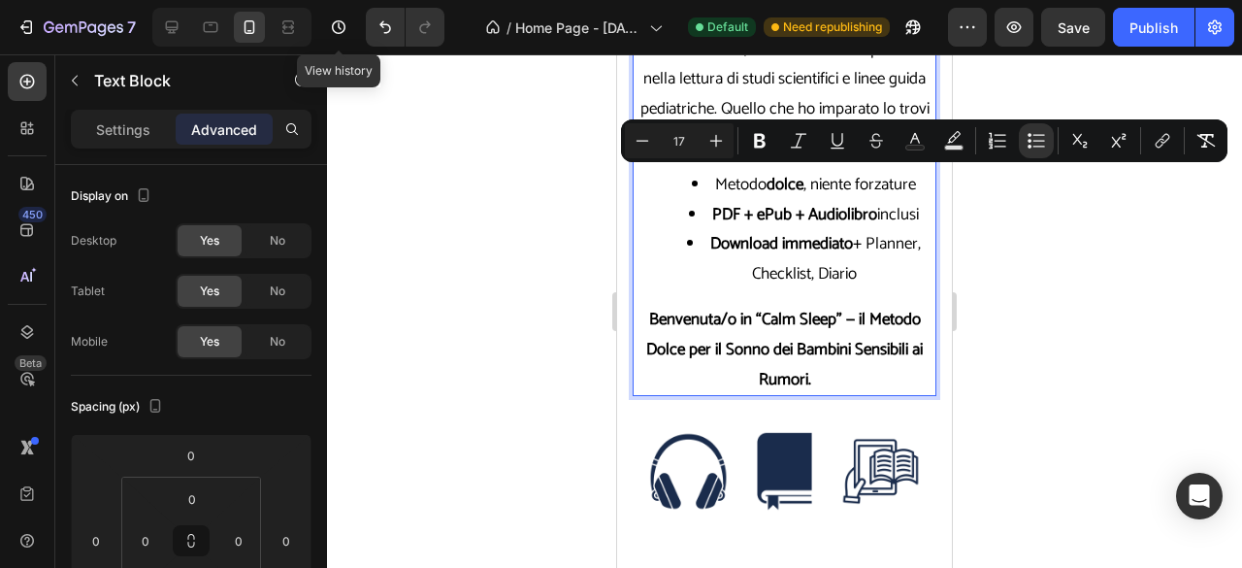
drag, startPoint x: 881, startPoint y: 275, endPoint x: 684, endPoint y: 188, distance: 215.1
click at [684, 188] on ul "Metodo dolce , niente forzature PDF + ePub + Audiolibro inclusi Download immedi…" at bounding box center [785, 229] width 300 height 118
click at [871, 277] on li "Download immediato + Planner, Checklist, Diario" at bounding box center [803, 258] width 261 height 59
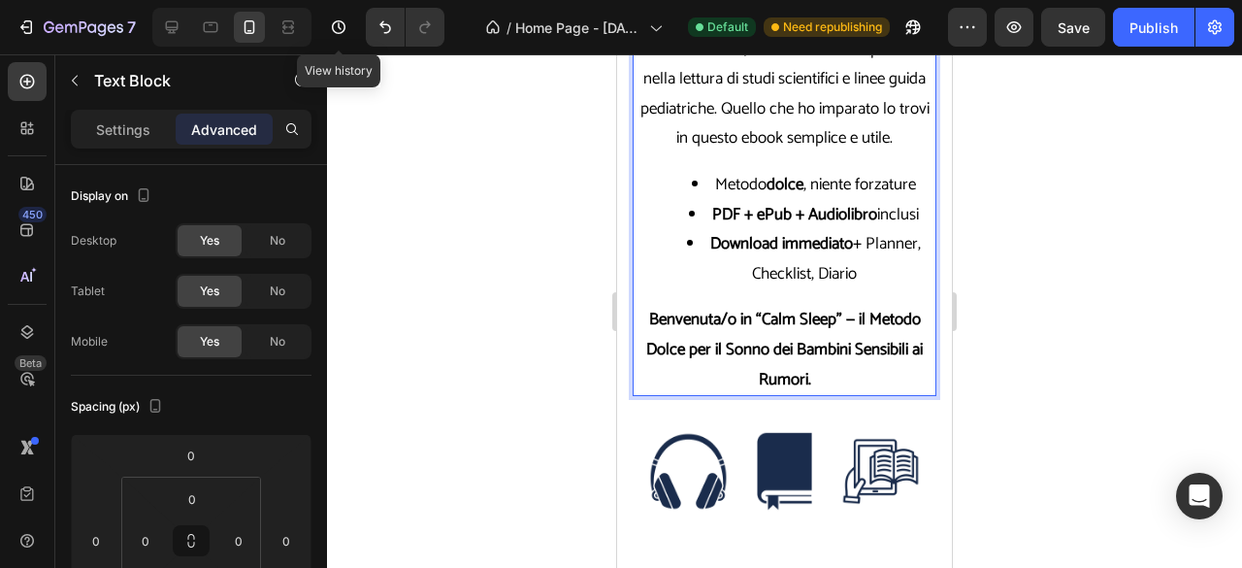
click at [659, 248] on ul "Metodo dolce , niente forzature PDF + ePub + Audiolibro inclusi Download immedi…" at bounding box center [785, 229] width 300 height 118
click at [665, 194] on ul "Metodo dolce , niente forzature PDF + ePub + Audiolibro inclusi Download immedi…" at bounding box center [785, 229] width 300 height 118
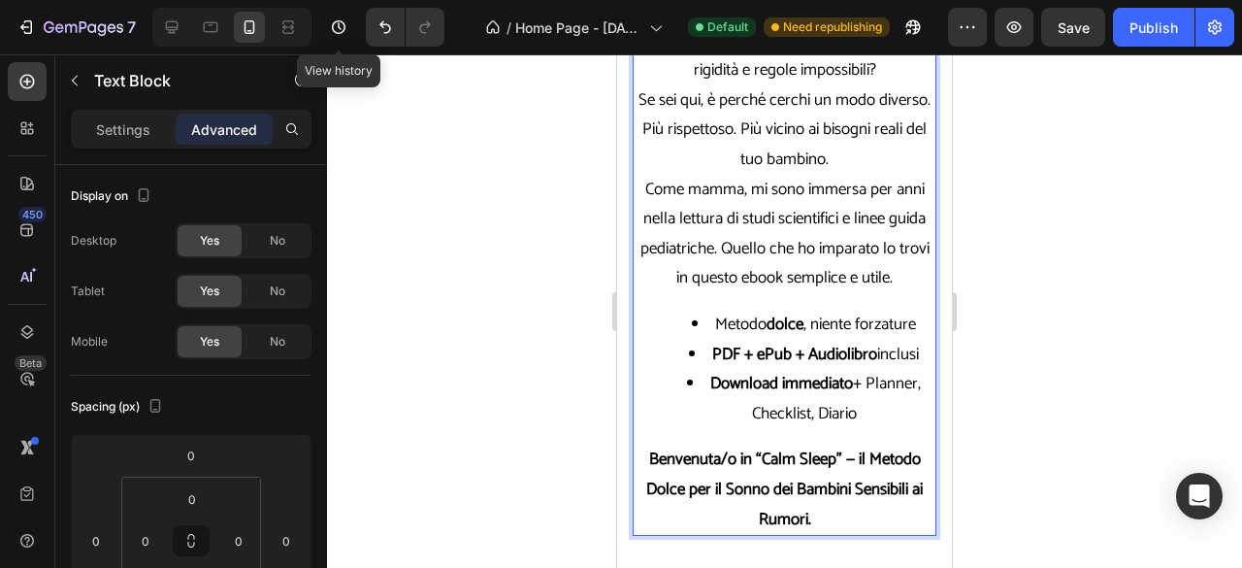
scroll to position [723, 0]
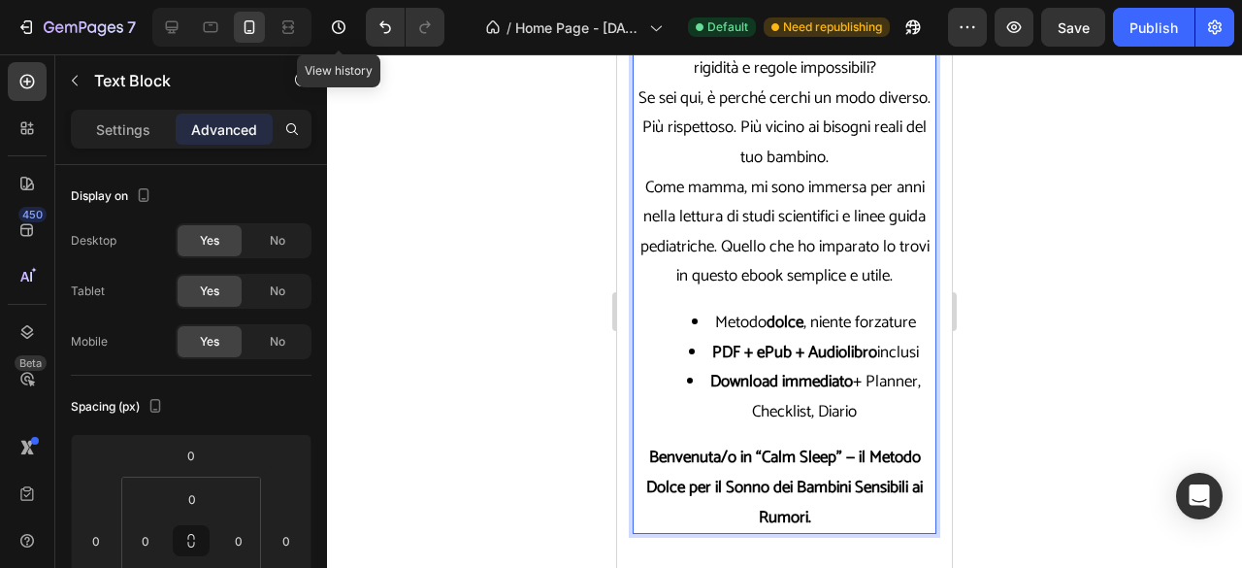
click at [673, 329] on li "Metodo dolce , niente forzature" at bounding box center [803, 323] width 261 height 30
click at [691, 312] on li "Metodo dolce , niente forzature" at bounding box center [803, 323] width 261 height 30
click at [846, 411] on li "Download immediato + Planner, Checklist, Diario" at bounding box center [803, 396] width 261 height 59
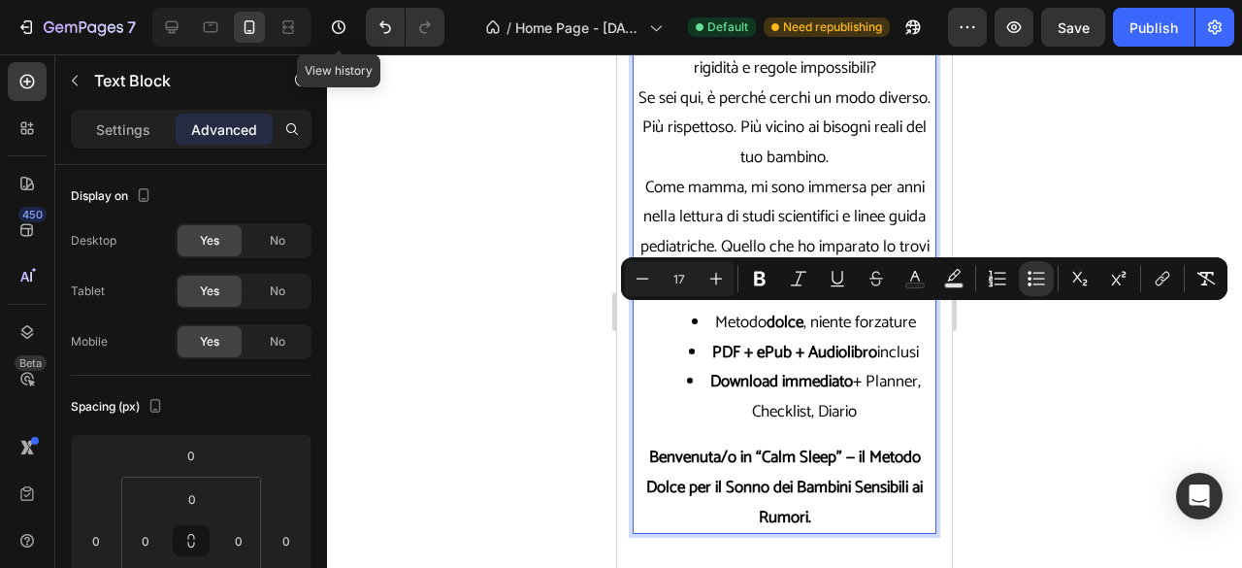
drag, startPoint x: 871, startPoint y: 410, endPoint x: 698, endPoint y: 318, distance: 196.6
click at [698, 318] on ul "Metodo dolce , niente forzature PDF + ePub + Audiolibro inclusi Download immedi…" at bounding box center [785, 367] width 300 height 118
click at [1039, 280] on icon "Editor contextual toolbar" at bounding box center [1036, 278] width 19 height 19
type input "17"
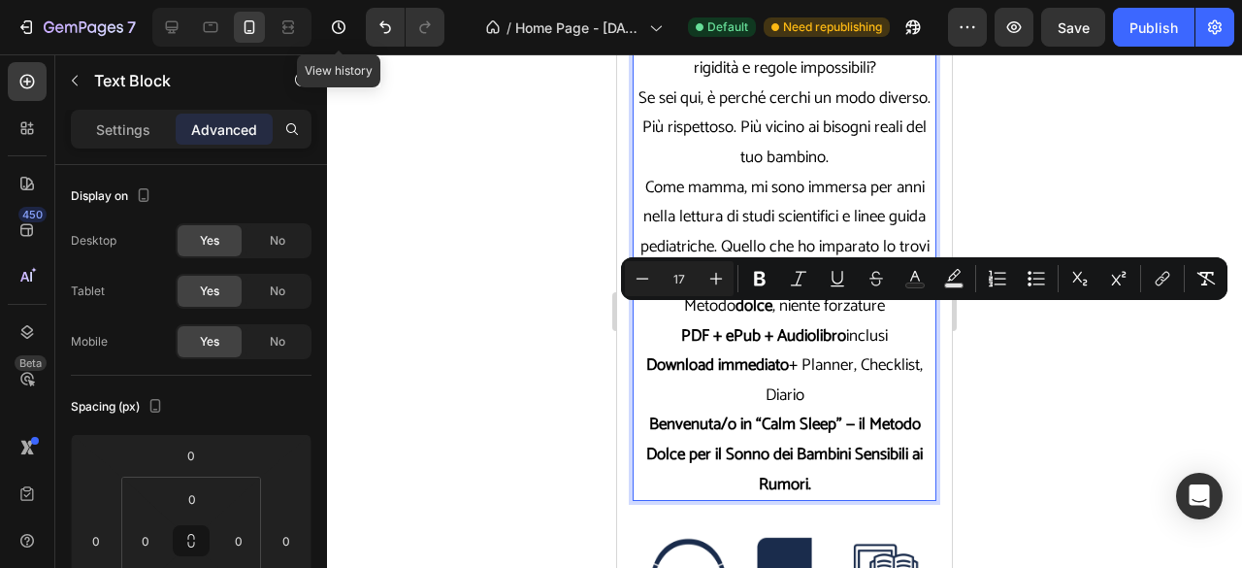
click at [1037, 359] on div at bounding box center [784, 310] width 915 height 513
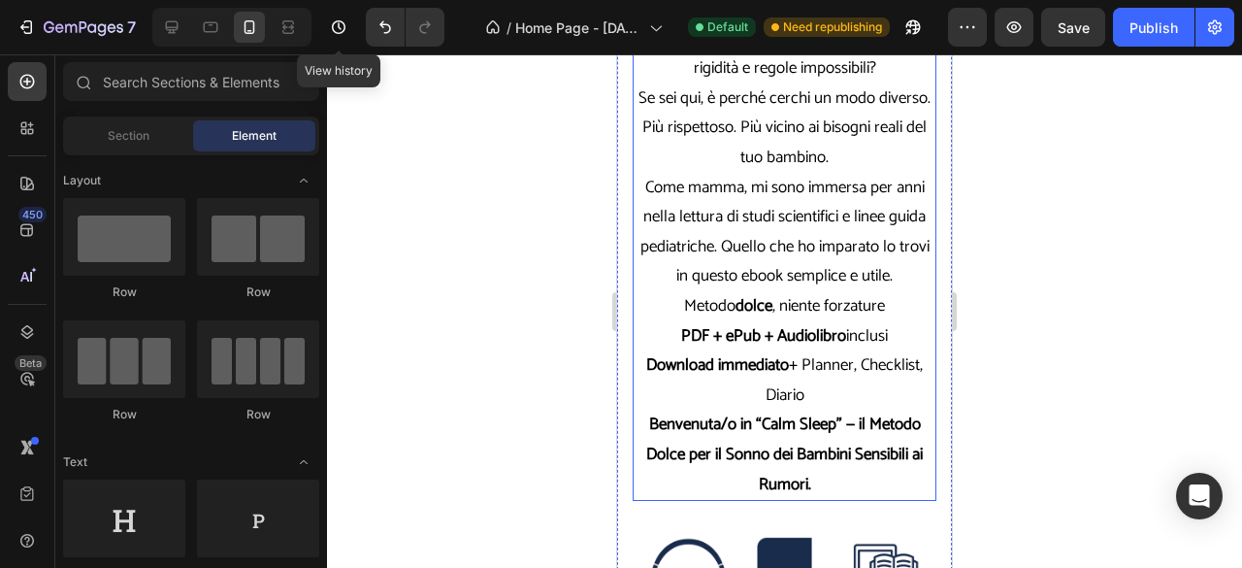
click at [904, 274] on p "Come mamma, mi sono immersa per anni nella lettura di studi scientifici e linee…" at bounding box center [785, 232] width 300 height 118
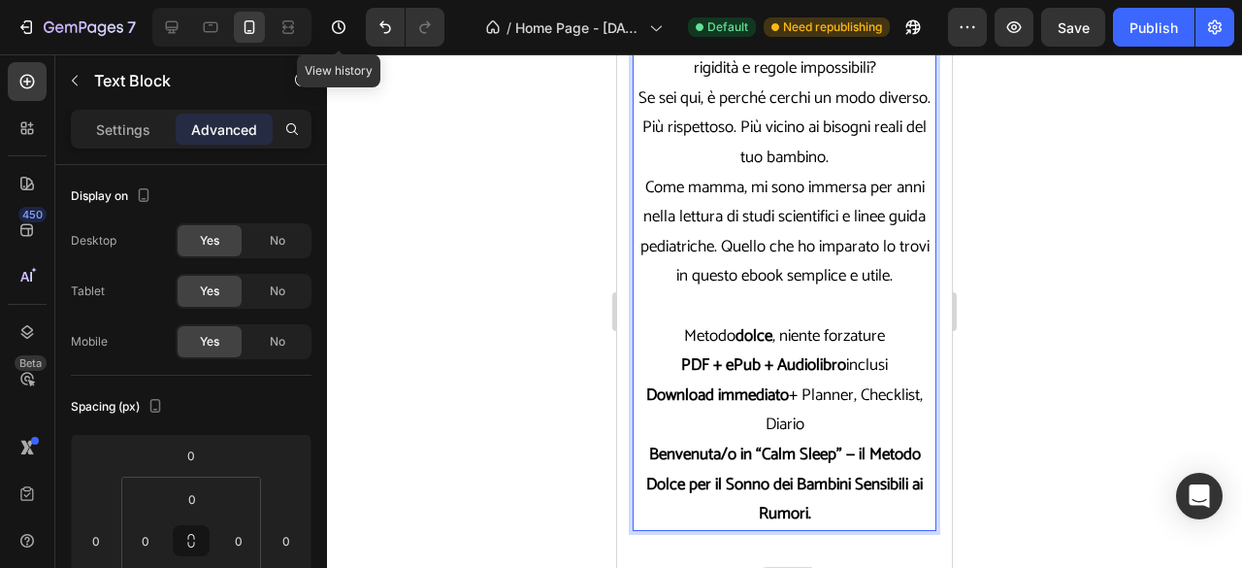
click at [833, 427] on p "Download immediato + Planner, Checklist, Diario" at bounding box center [785, 409] width 300 height 59
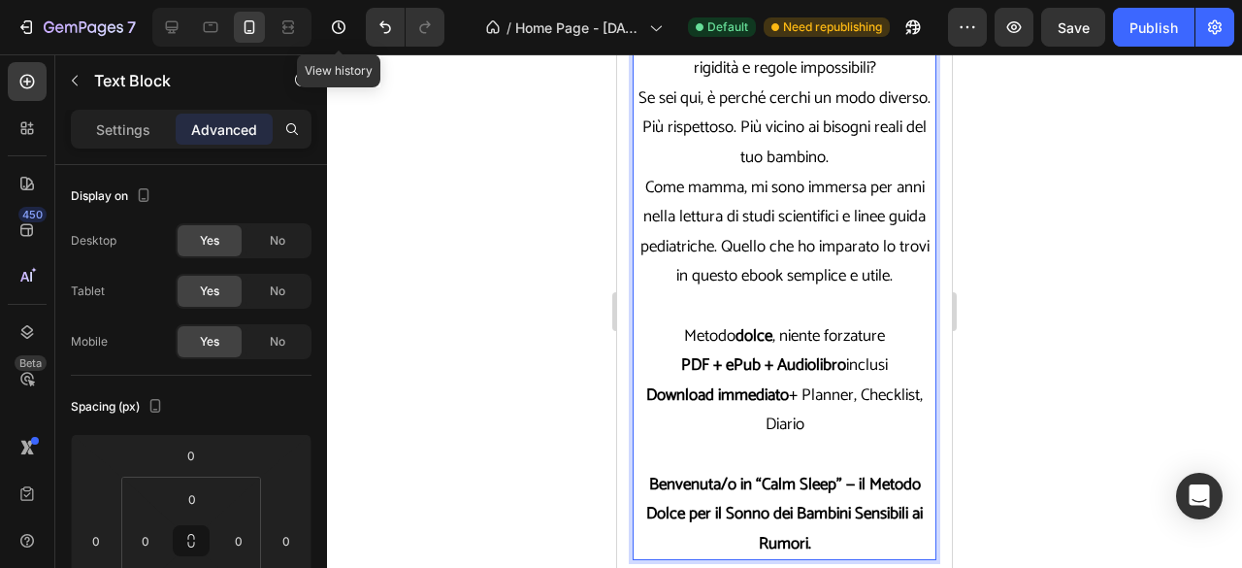
click at [1073, 343] on div at bounding box center [784, 310] width 915 height 513
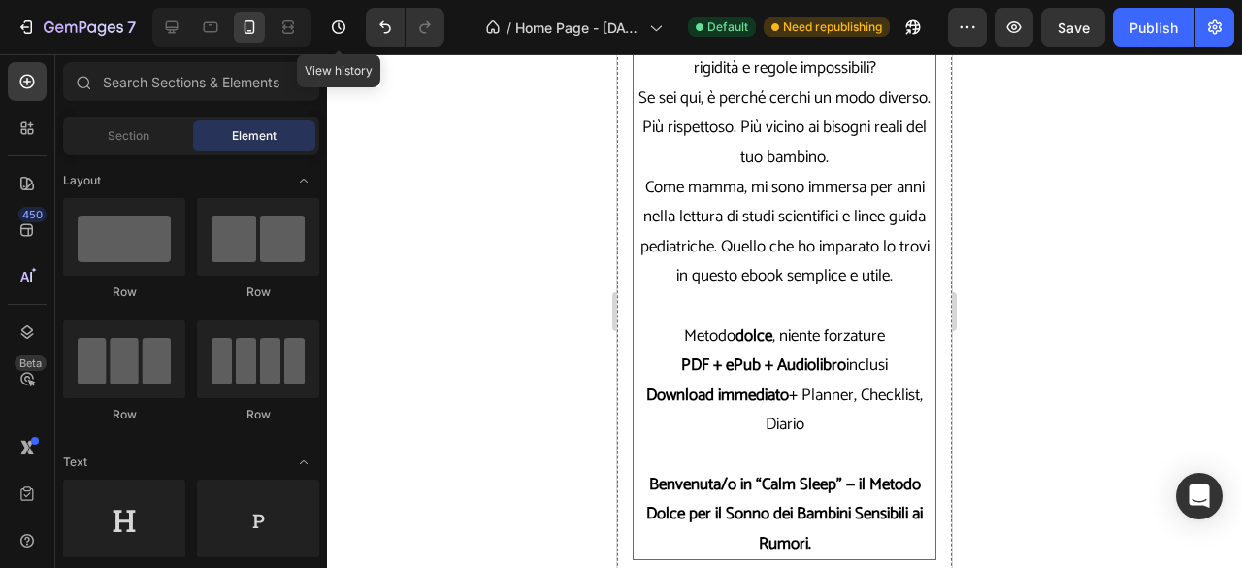
click at [677, 333] on p "Metodo dolce , niente forzature" at bounding box center [785, 336] width 300 height 30
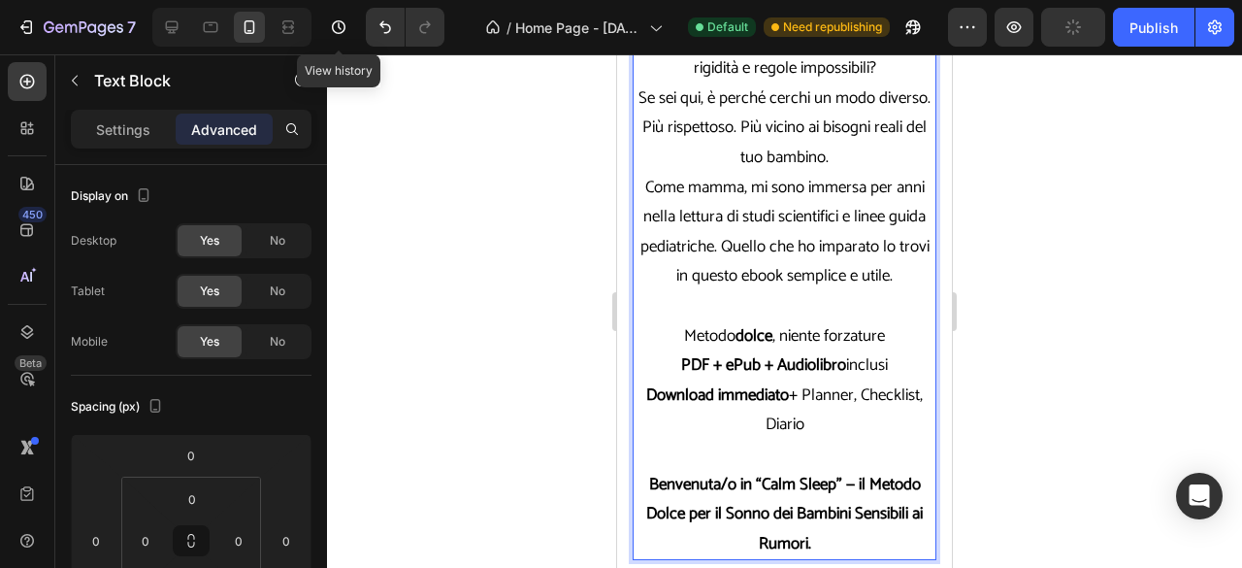
click at [1027, 427] on div at bounding box center [784, 310] width 915 height 513
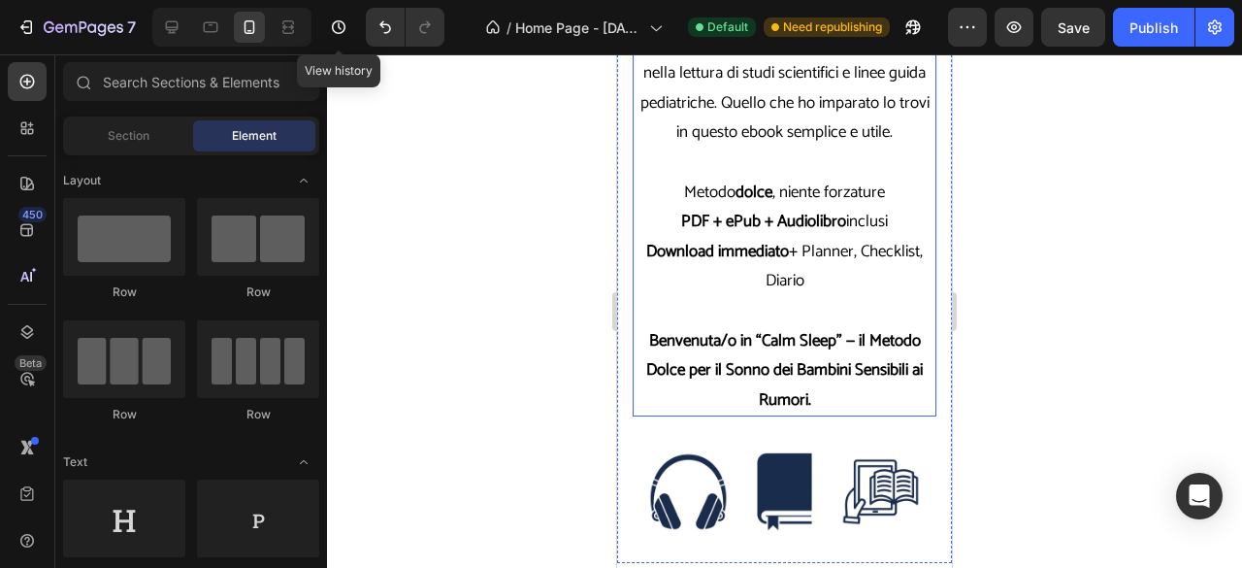
scroll to position [1104, 0]
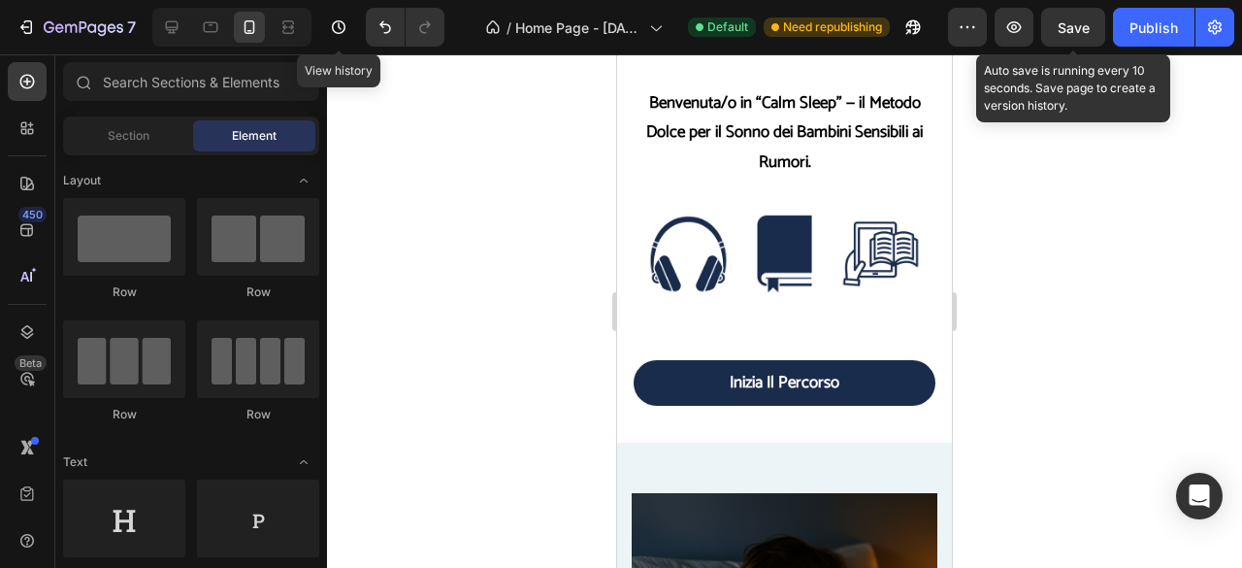
click at [1075, 30] on span "Save" at bounding box center [1074, 27] width 32 height 16
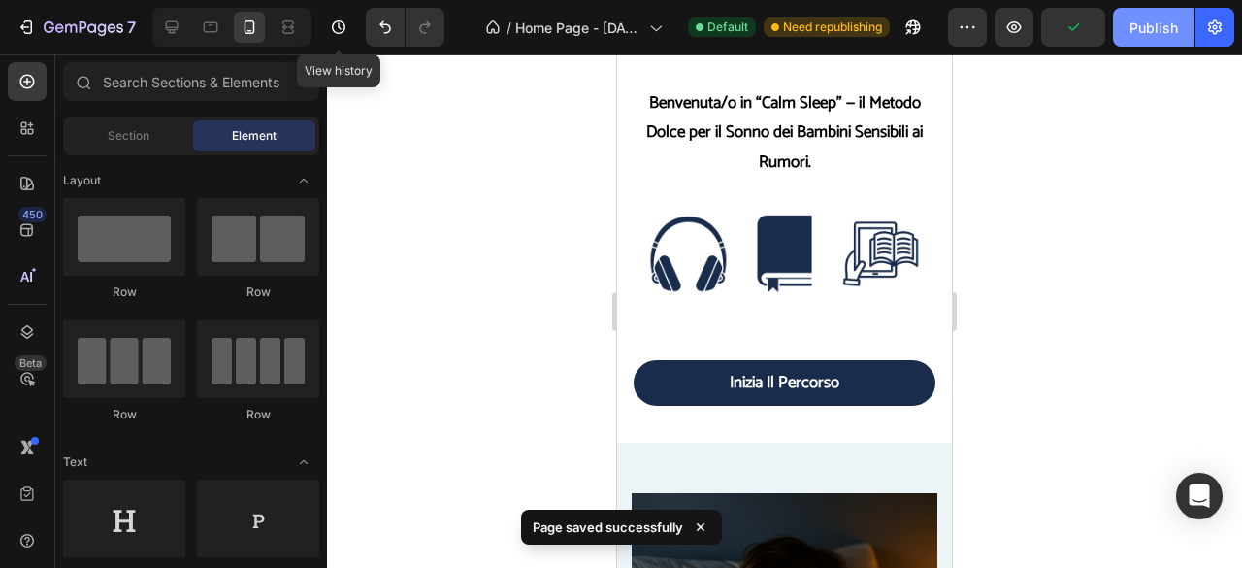
click at [1140, 37] on div "Publish" at bounding box center [1153, 27] width 49 height 20
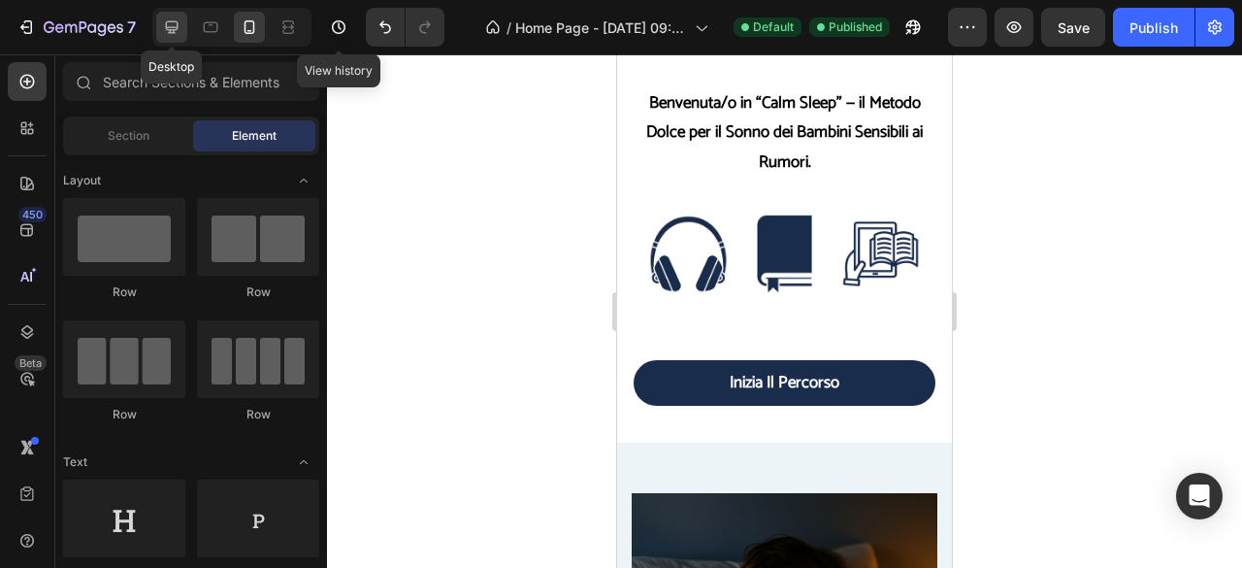
click at [168, 32] on icon at bounding box center [172, 27] width 13 height 13
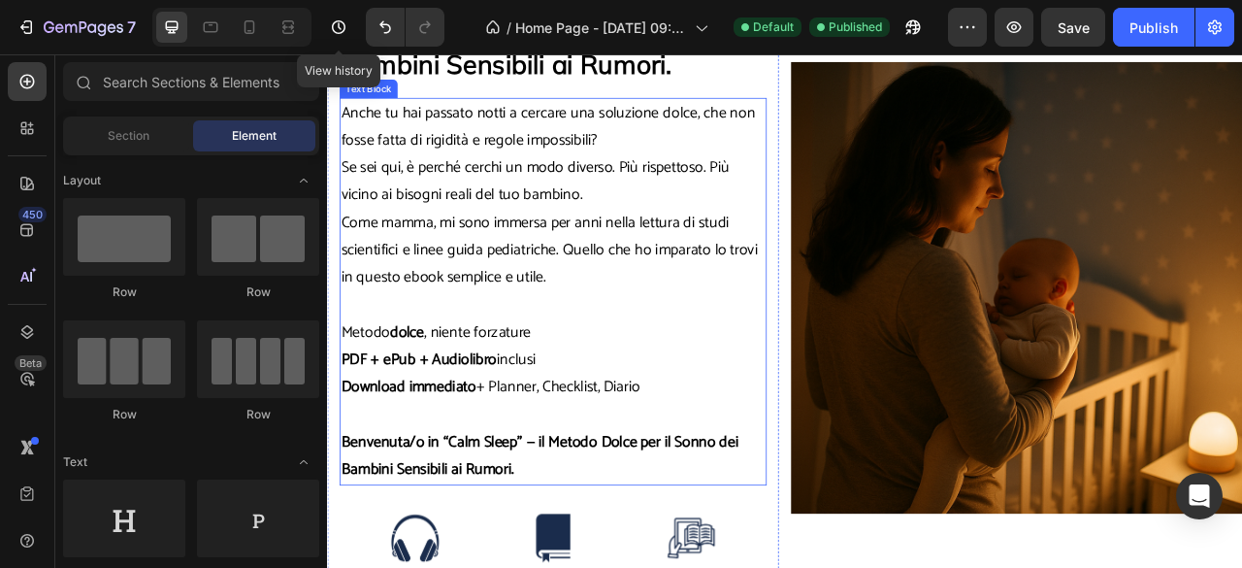
scroll to position [323, 0]
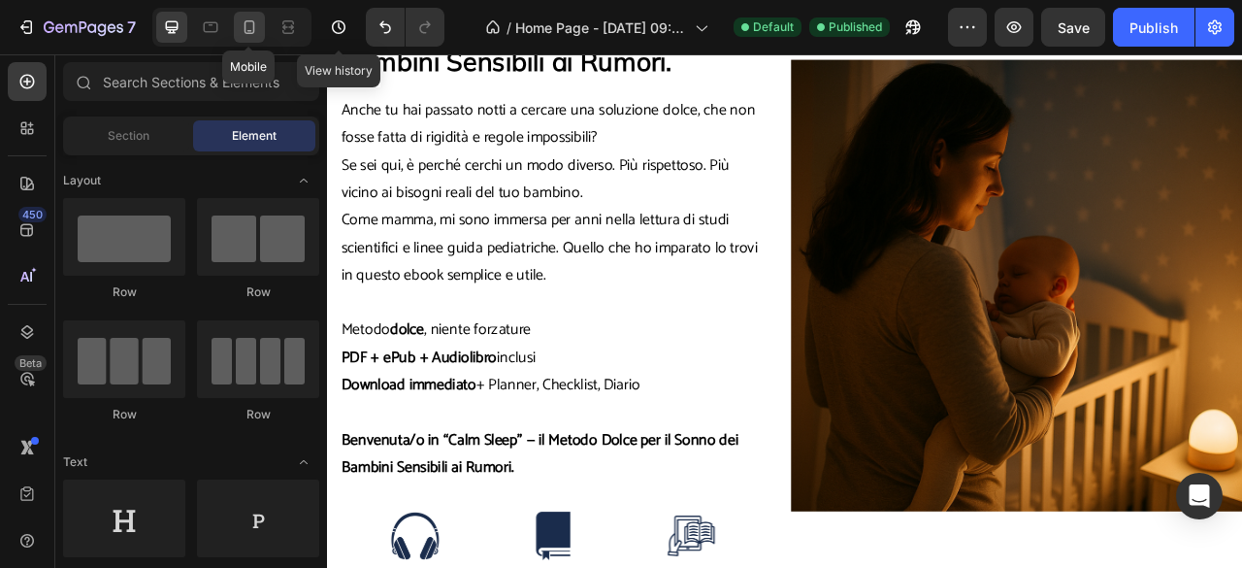
click at [242, 42] on div at bounding box center [249, 27] width 31 height 31
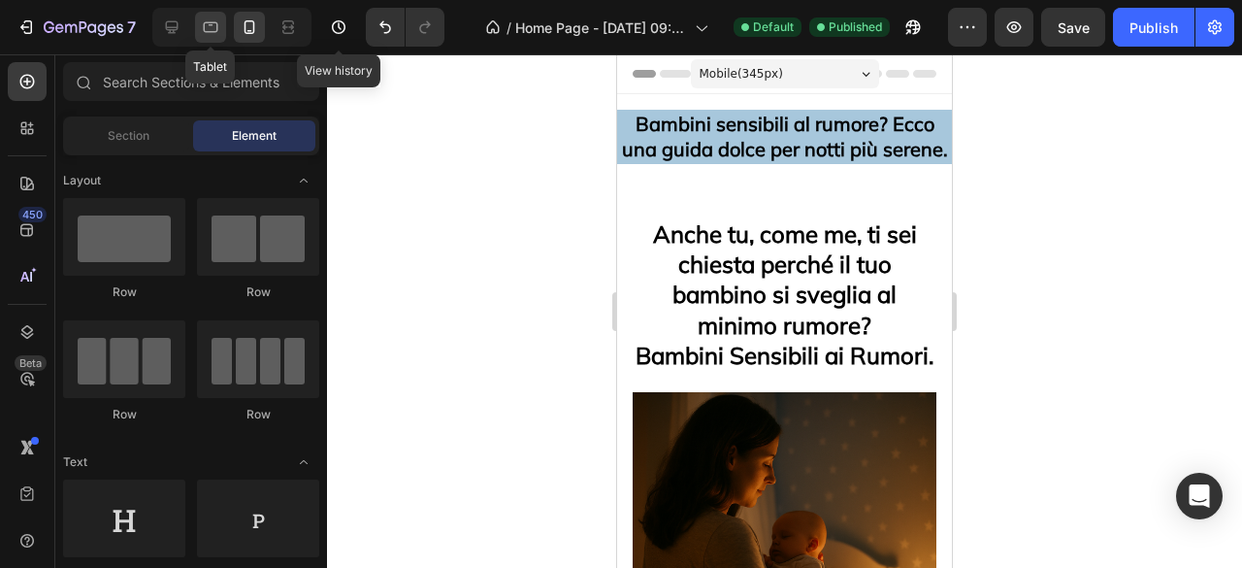
click at [218, 17] on icon at bounding box center [210, 26] width 19 height 19
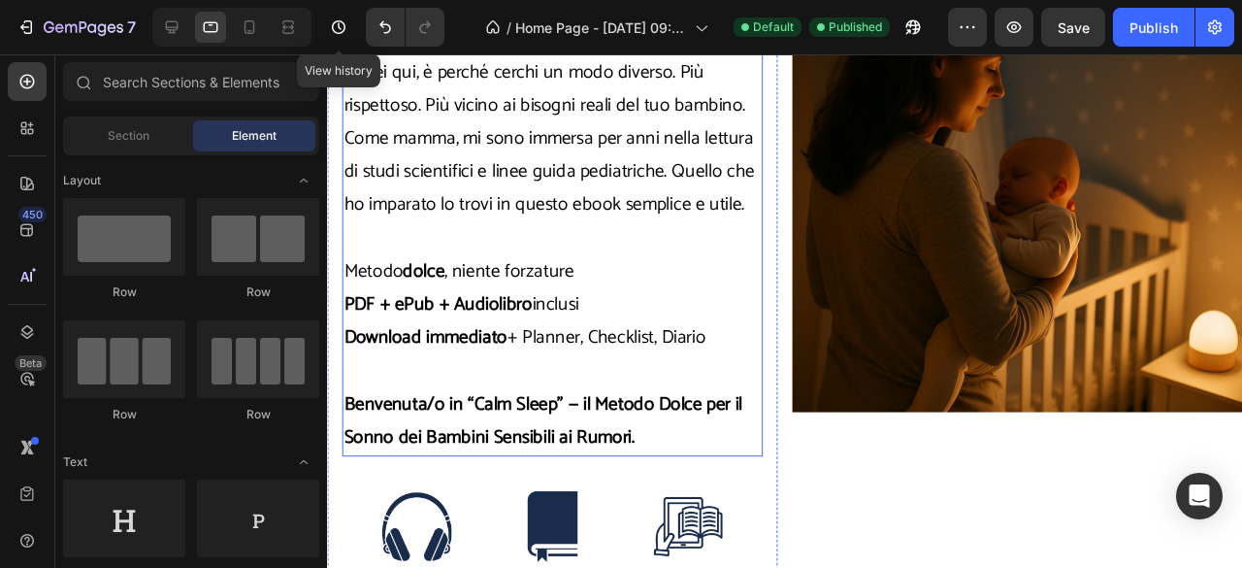
scroll to position [532, 0]
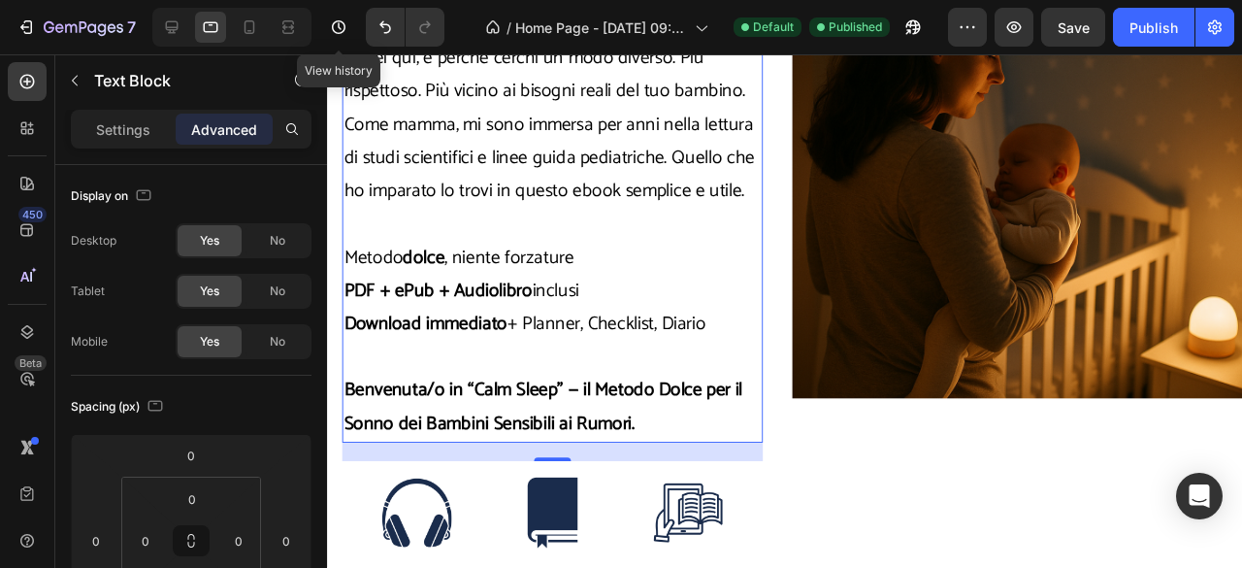
click at [607, 401] on strong "Benvenuta/o in “Calm Sleep” — il Metodo Dolce per il Sonno dei Bambini Sensibil…" at bounding box center [553, 425] width 419 height 67
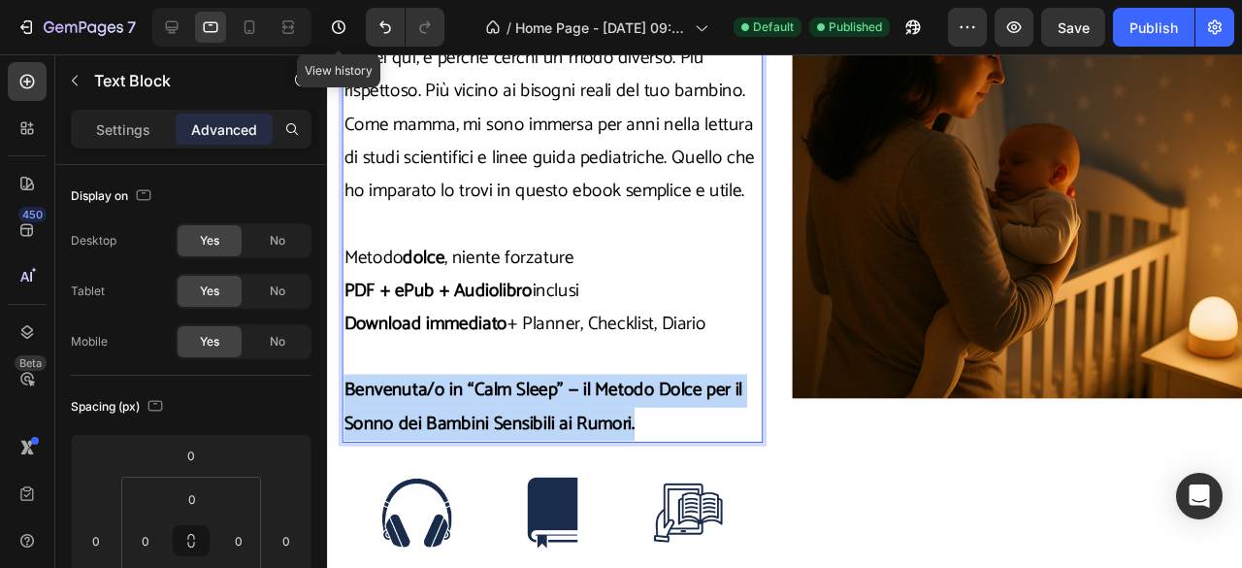
drag, startPoint x: 677, startPoint y: 447, endPoint x: 343, endPoint y: 407, distance: 336.2
click at [344, 407] on p "Benvenuta/o in “Calm Sleep” — il Metodo Dolce per il Sonno dei Bambini Sensibil…" at bounding box center [563, 426] width 439 height 70
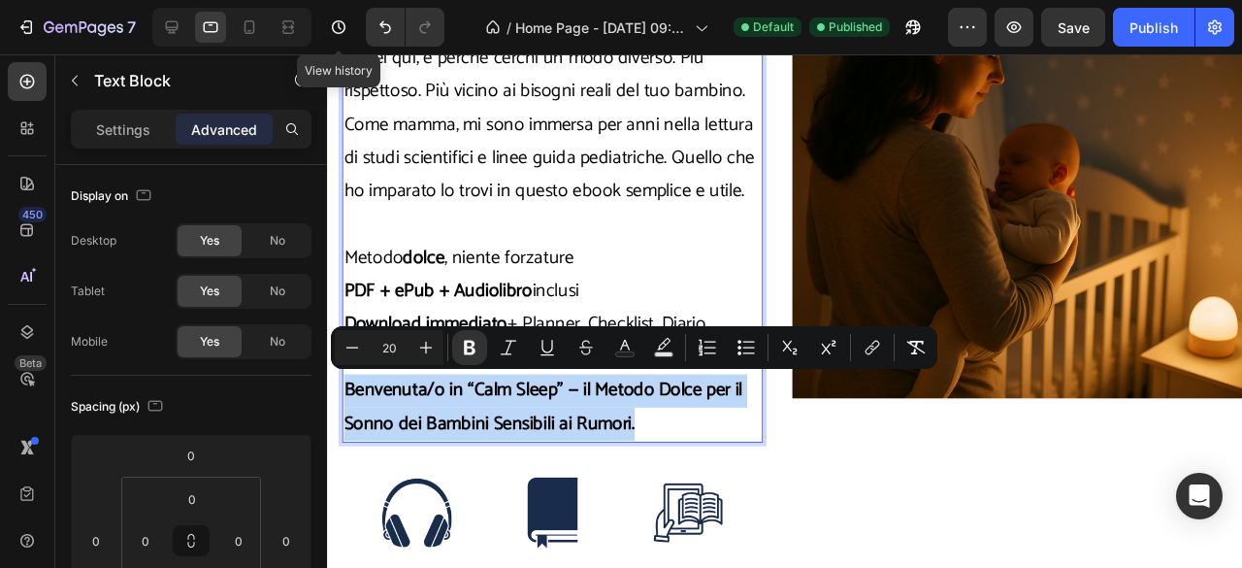
copy strong "Benvenuta/o in “Calm Sleep” — il Metodo Dolce per il Sonno dei Bambini Sensibil…"
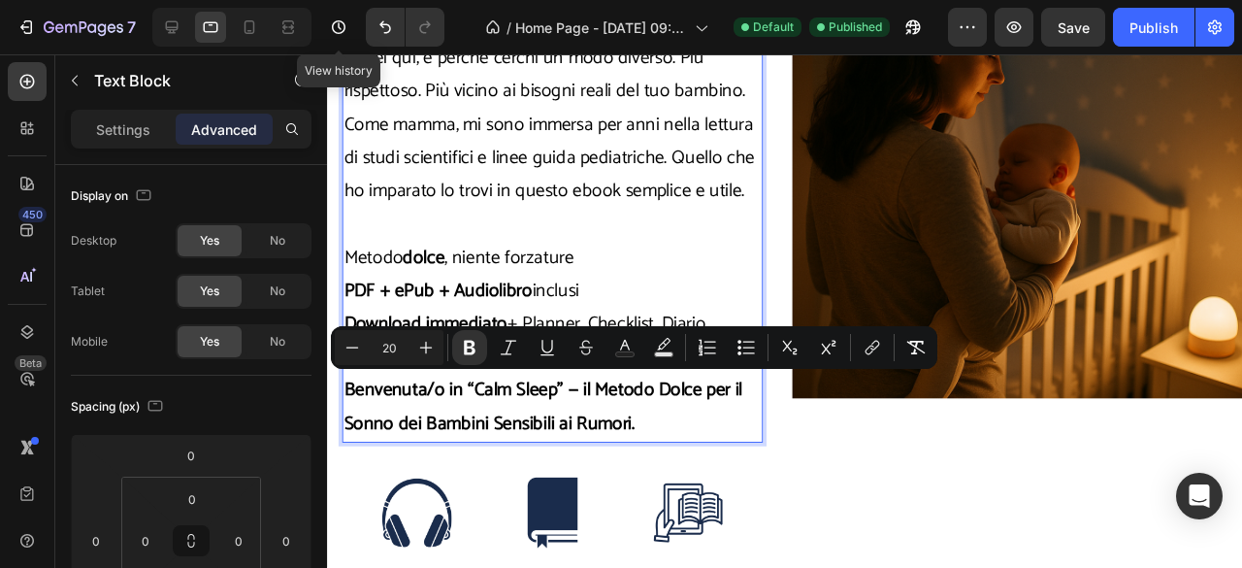
click at [364, 235] on p "Rich Text Editor. Editing area: main" at bounding box center [563, 233] width 439 height 35
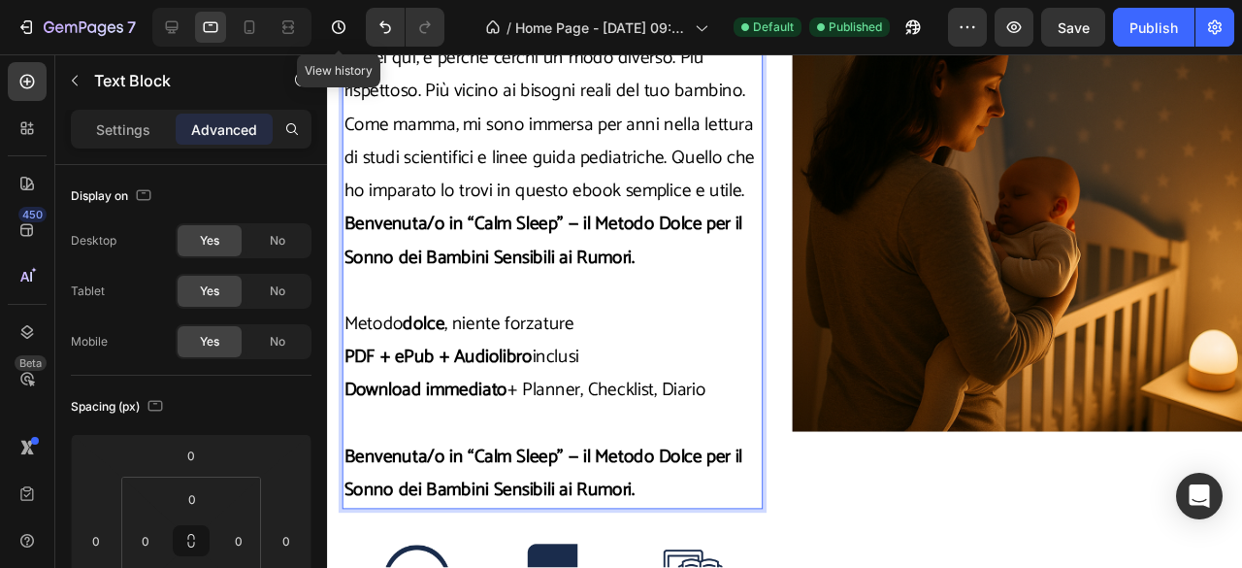
click at [664, 519] on p "Benvenuta/o in “Calm Sleep” — il Metodo Dolce per il Sonno dei Bambini Sensibil…" at bounding box center [563, 496] width 439 height 70
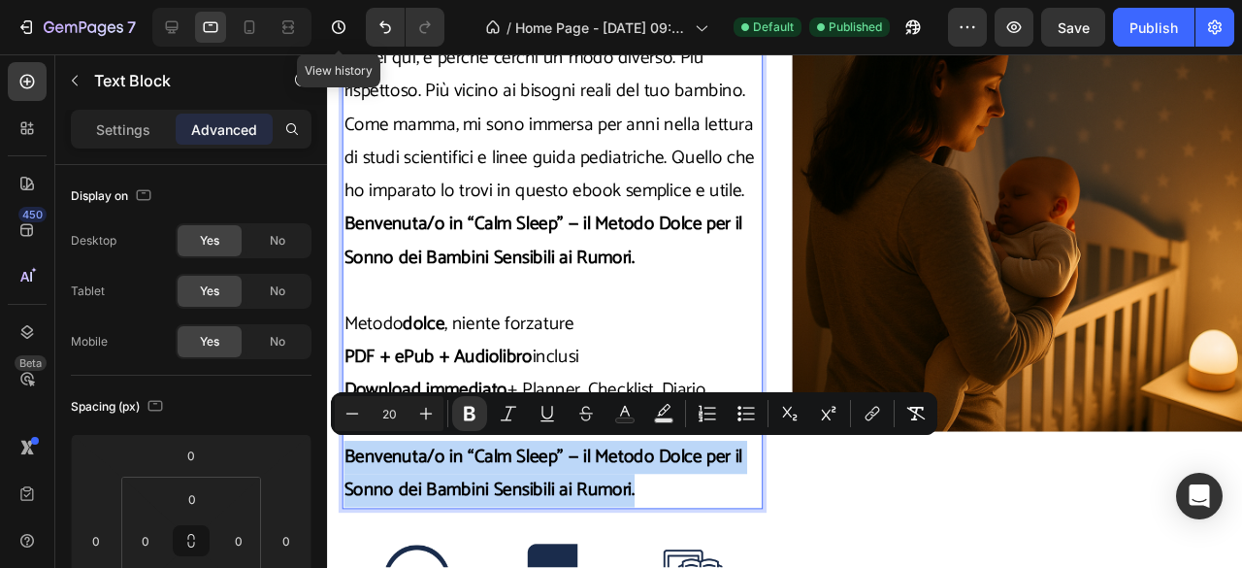
drag, startPoint x: 664, startPoint y: 518, endPoint x: 342, endPoint y: 473, distance: 324.2
click at [342, 473] on div "Anche tu hai passato notti a cercare una soluzione dolce, che non fosse fatta d…" at bounding box center [563, 234] width 442 height 598
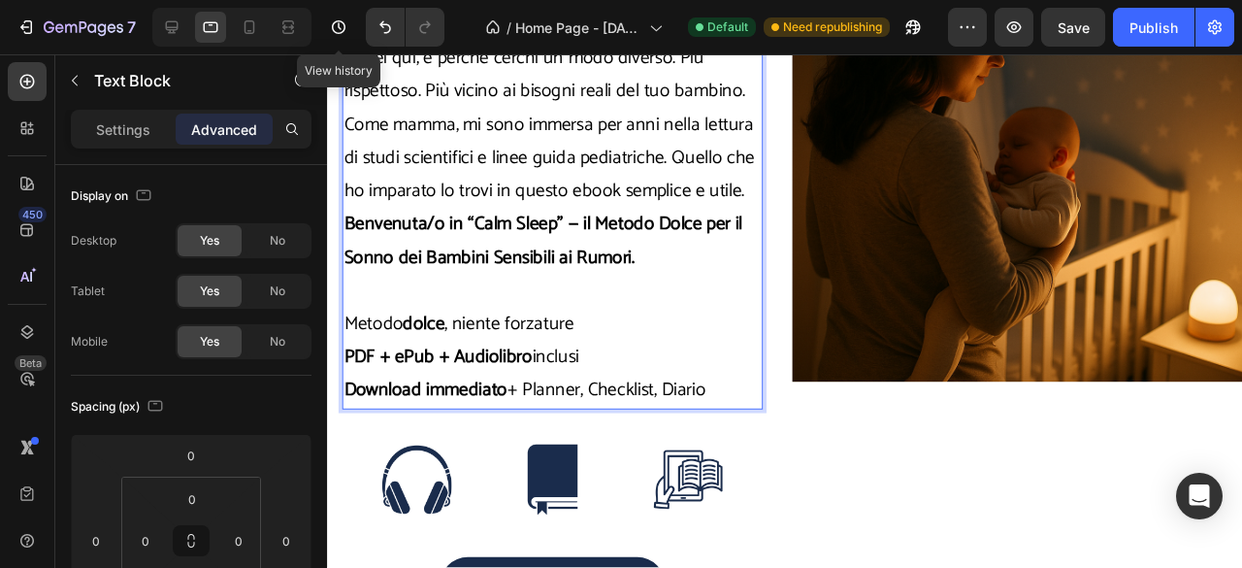
click at [774, 192] on p "Come mamma, mi sono immersa per anni nella lettura di studi scientifici e linee…" at bounding box center [563, 164] width 439 height 105
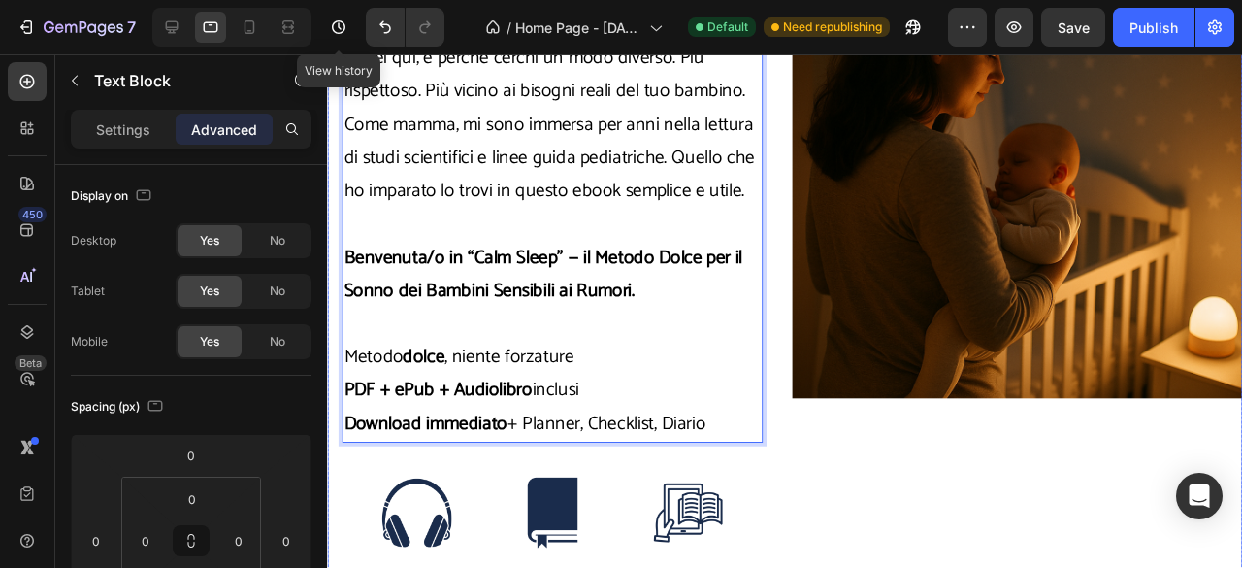
click at [872, 489] on div "Image" at bounding box center [1052, 179] width 473 height 995
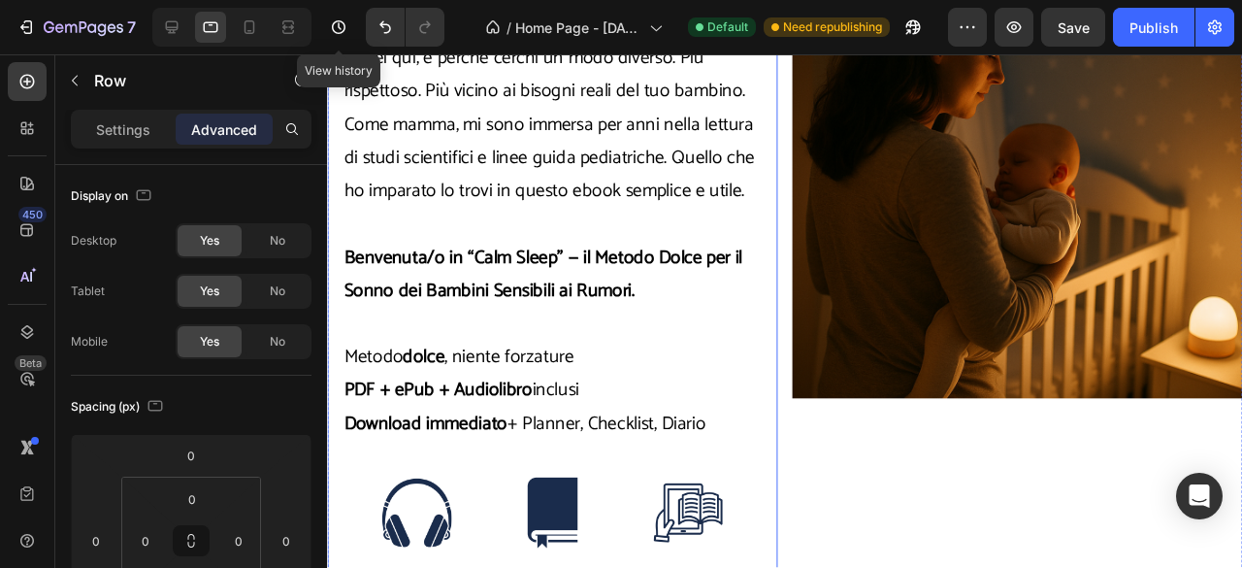
click at [799, 526] on div "Anche tu, come me, ti sei chiesta perché il tuo bambino si sveglia al minimo ru…" at bounding box center [563, 144] width 473 height 925
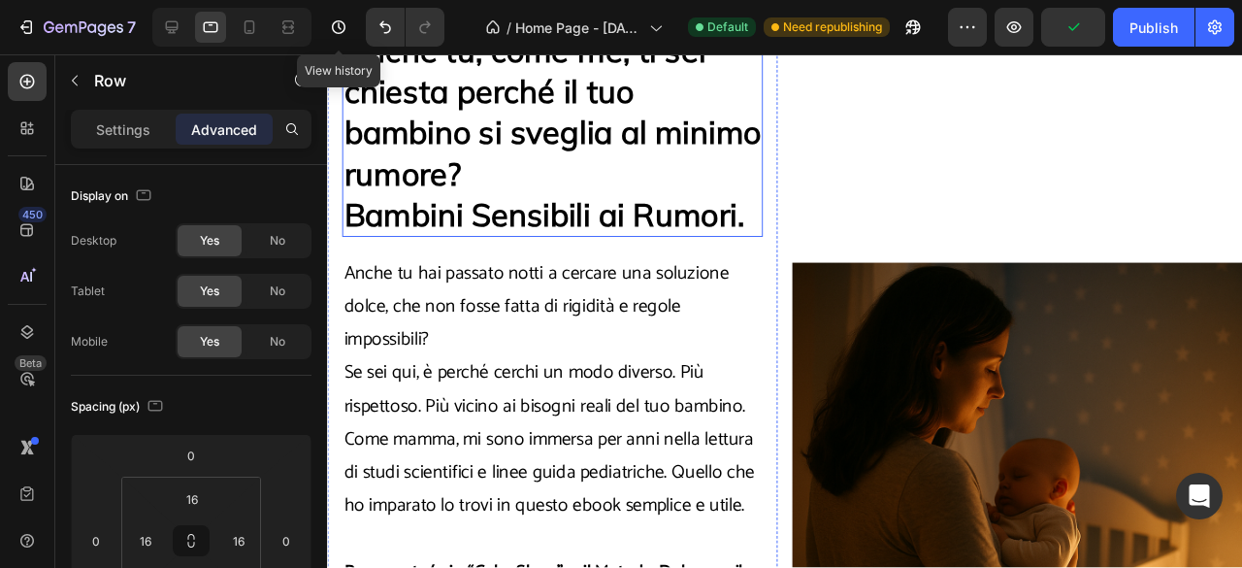
scroll to position [0, 0]
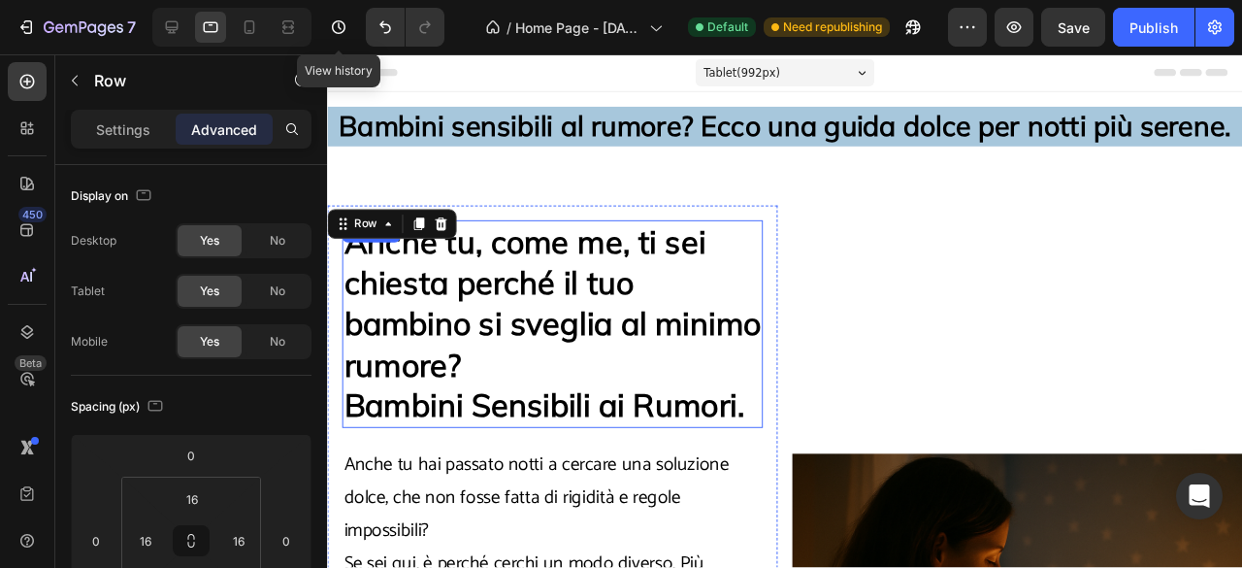
click at [567, 356] on strong "Anche tu, come me, ti sei chiesta perché il tuo bambino si sveglia al minimo ru…" at bounding box center [563, 316] width 439 height 171
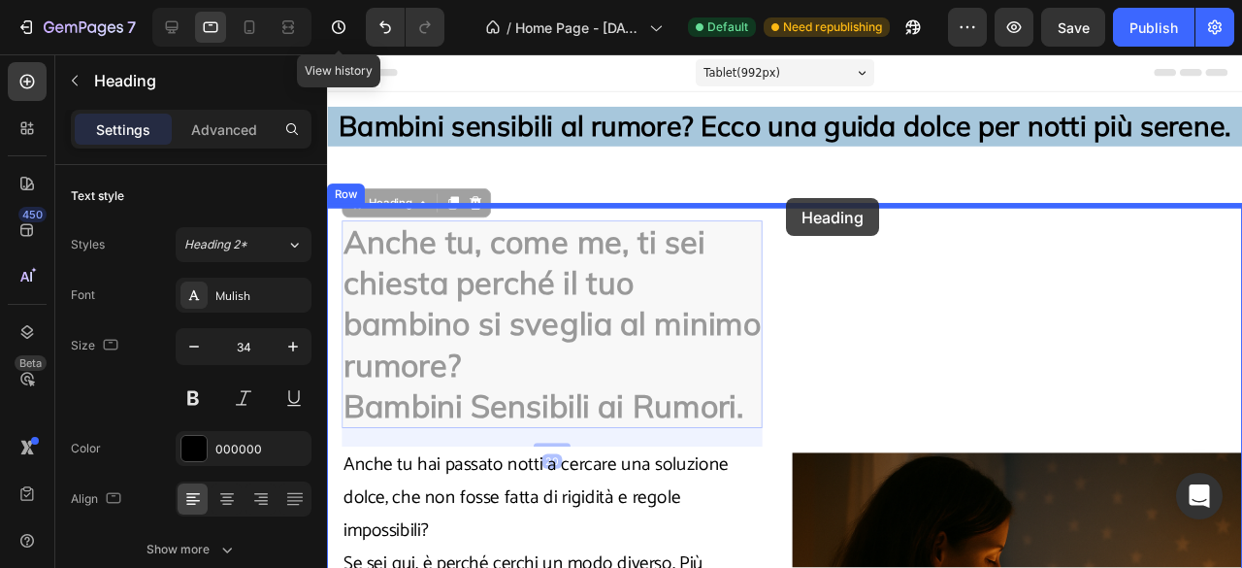
drag, startPoint x: 378, startPoint y: 202, endPoint x: 810, endPoint y: 206, distance: 431.8
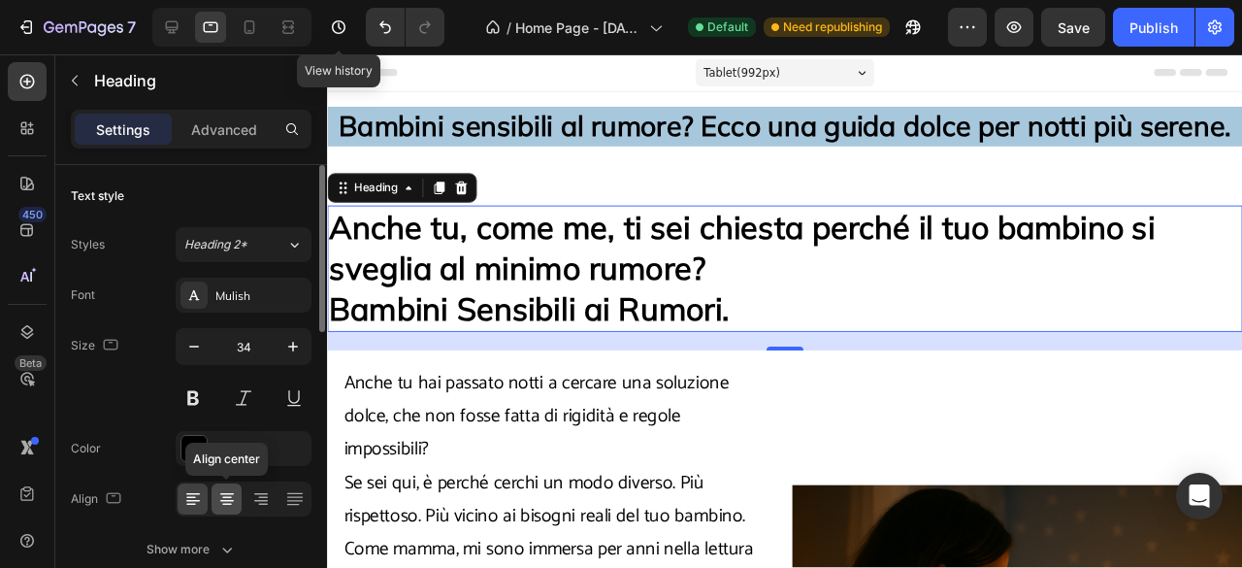
click at [233, 486] on div at bounding box center [227, 498] width 30 height 31
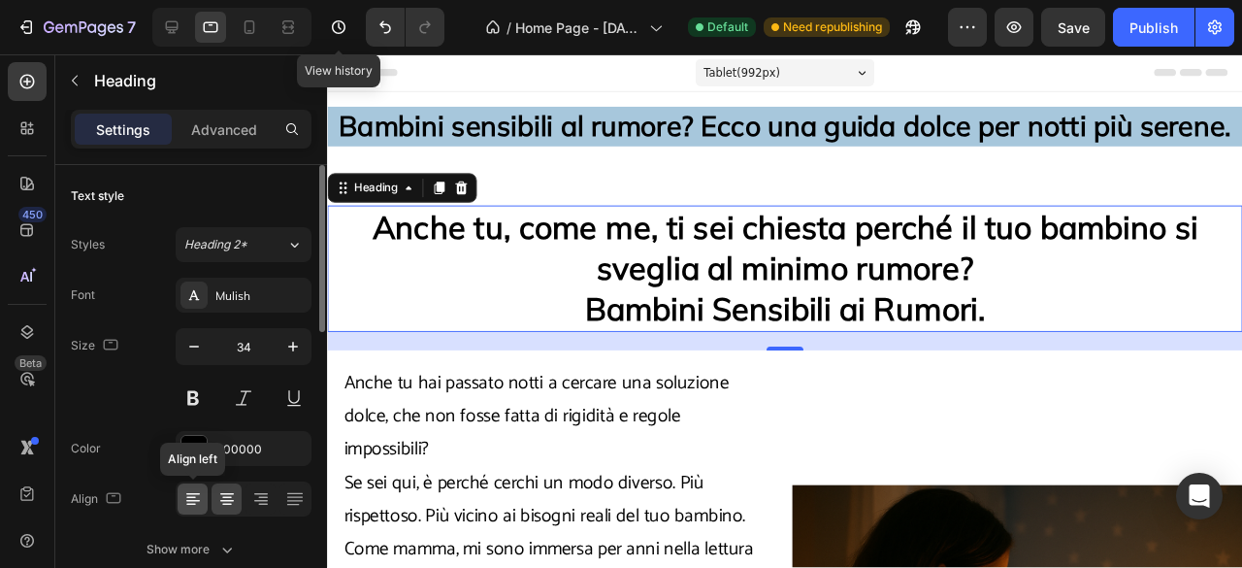
click at [200, 510] on div at bounding box center [193, 498] width 30 height 31
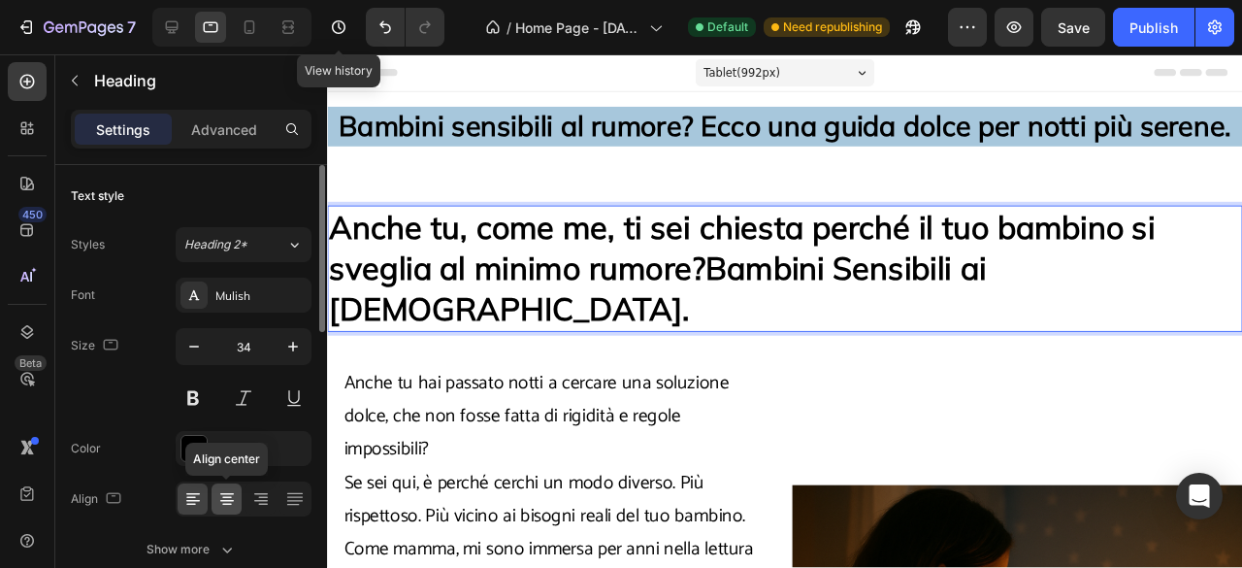
click at [230, 497] on icon at bounding box center [227, 498] width 10 height 2
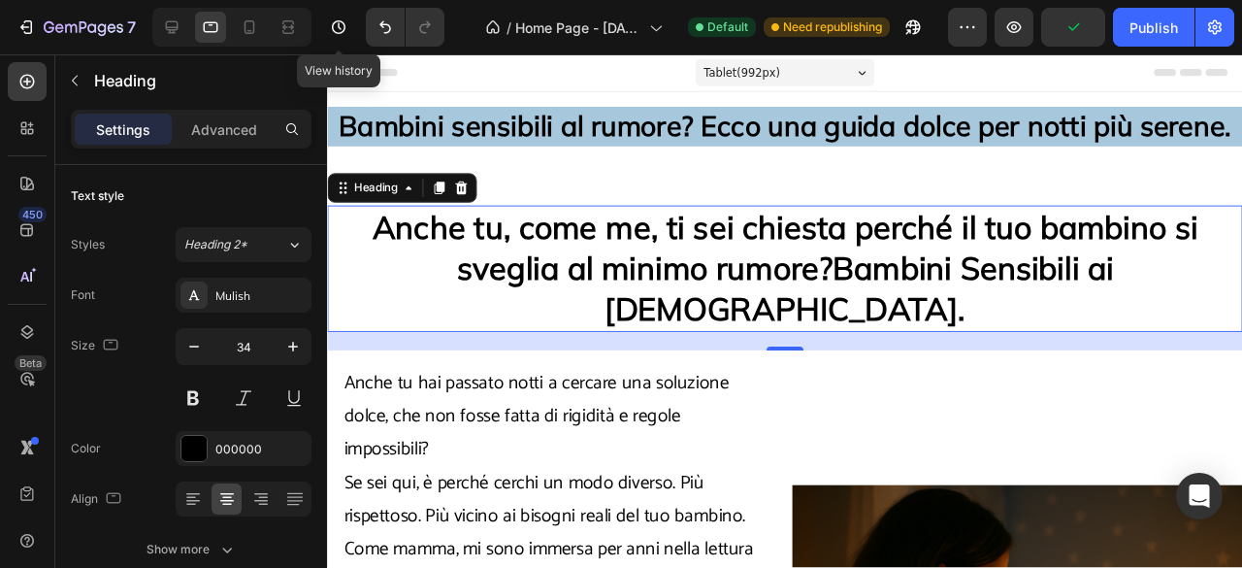
click at [797, 284] on strong "Anche tu, come me, ti sei chiesta perché il tuo bambino si sveglia al minimo ru…" at bounding box center [809, 278] width 868 height 127
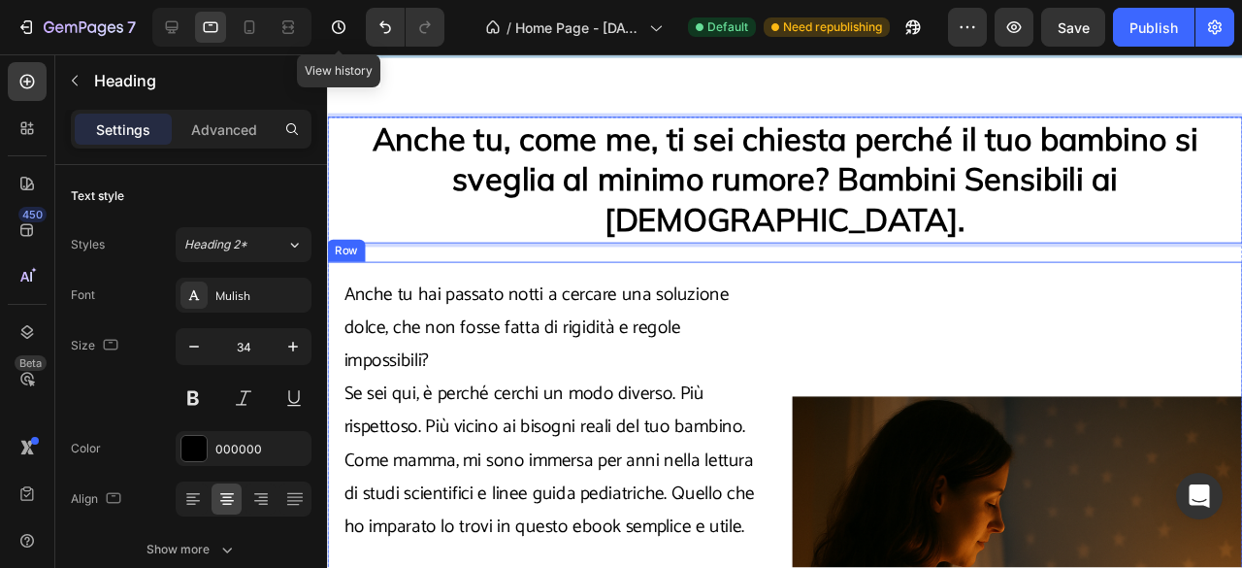
scroll to position [94, 0]
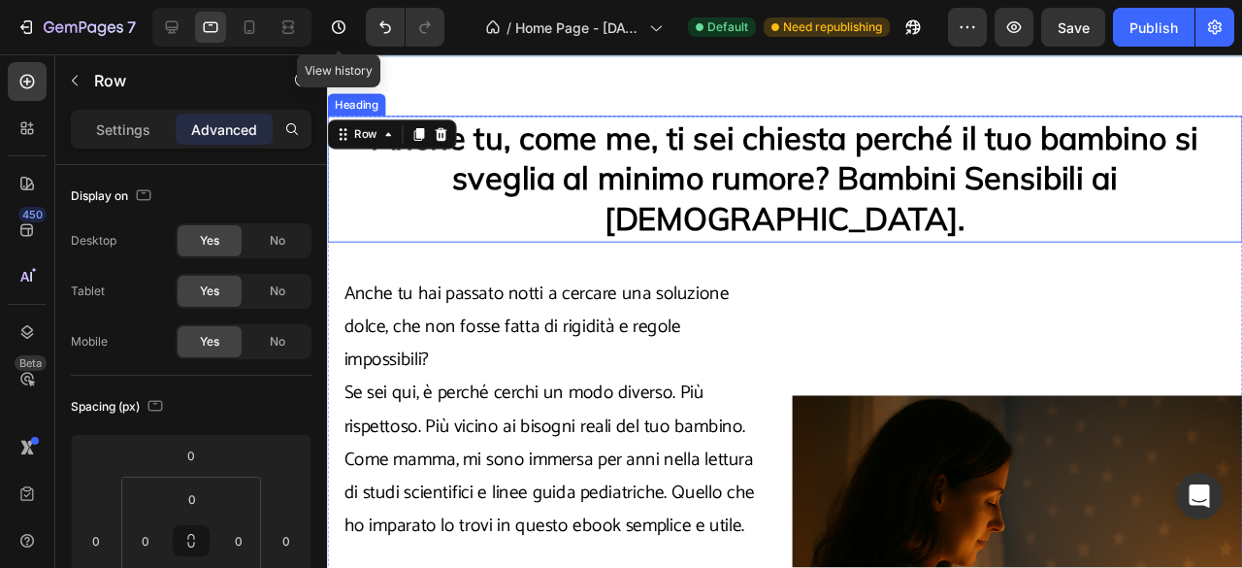
click at [779, 198] on strong "Anche tu, come me, ti sei chiesta perché il tuo bambino si sveglia al minimo ru…" at bounding box center [809, 184] width 868 height 127
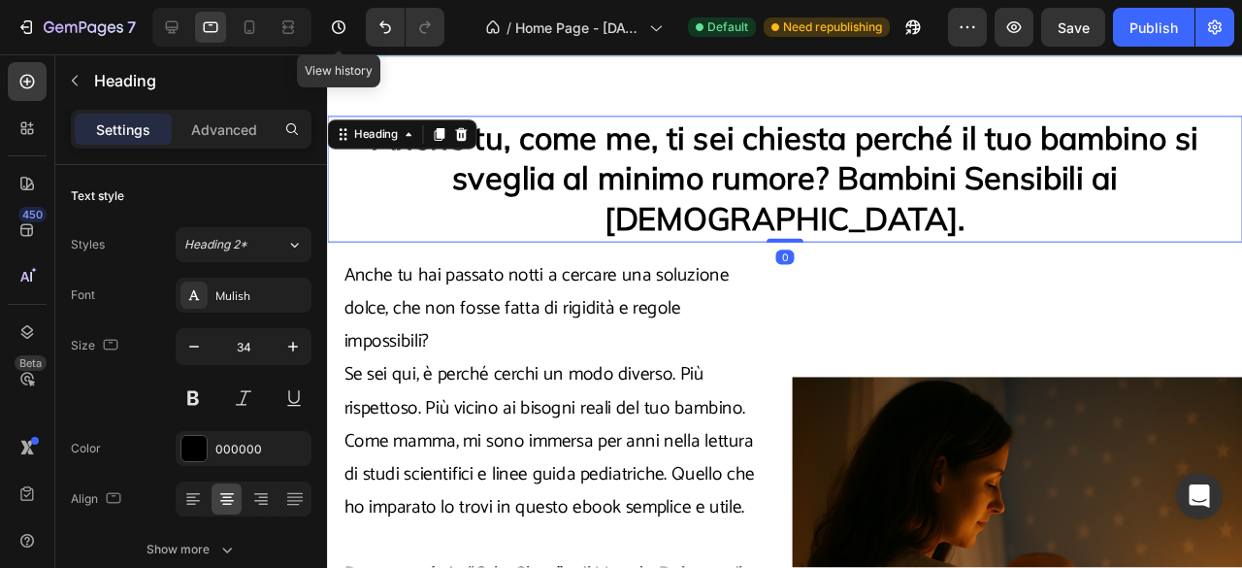
drag, startPoint x: 803, startPoint y: 227, endPoint x: 808, endPoint y: 201, distance: 26.6
click at [808, 201] on div "⁠⁠⁠⁠⁠⁠⁠ Anche tu, come me, ti sei chiesta perché il tuo bambino si sveglia al m…" at bounding box center [808, 185] width 962 height 133
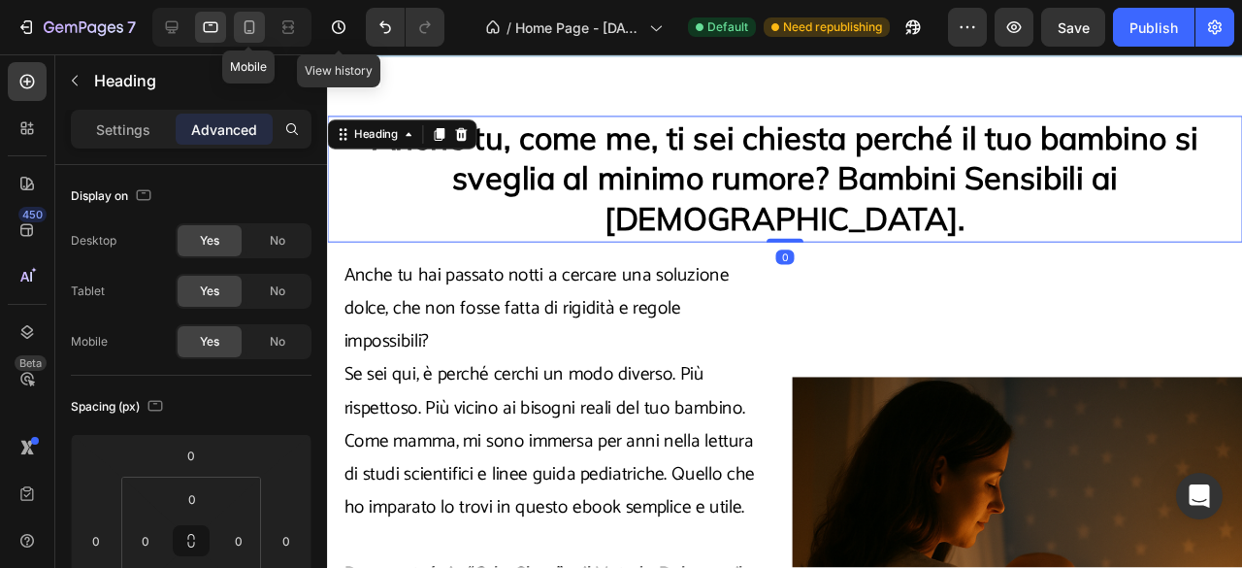
click at [246, 31] on icon at bounding box center [249, 26] width 19 height 19
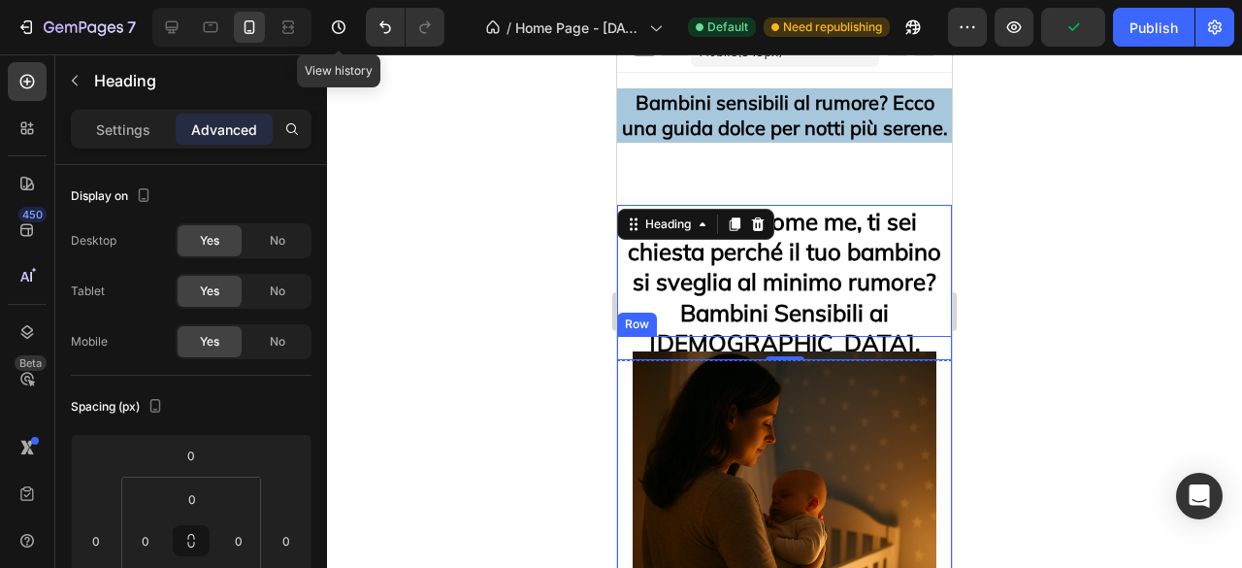
scroll to position [16, 0]
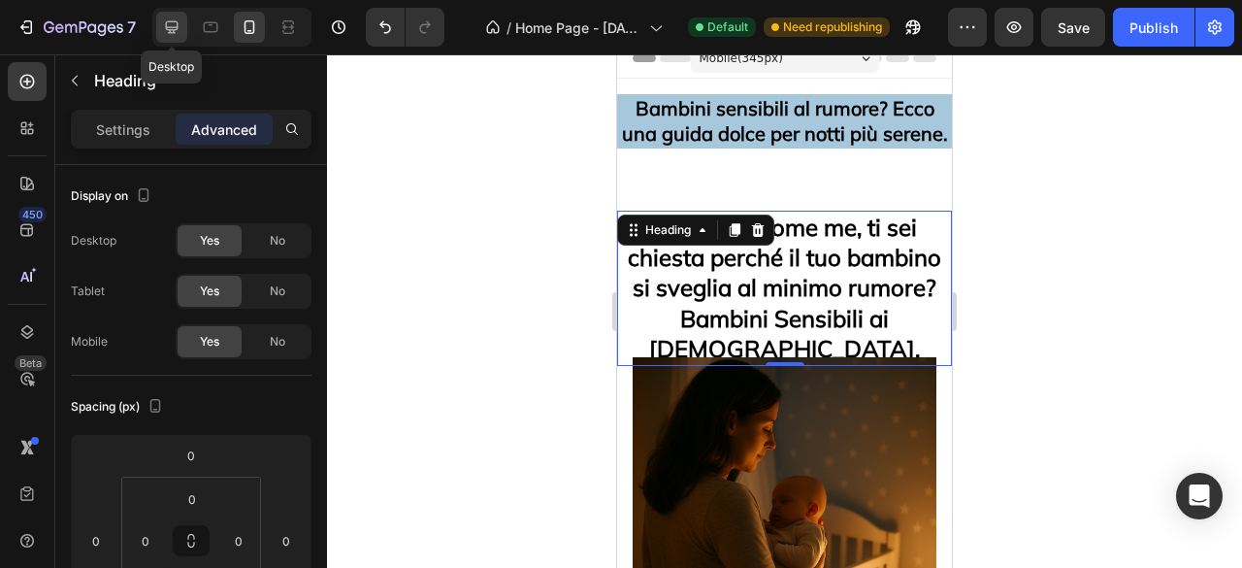
click at [176, 27] on icon at bounding box center [172, 27] width 13 height 13
type input "20"
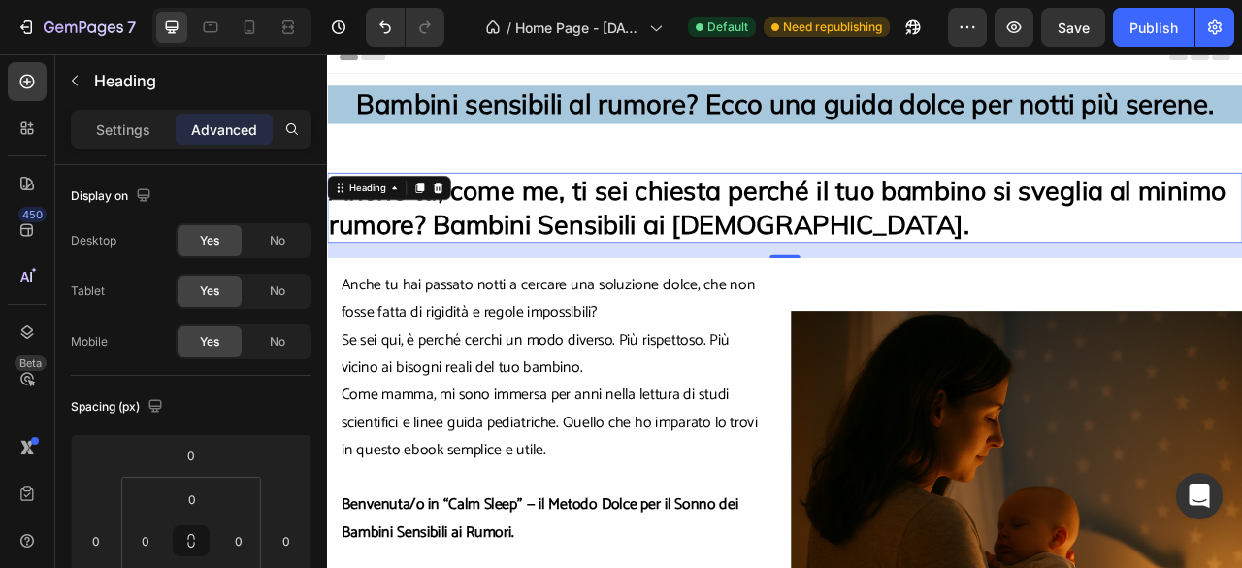
scroll to position [97, 0]
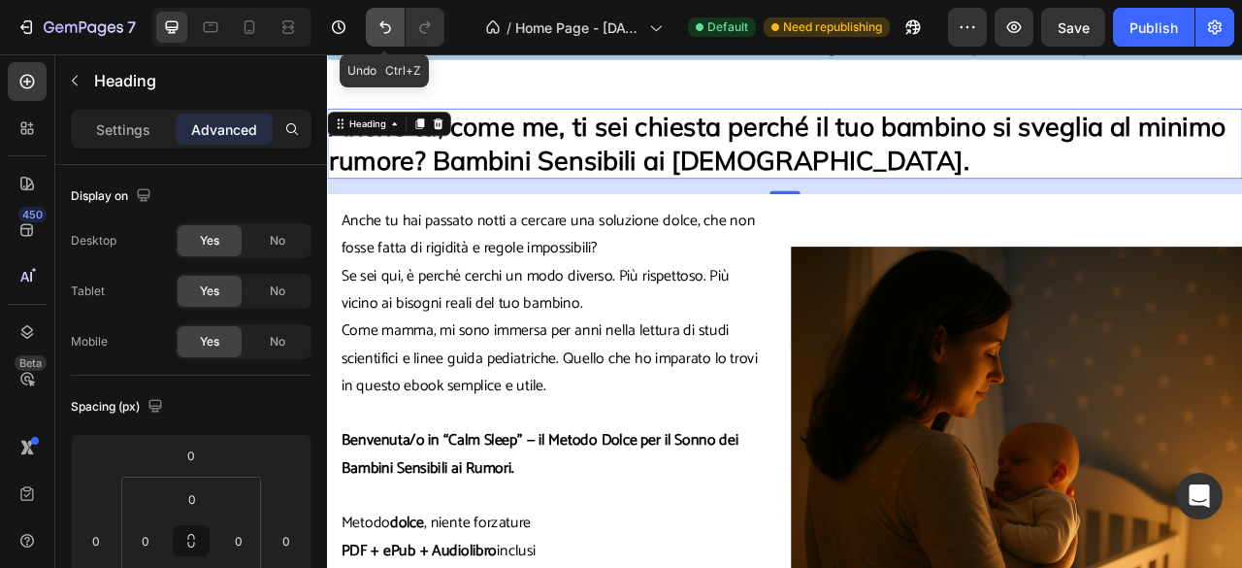
click at [375, 26] on icon "Undo/Redo" at bounding box center [384, 26] width 19 height 19
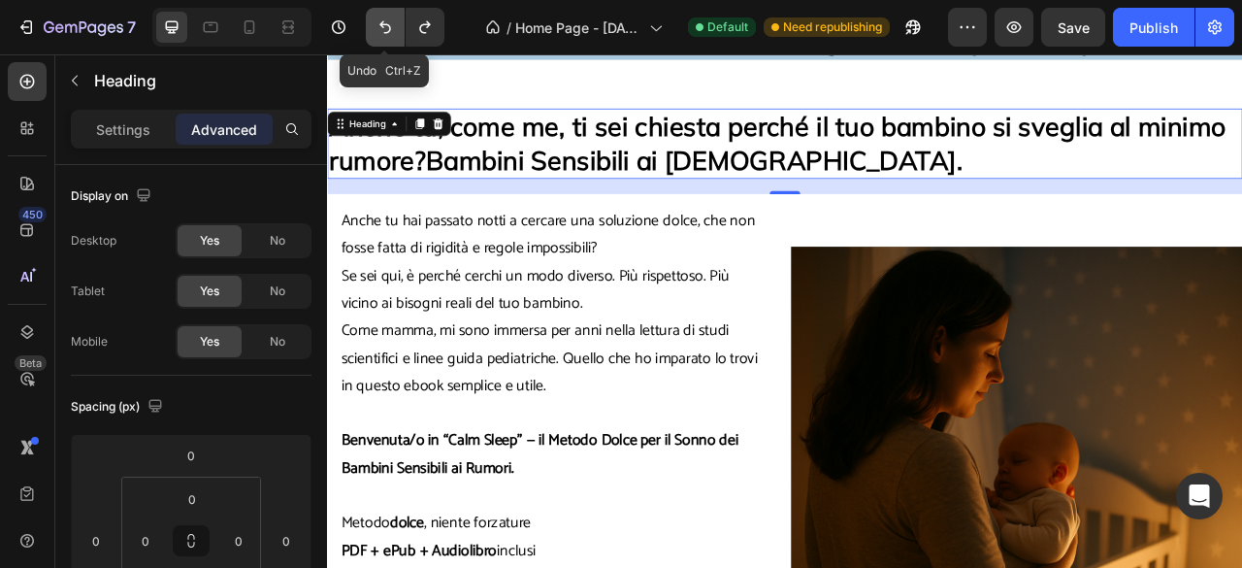
click at [375, 26] on icon "Undo/Redo" at bounding box center [384, 26] width 19 height 19
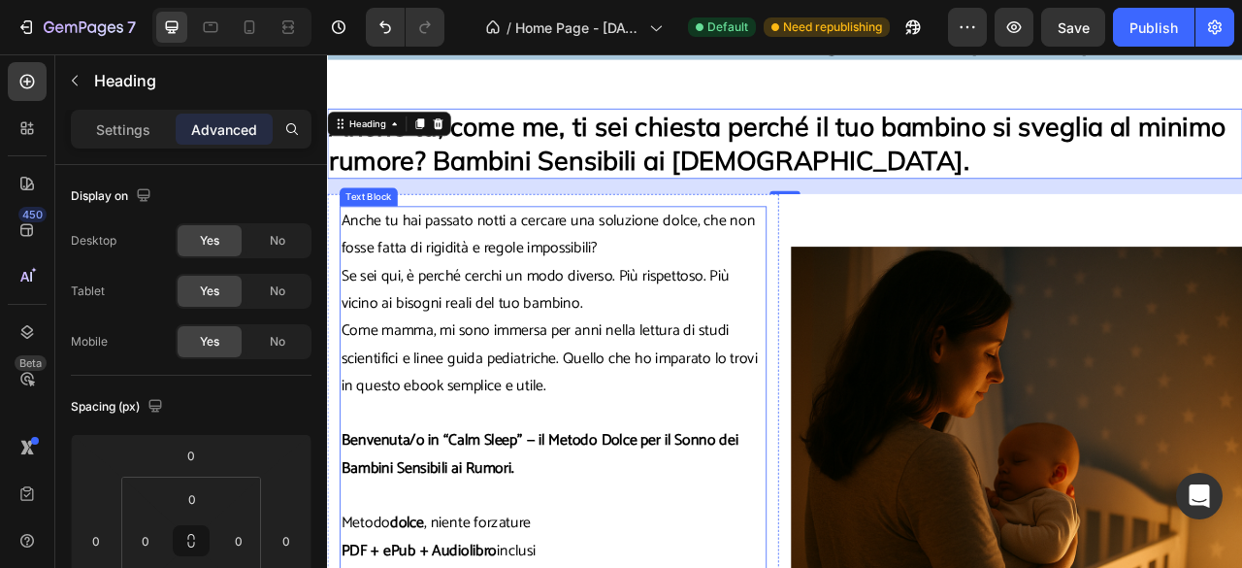
click at [728, 263] on p "Anche tu hai passato notti a cercare una soluzione dolce, che non fosse fatta d…" at bounding box center [613, 319] width 539 height 140
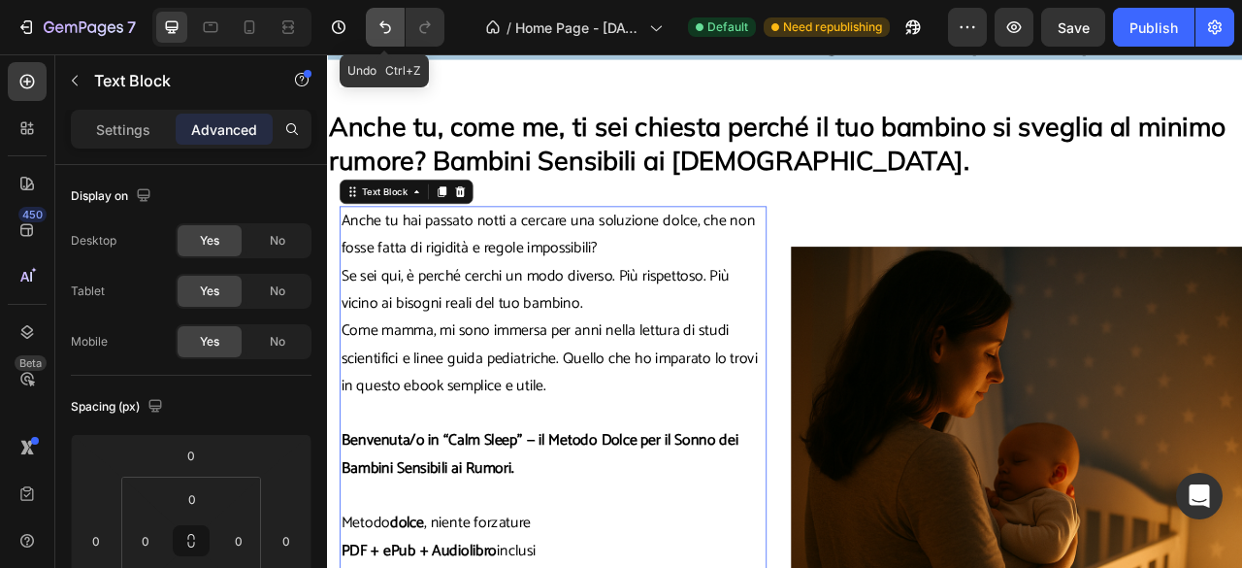
click at [384, 37] on button "Undo/Redo" at bounding box center [385, 27] width 39 height 39
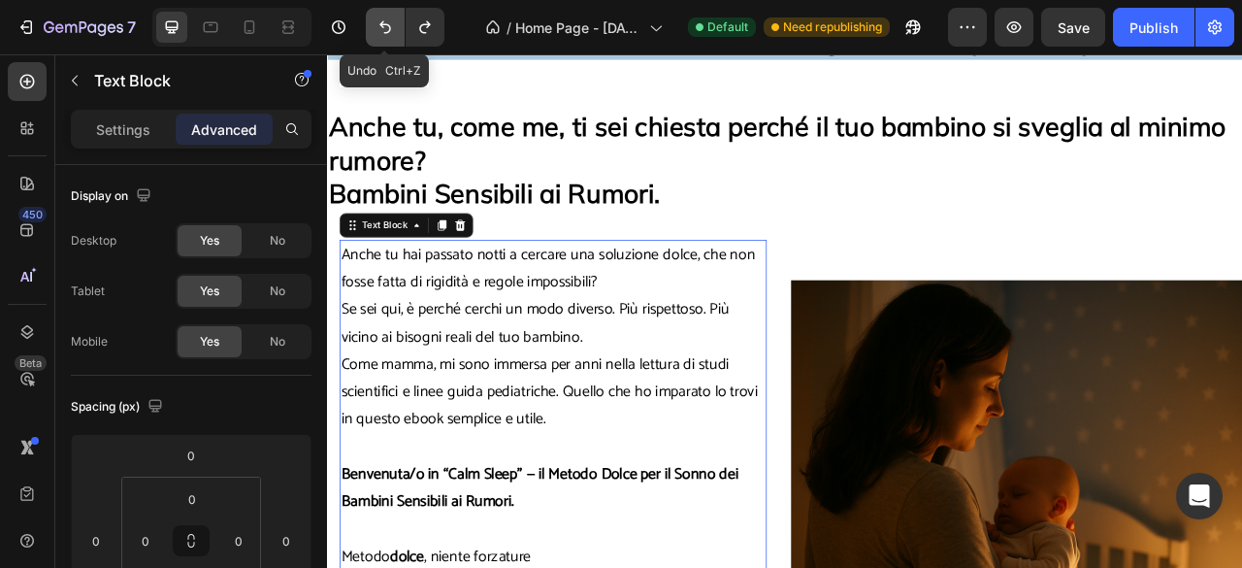
click at [384, 37] on button "Undo/Redo" at bounding box center [385, 27] width 39 height 39
click at [385, 27] on icon "Undo/Redo" at bounding box center [384, 26] width 19 height 19
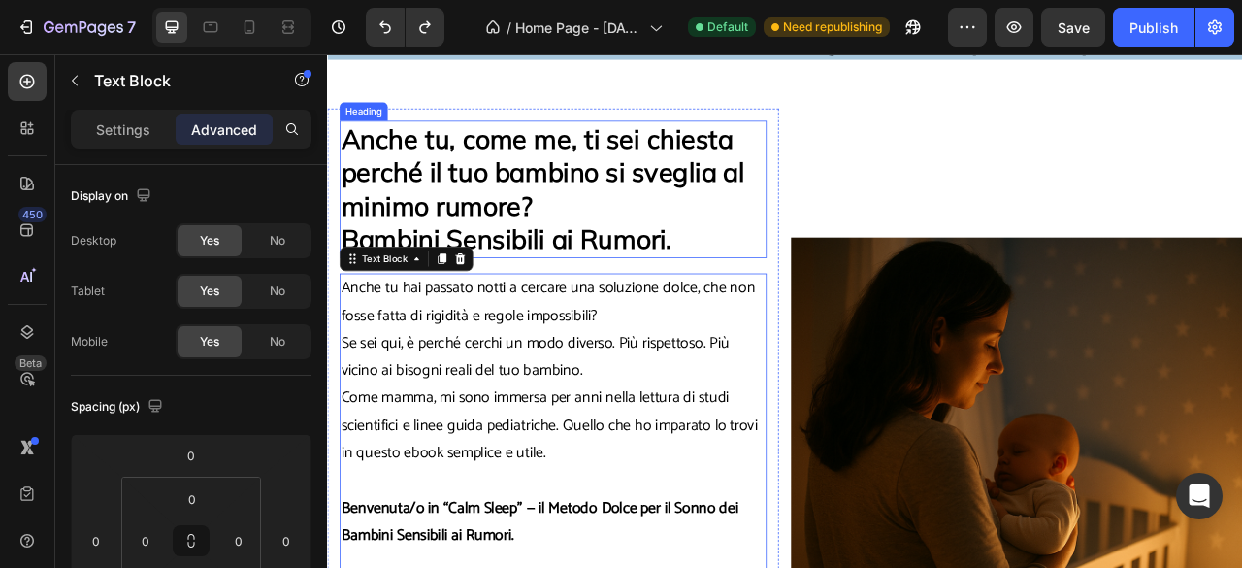
click at [843, 193] on strong "Anche tu, come me, ti sei chiesta perché il tuo bambino si sveglia al minimo ru…" at bounding box center [600, 204] width 513 height 127
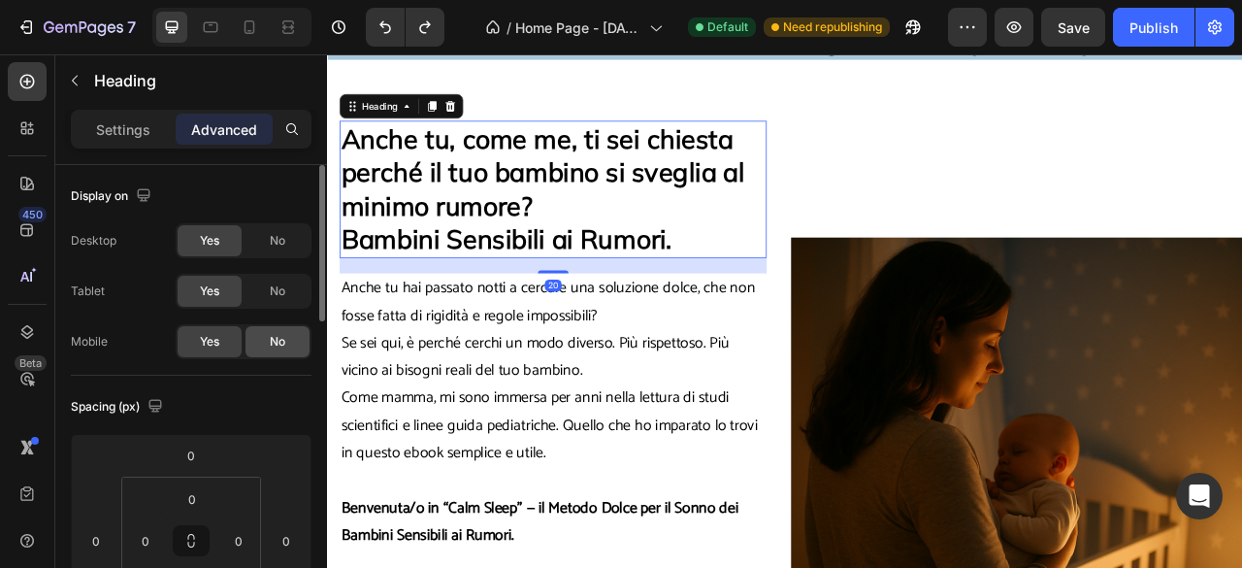
click at [278, 342] on span "No" at bounding box center [278, 341] width 16 height 17
click at [212, 342] on span "Yes" at bounding box center [209, 341] width 19 height 17
click at [465, 122] on icon at bounding box center [460, 121] width 11 height 14
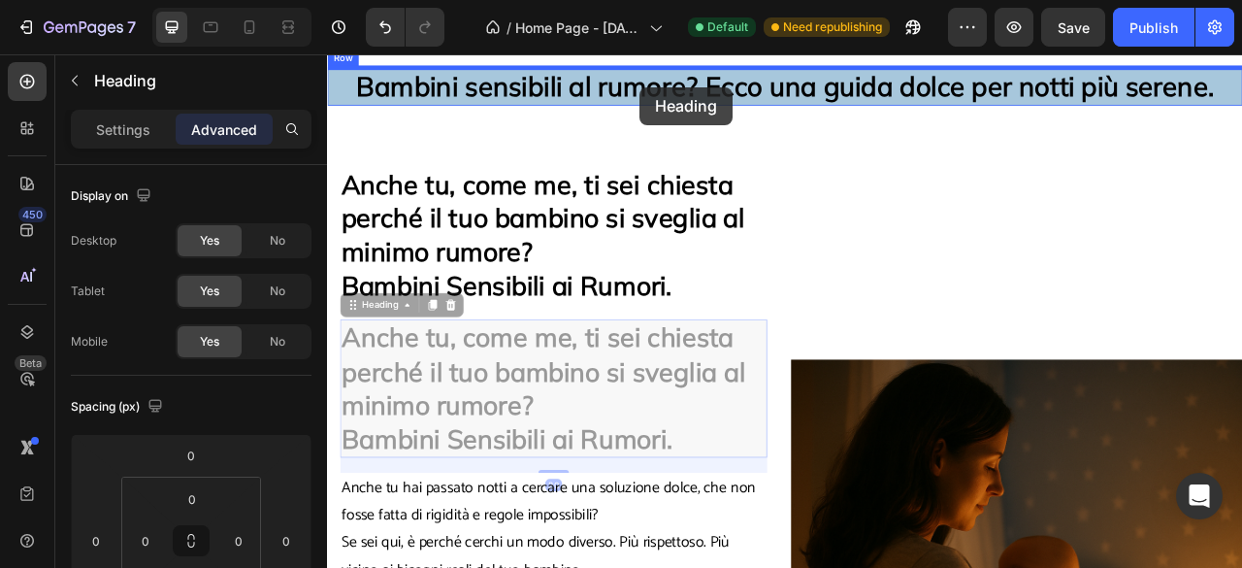
scroll to position [0, 0]
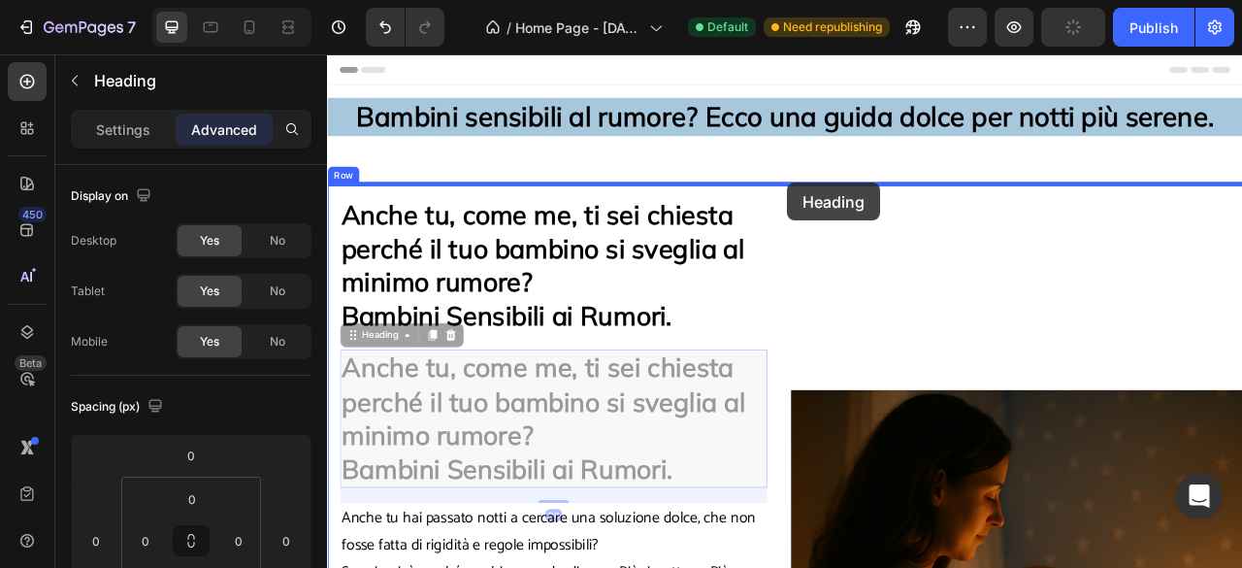
drag, startPoint x: 395, startPoint y: 316, endPoint x: 912, endPoint y: 217, distance: 526.5
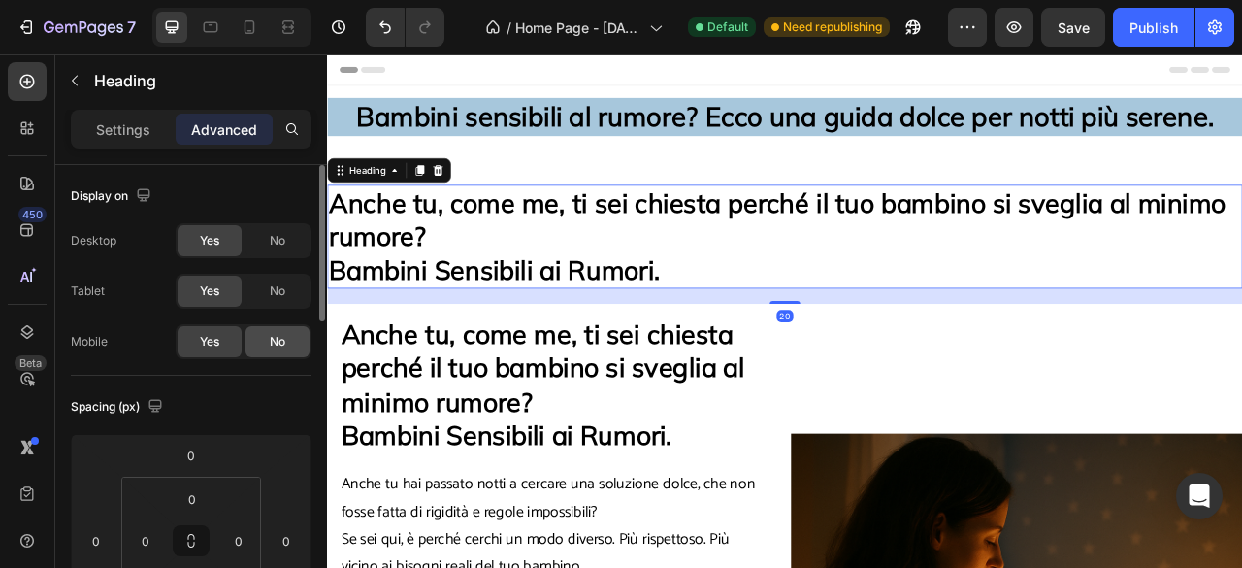
click at [267, 340] on div "No" at bounding box center [277, 341] width 64 height 31
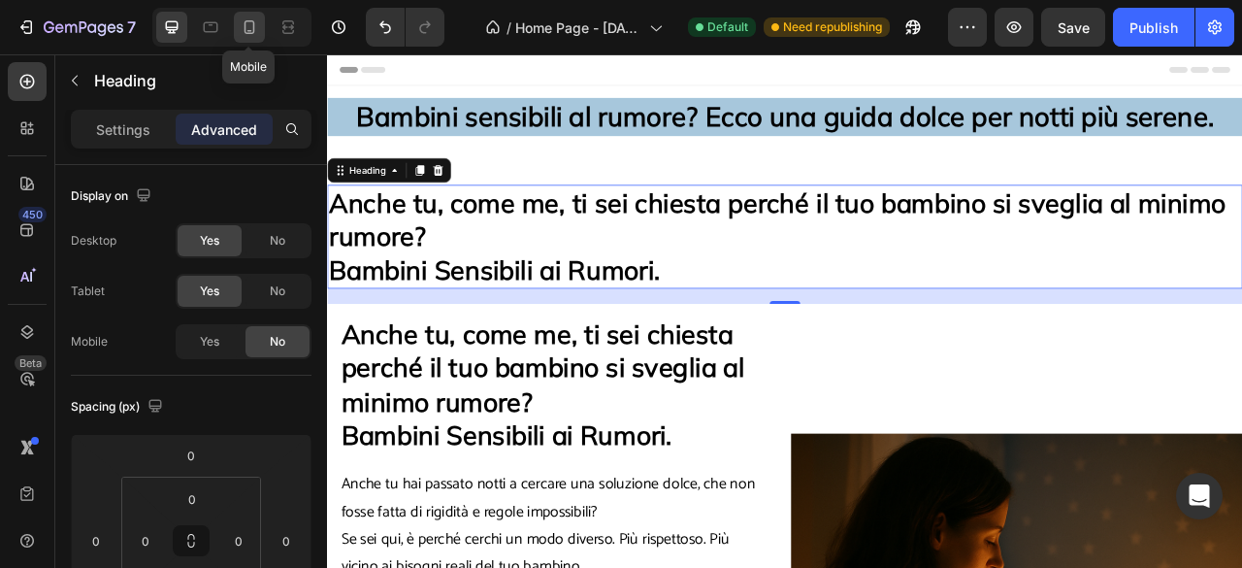
click at [241, 31] on icon at bounding box center [249, 26] width 19 height 19
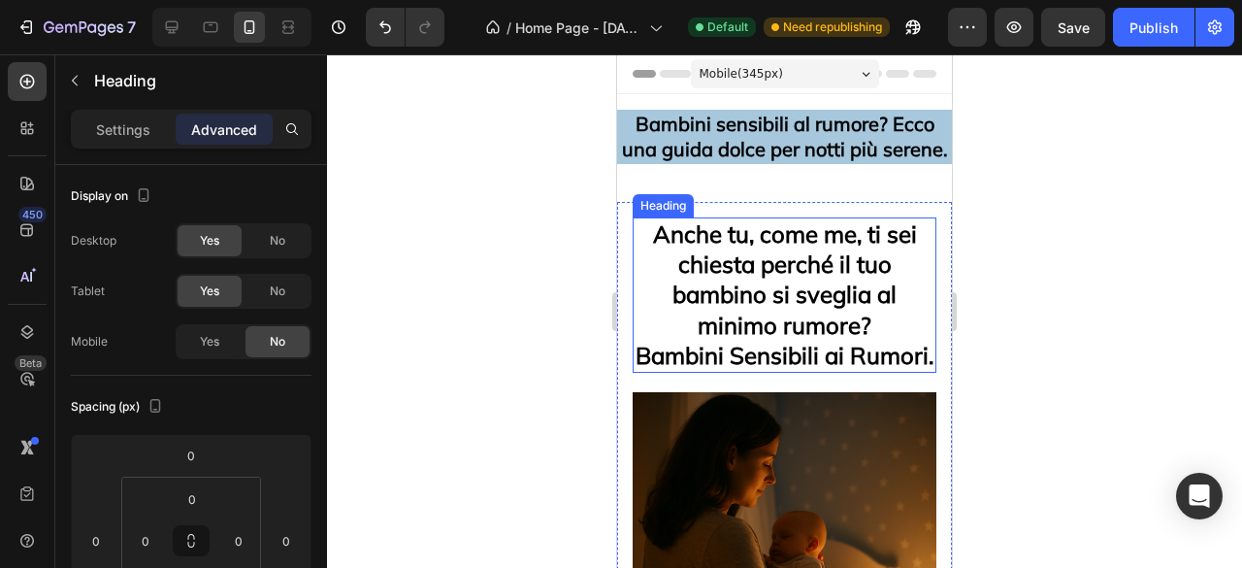
click at [843, 267] on strong "Anche tu, come me, ti sei chiesta perché il tuo bambino si sveglia al minimo ru…" at bounding box center [785, 279] width 264 height 120
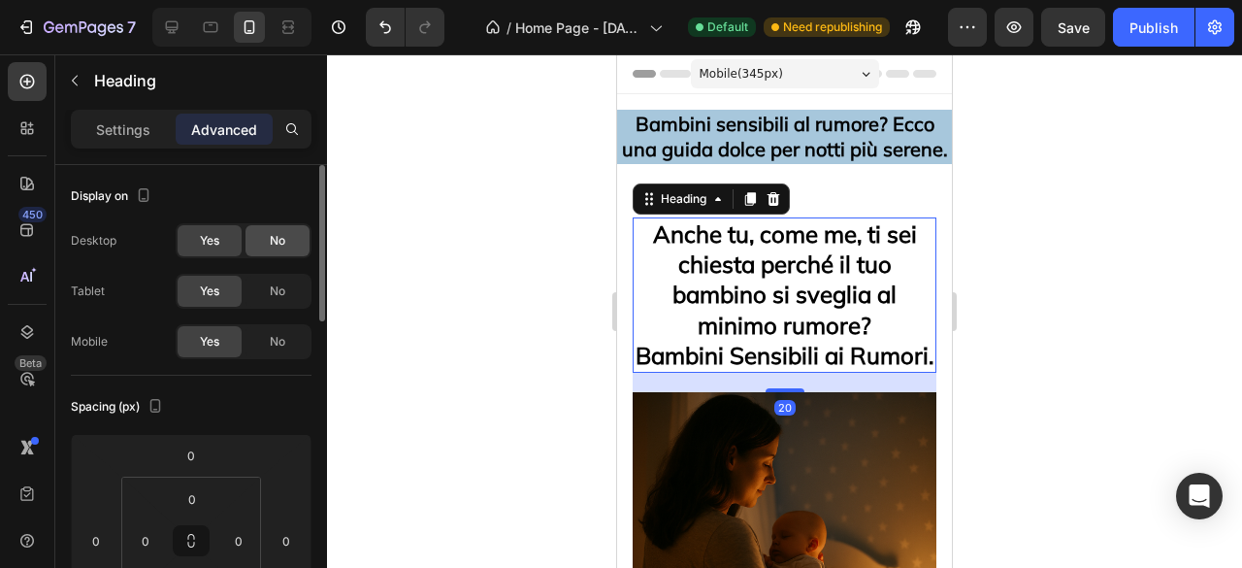
click at [278, 242] on span "No" at bounding box center [278, 240] width 16 height 17
click at [280, 302] on div "No" at bounding box center [277, 291] width 64 height 31
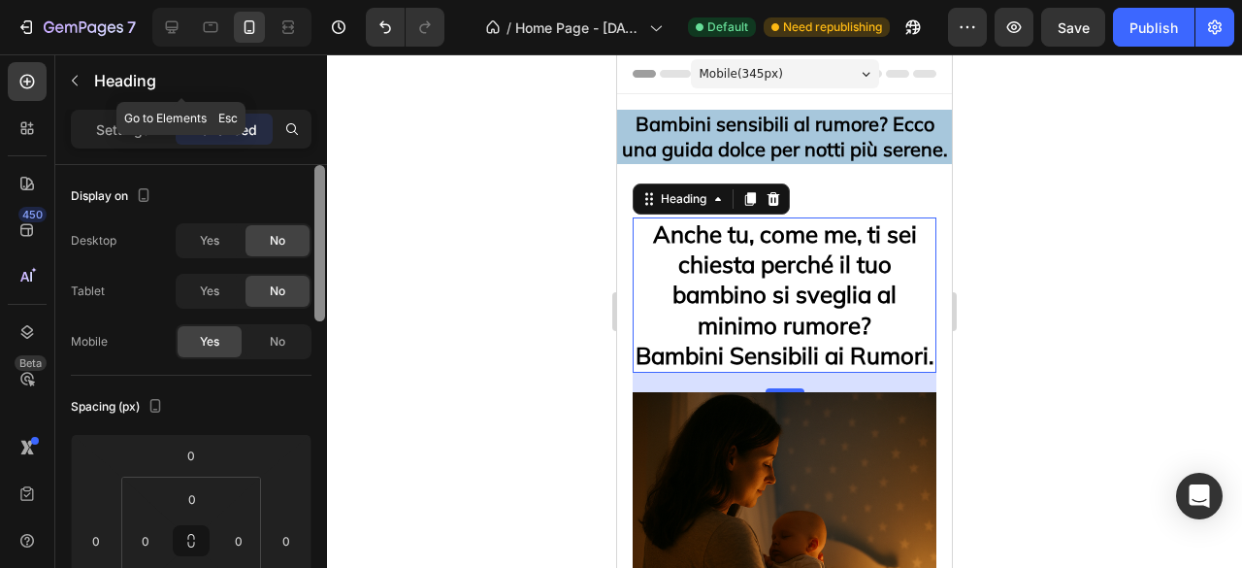
click at [170, 24] on icon at bounding box center [171, 26] width 19 height 19
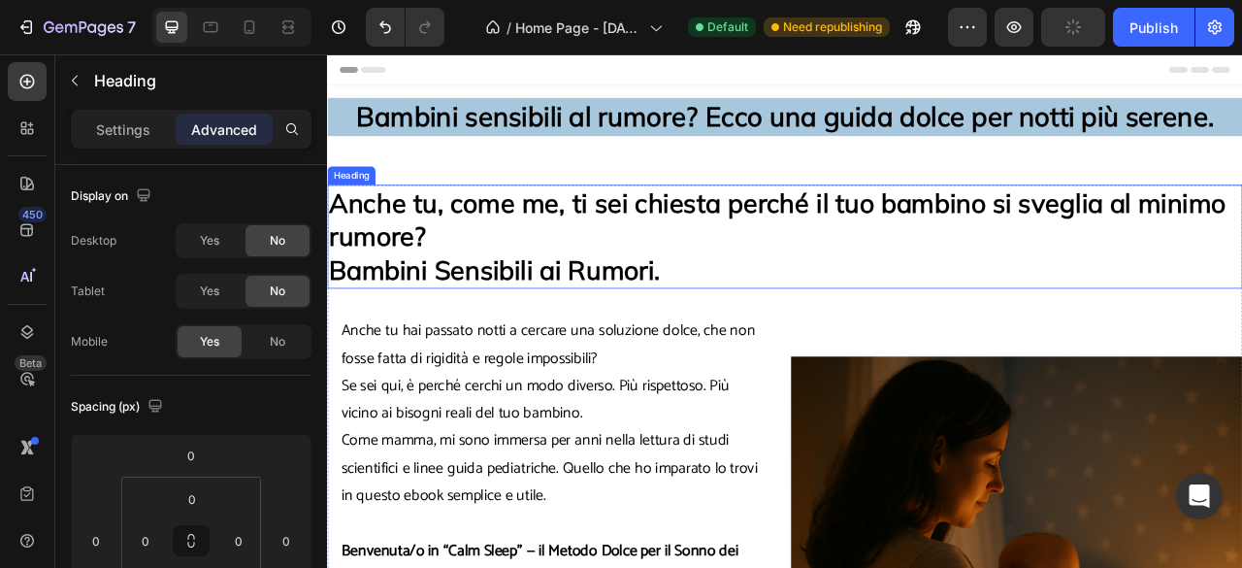
click at [565, 319] on strong "Bambini Sensibili ai Rumori." at bounding box center [539, 329] width 421 height 42
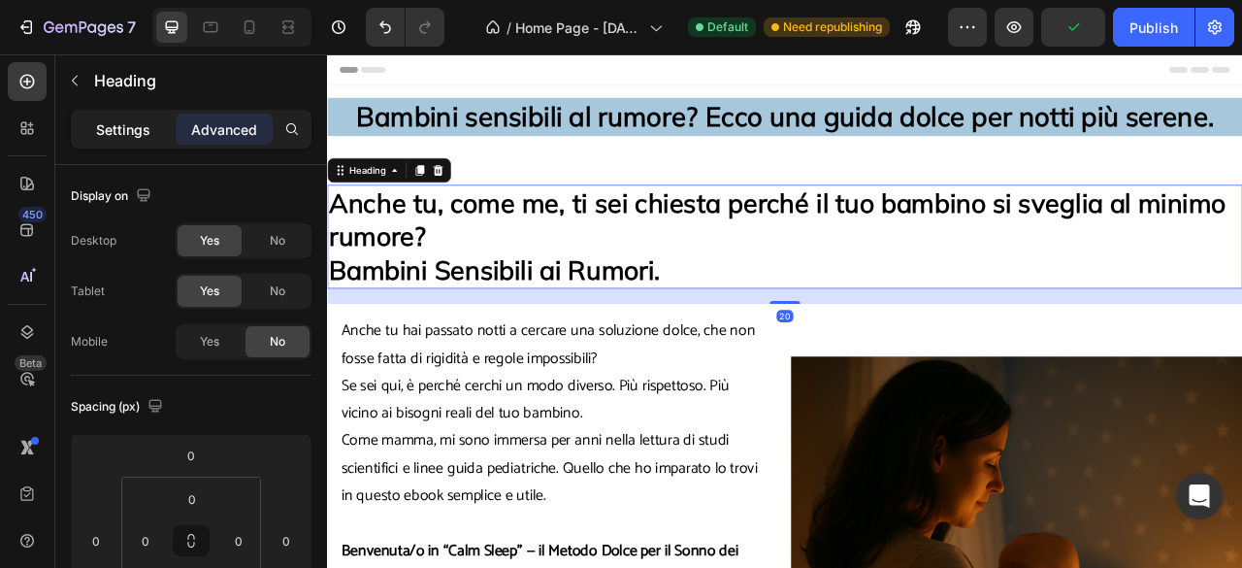
click at [149, 130] on div "Settings" at bounding box center [123, 129] width 97 height 31
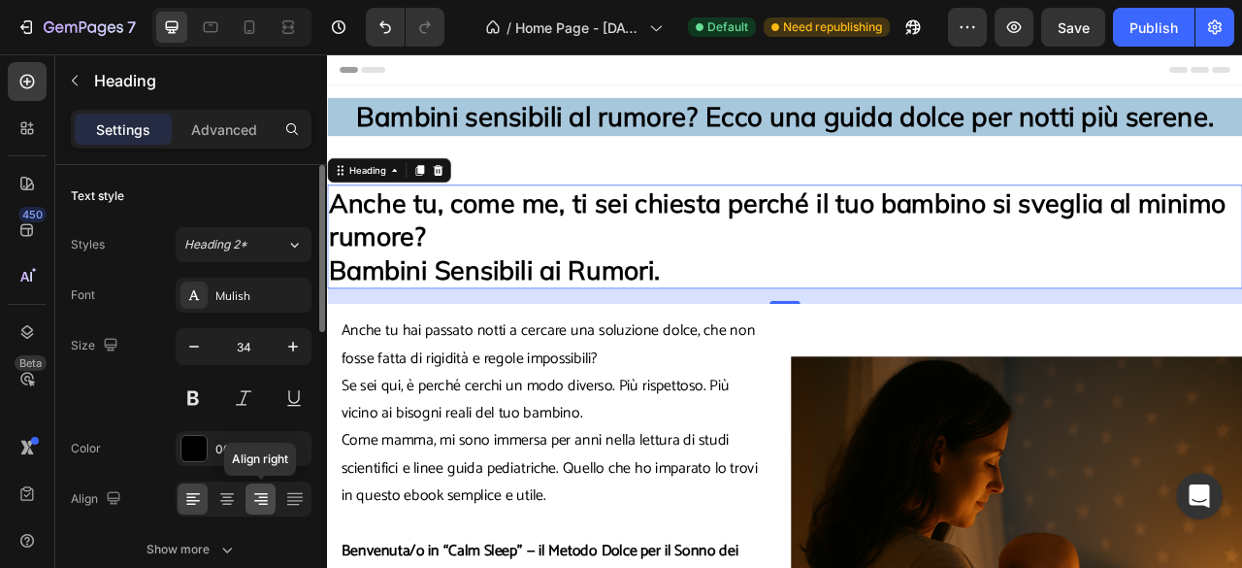
click at [262, 498] on icon at bounding box center [260, 498] width 19 height 19
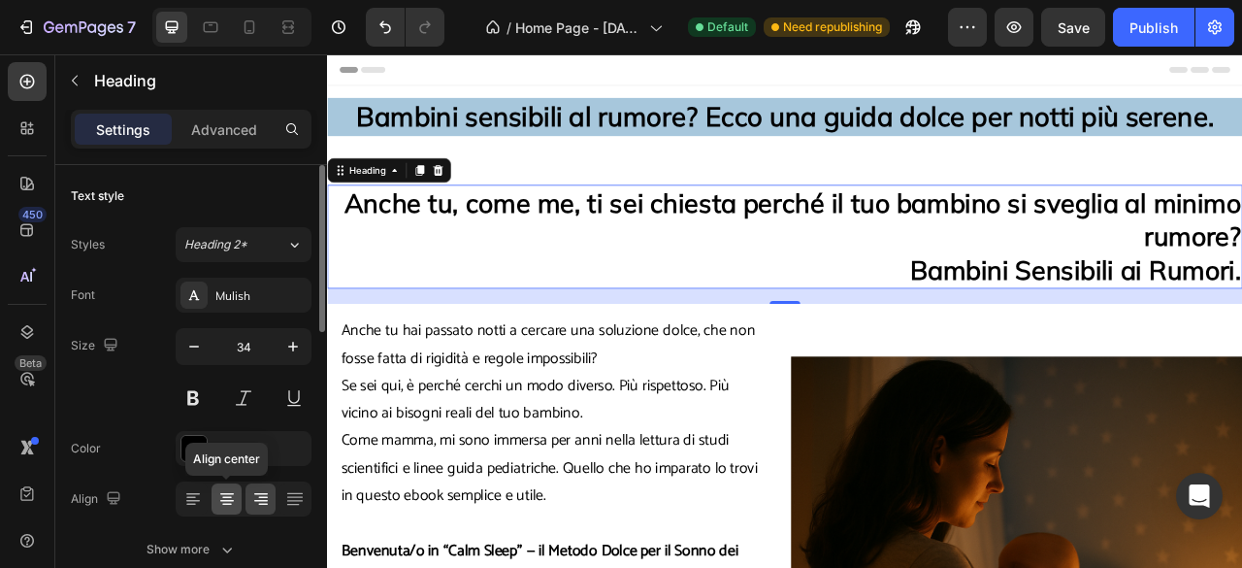
click at [227, 498] on icon at bounding box center [226, 498] width 19 height 19
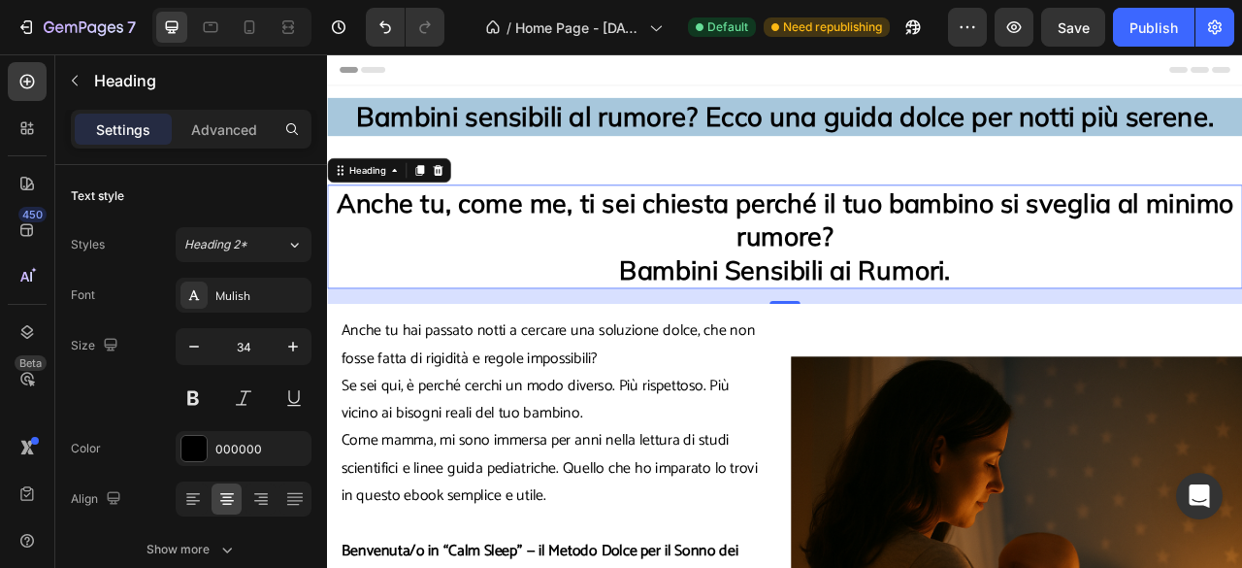
click at [684, 334] on h2 "Anche tu, come me, ti sei chiesta perché il tuo bambino si sveglia al minimo ru…" at bounding box center [909, 286] width 1164 height 133
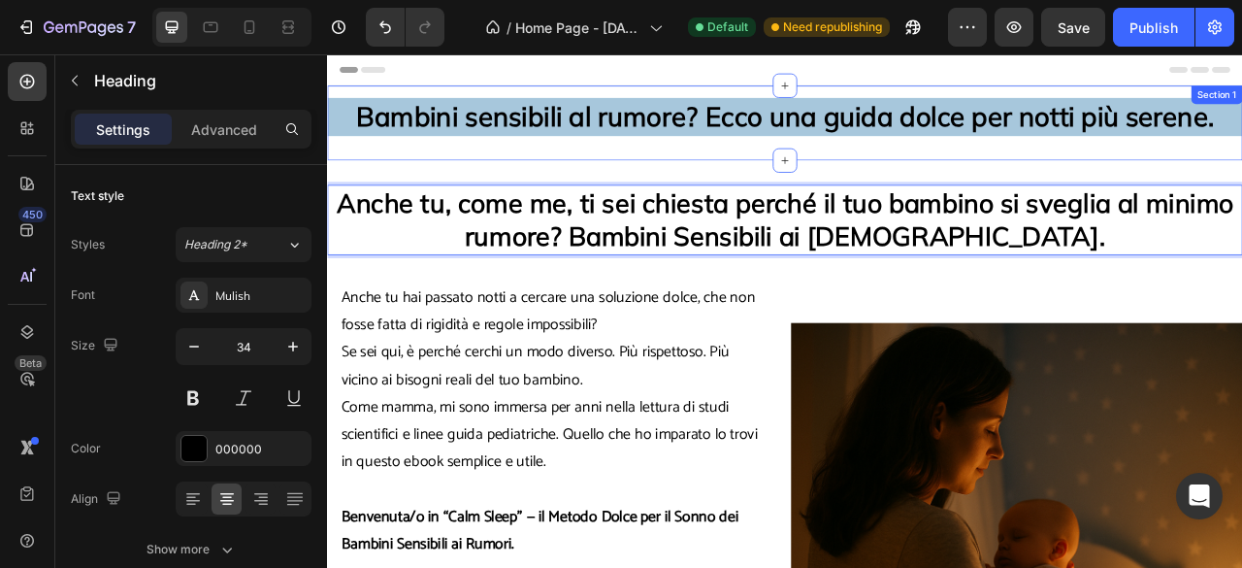
click at [863, 184] on div "Bambini sensibili al rumore? Ecco una guida dolce per notti più serene. Heading…" at bounding box center [909, 141] width 1164 height 95
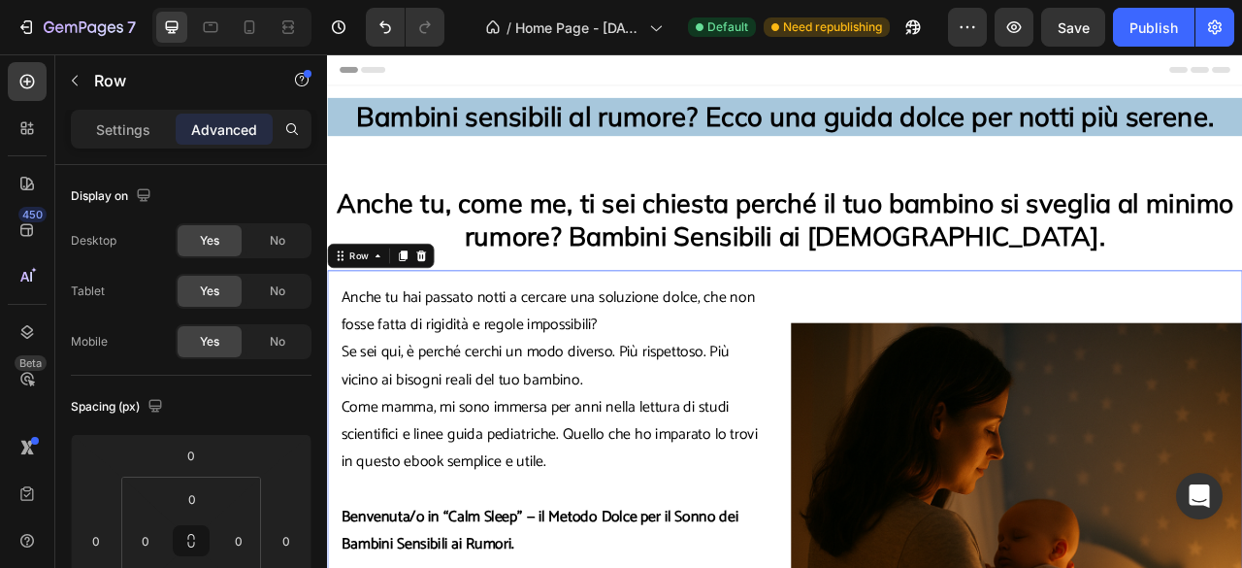
click at [142, 132] on p "Settings" at bounding box center [123, 129] width 54 height 20
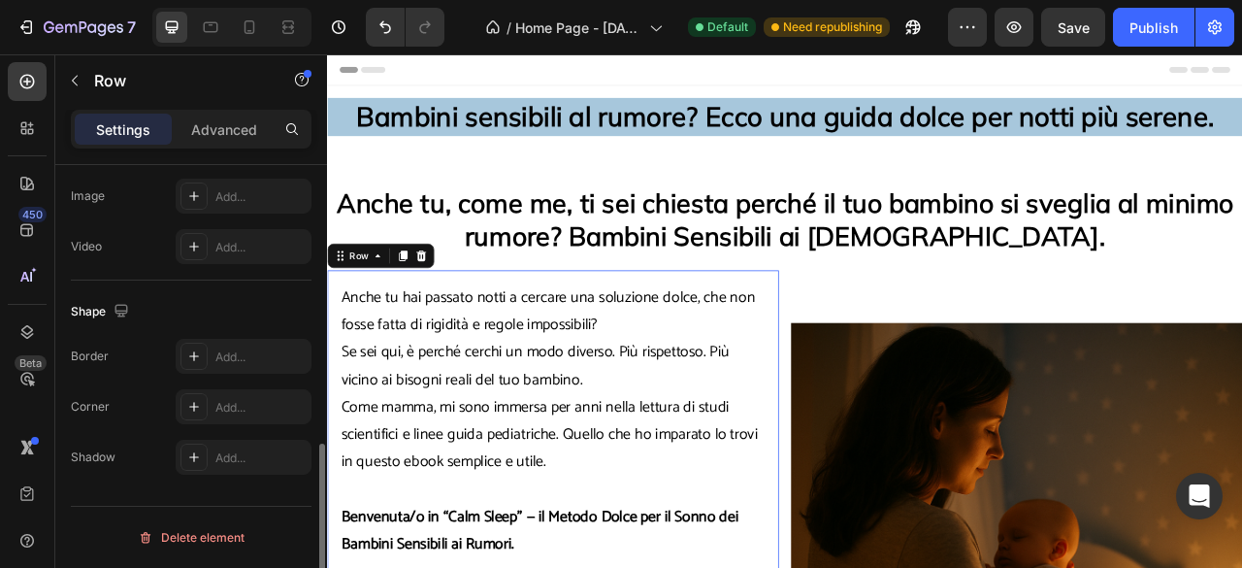
scroll to position [723, 0]
click at [452, 353] on p "Anche tu hai passato notti a cercare una soluzione dolce, che non fosse fatta d…" at bounding box center [613, 416] width 539 height 140
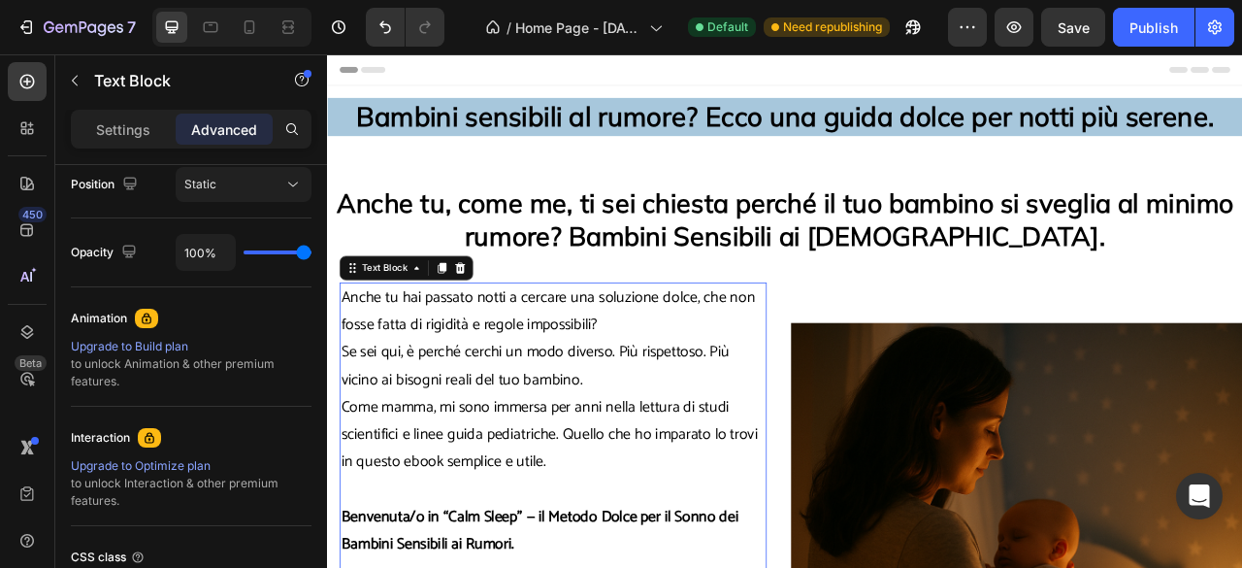
scroll to position [0, 0]
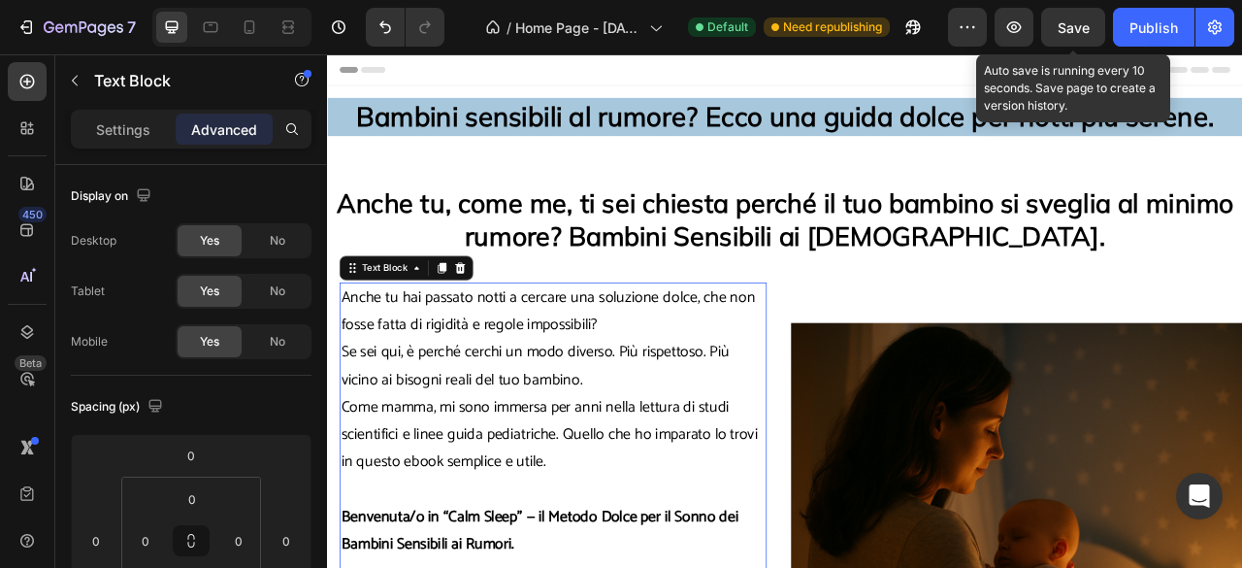
click at [1062, 36] on div "Save" at bounding box center [1074, 27] width 32 height 20
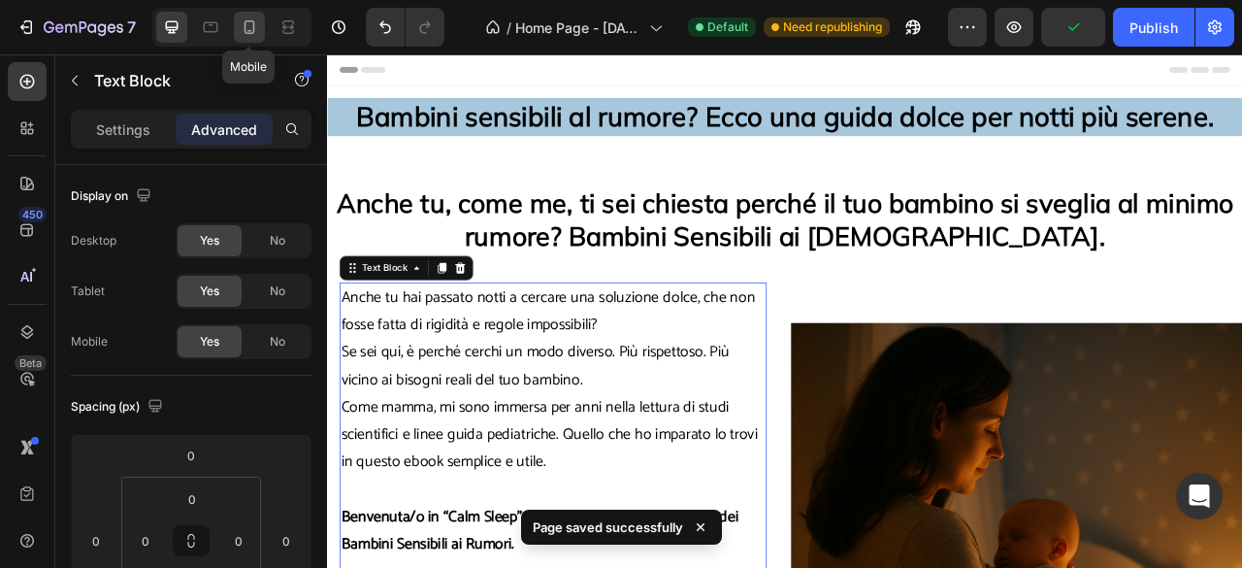
click at [240, 20] on icon at bounding box center [249, 26] width 19 height 19
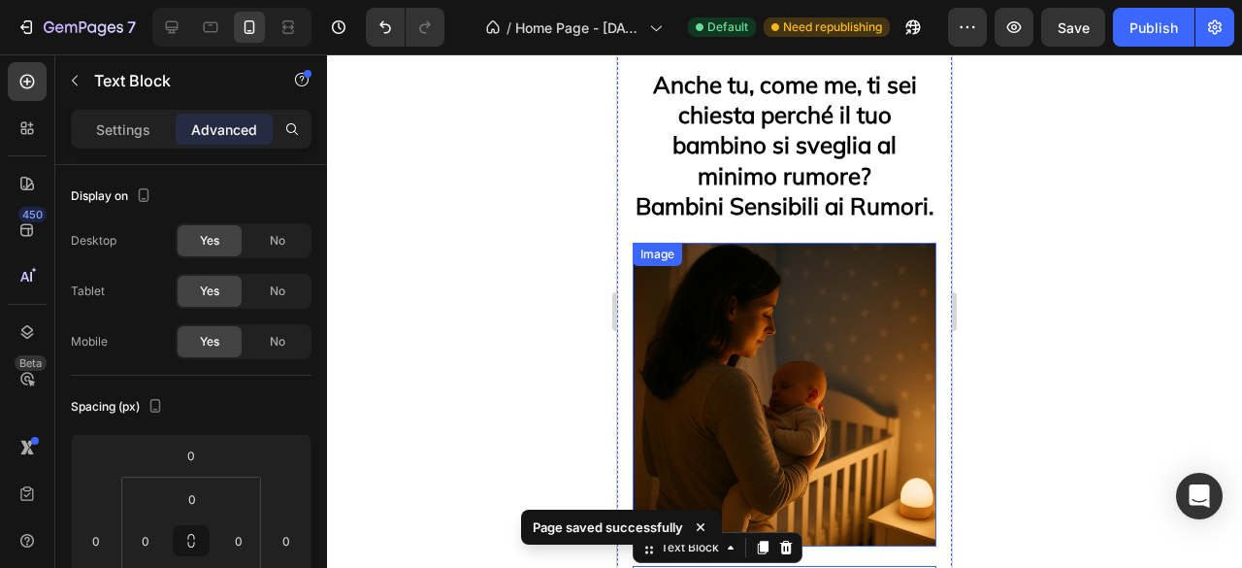
scroll to position [37, 0]
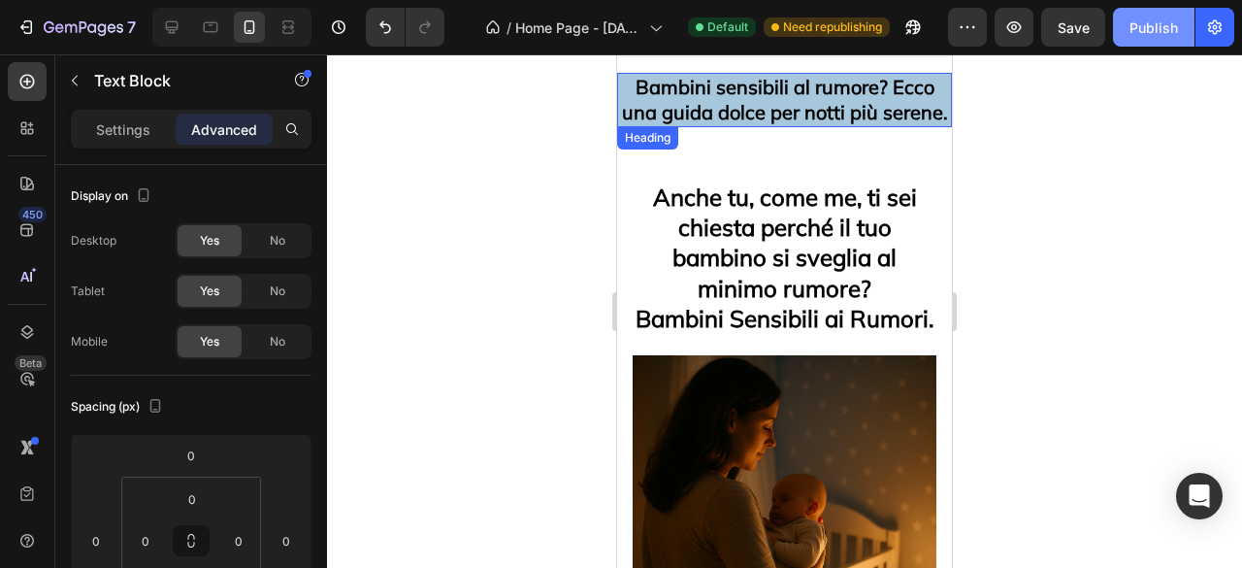
click at [1163, 34] on div "Publish" at bounding box center [1153, 27] width 49 height 20
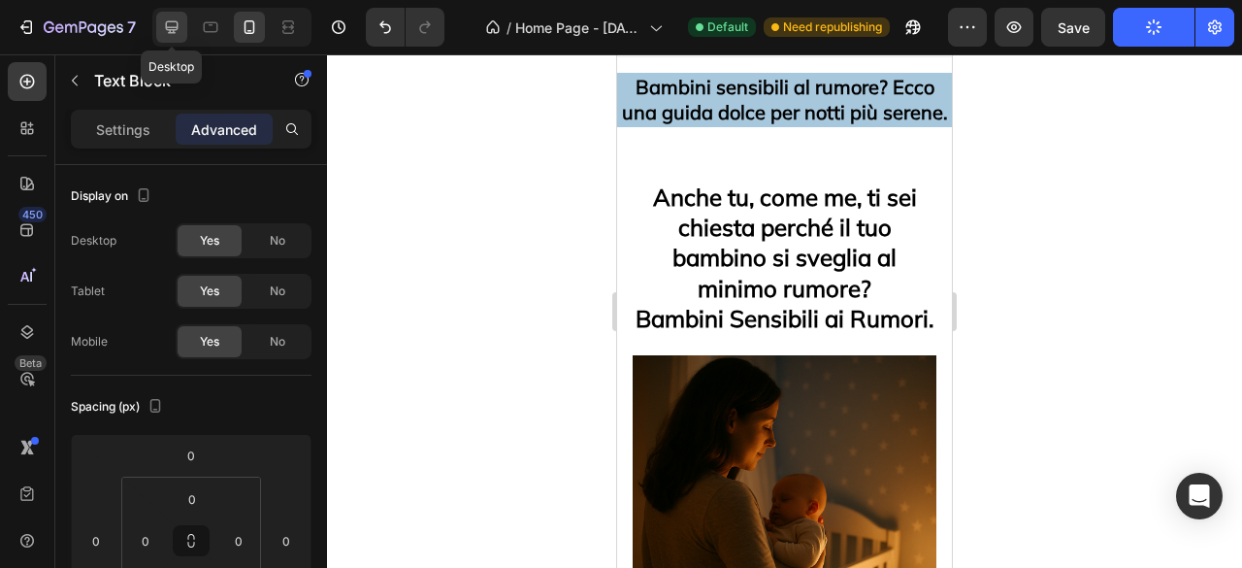
click at [179, 35] on icon at bounding box center [171, 26] width 19 height 19
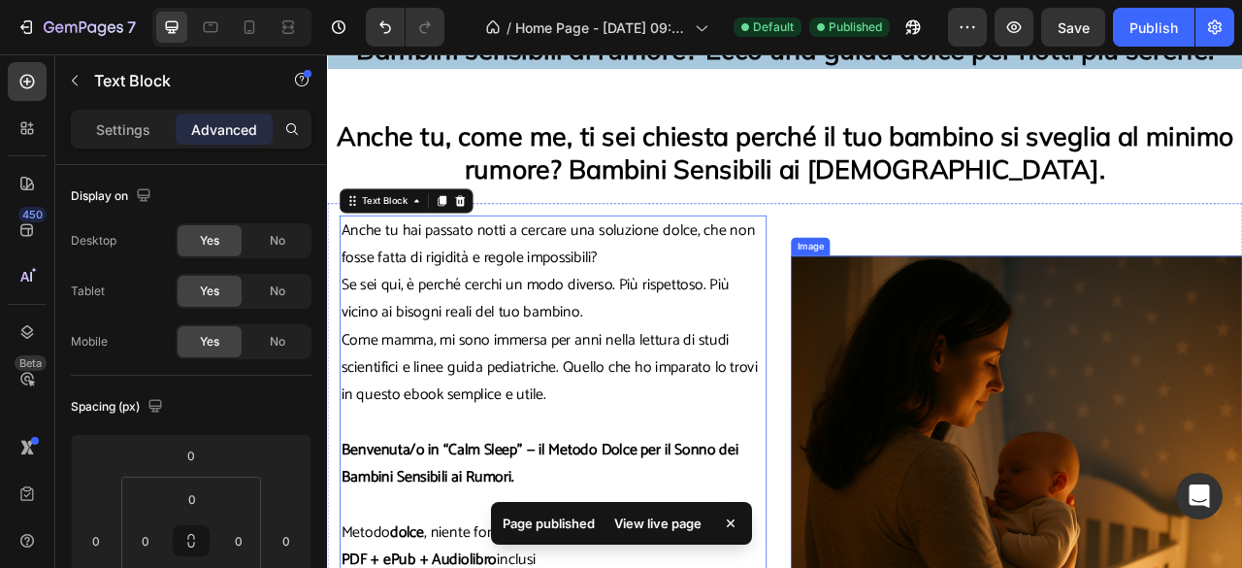
scroll to position [74, 0]
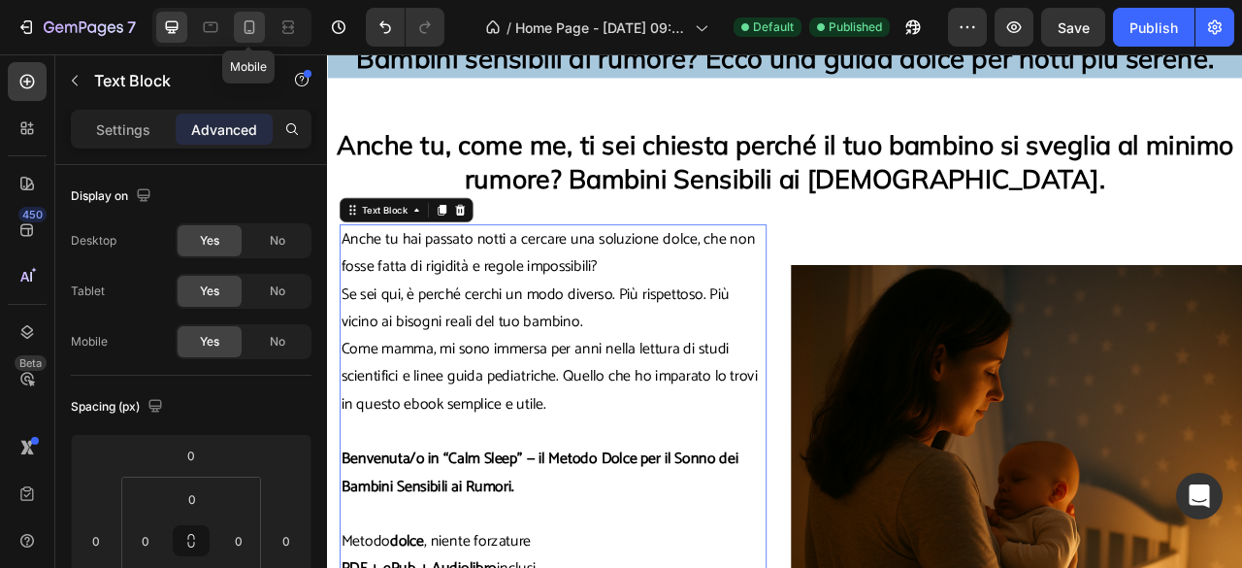
click at [246, 32] on icon at bounding box center [249, 26] width 19 height 19
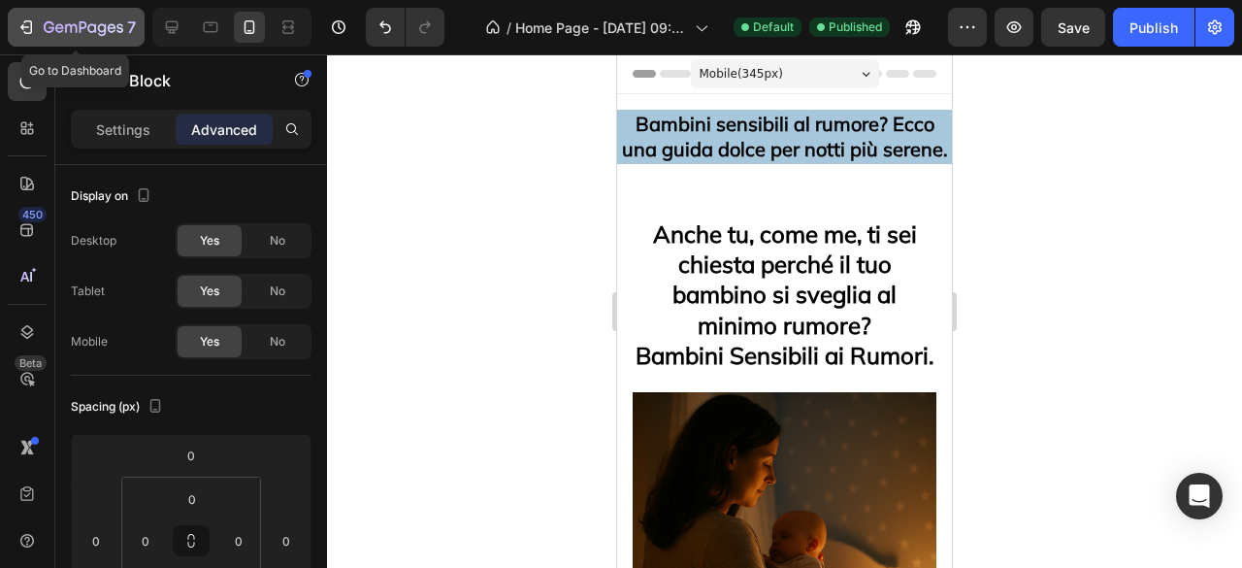
click at [30, 18] on icon "button" at bounding box center [25, 26] width 19 height 19
